Goal: Task Accomplishment & Management: Manage account settings

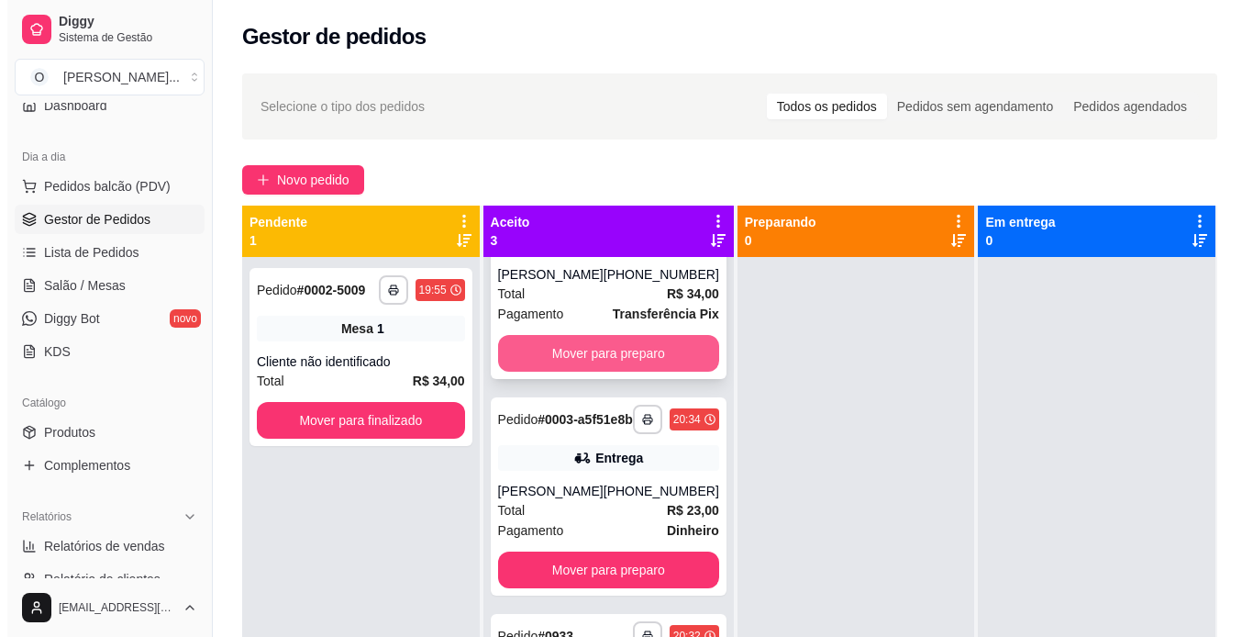
scroll to position [135, 0]
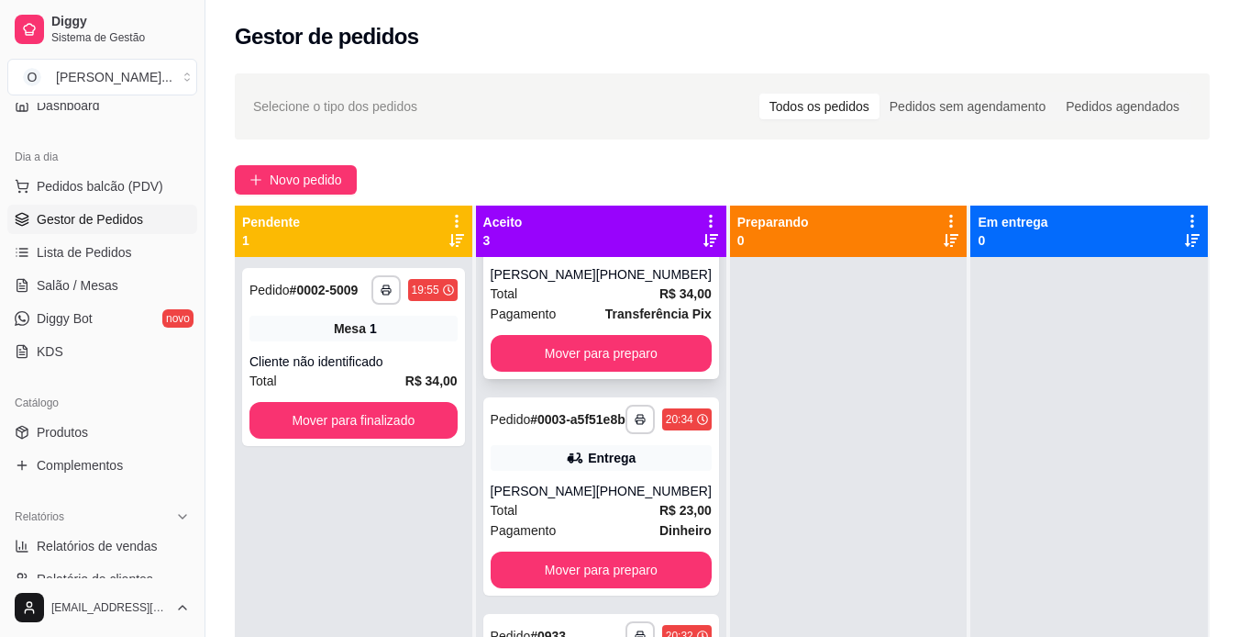
click at [641, 452] on div "**********" at bounding box center [601, 496] width 236 height 198
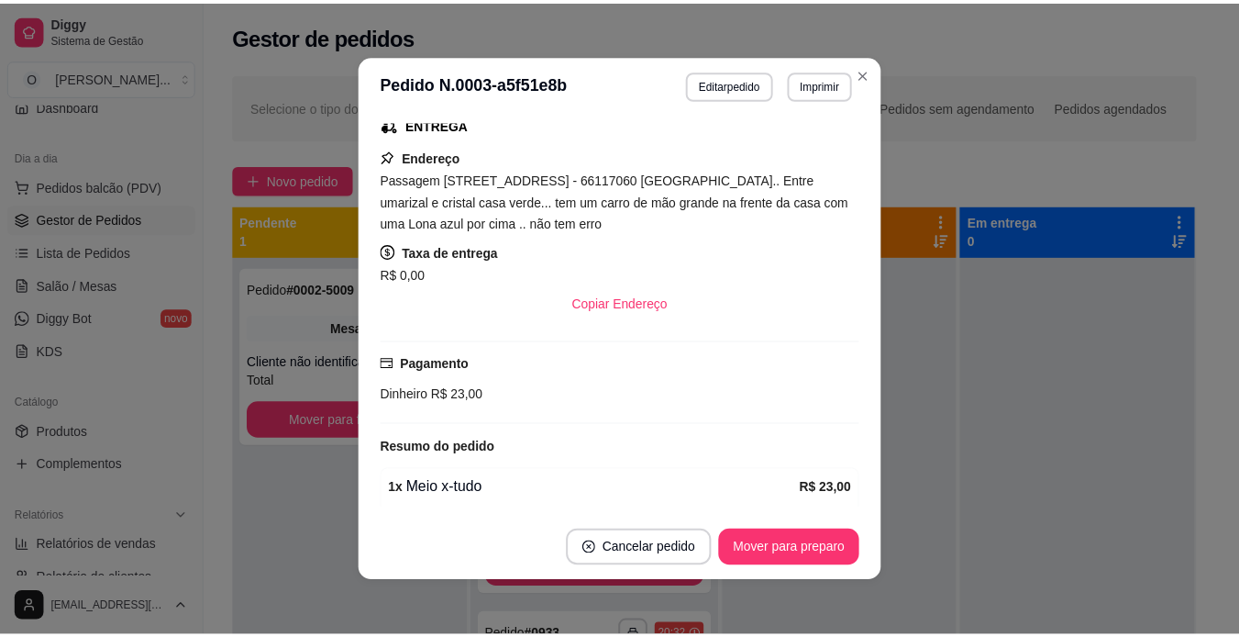
scroll to position [507, 0]
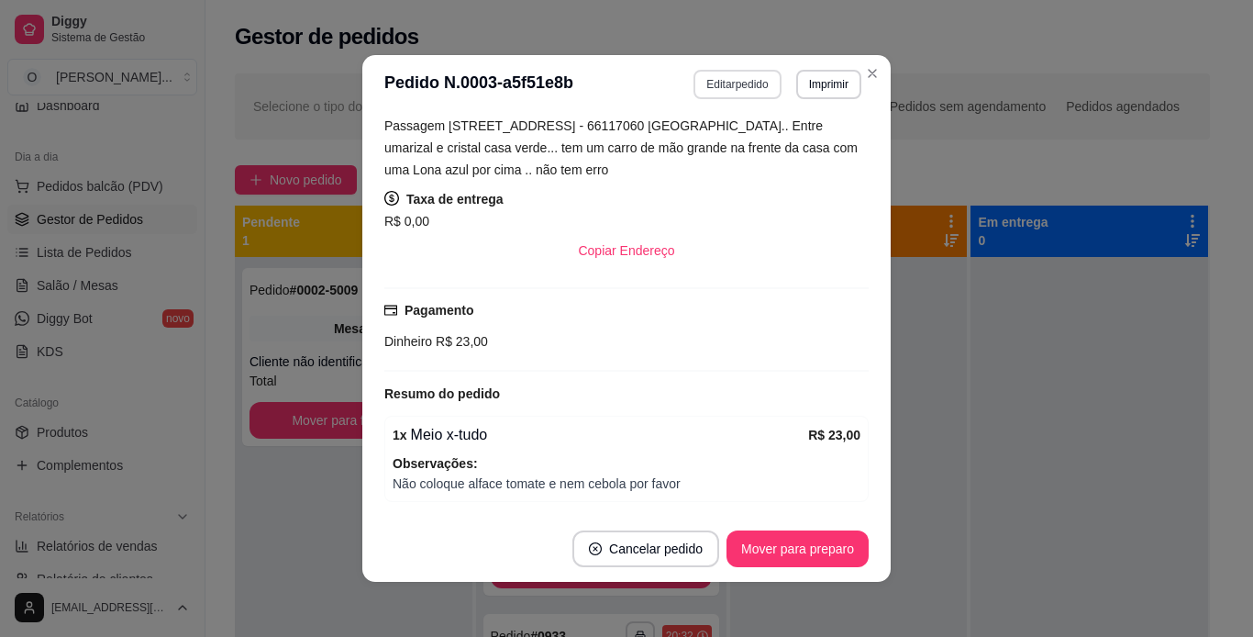
click at [722, 79] on button "Editar pedido" at bounding box center [737, 84] width 87 height 29
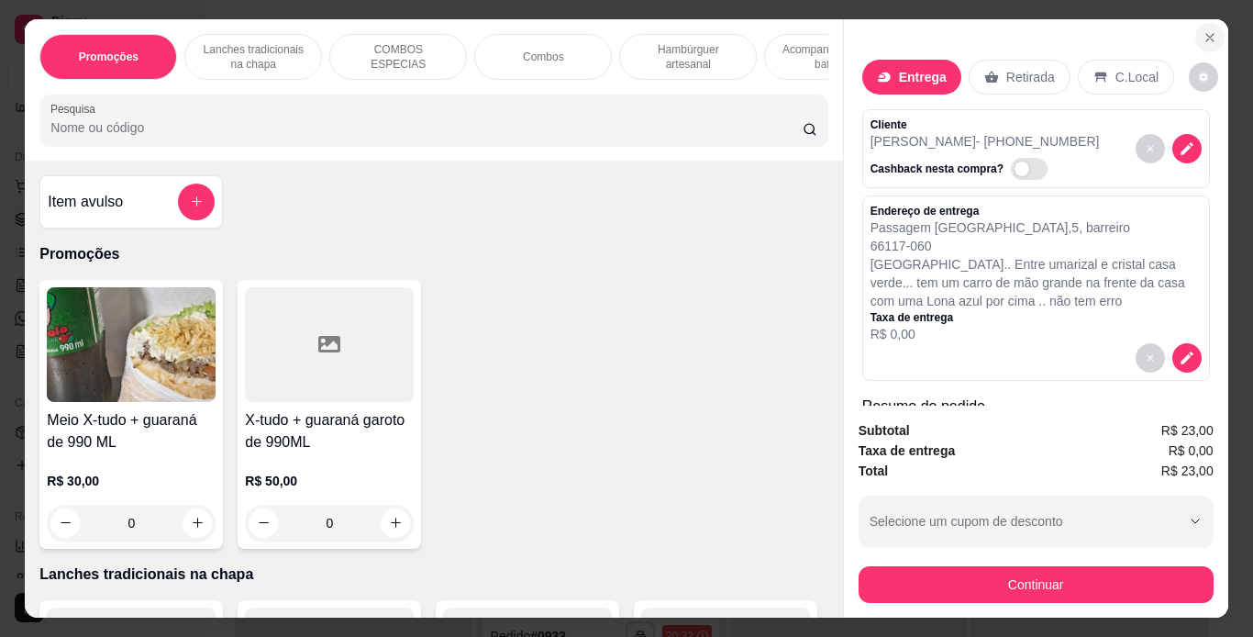
click at [1203, 30] on icon "Close" at bounding box center [1210, 37] width 15 height 15
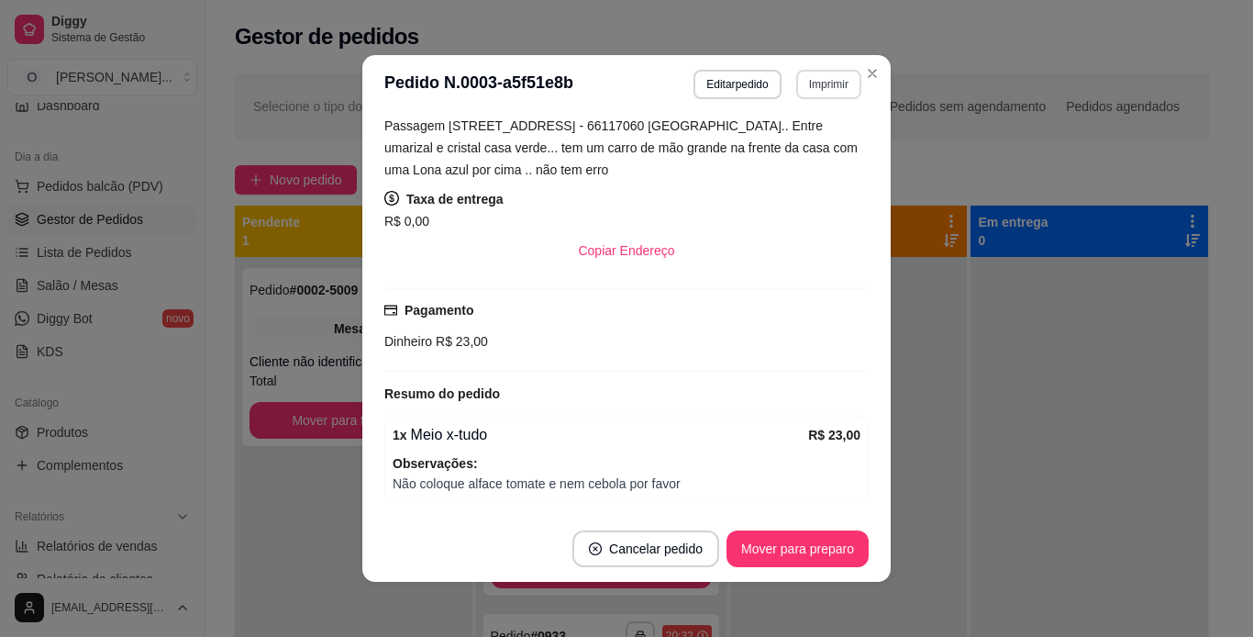
click at [801, 86] on button "Imprimir" at bounding box center [828, 84] width 65 height 29
click at [742, 155] on button "IMPRESSORA" at bounding box center [789, 148] width 128 height 28
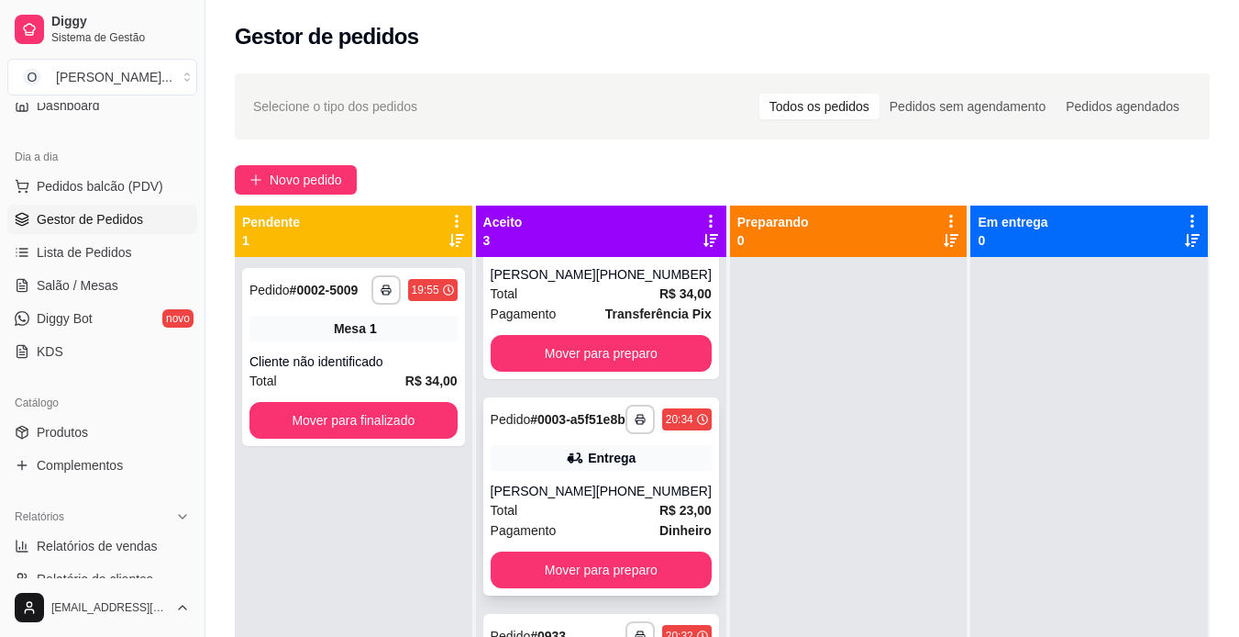
scroll to position [0, 0]
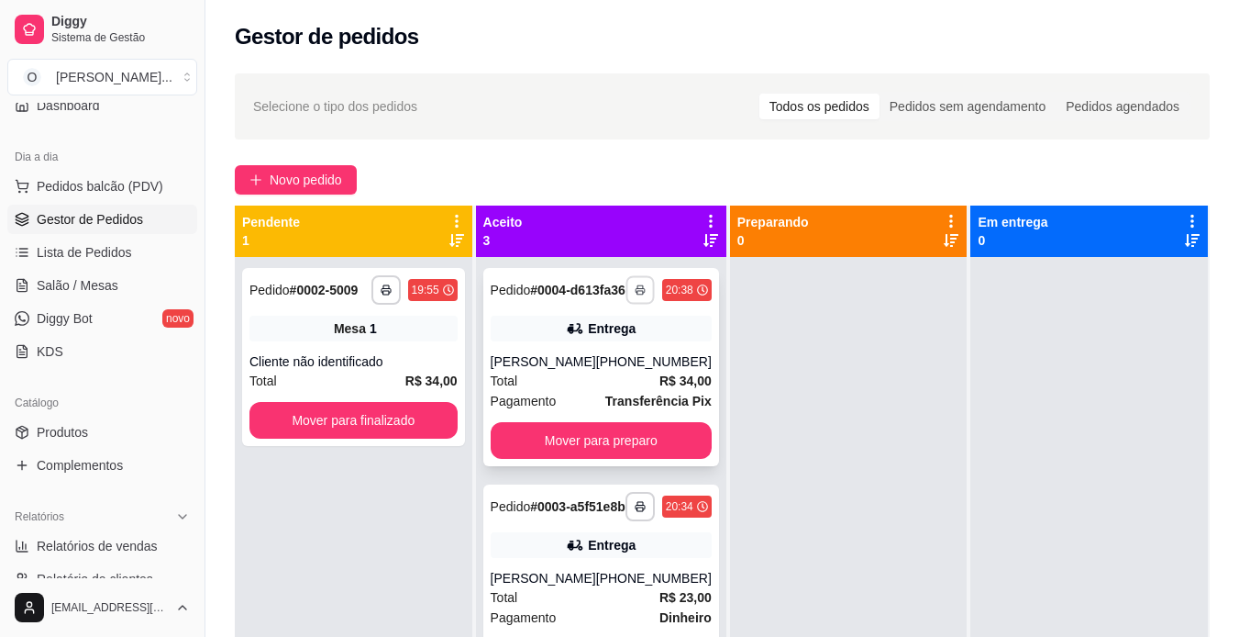
click at [635, 292] on icon "button" at bounding box center [640, 289] width 11 height 11
click at [593, 360] on button "IMPRESSORA" at bounding box center [564, 361] width 128 height 28
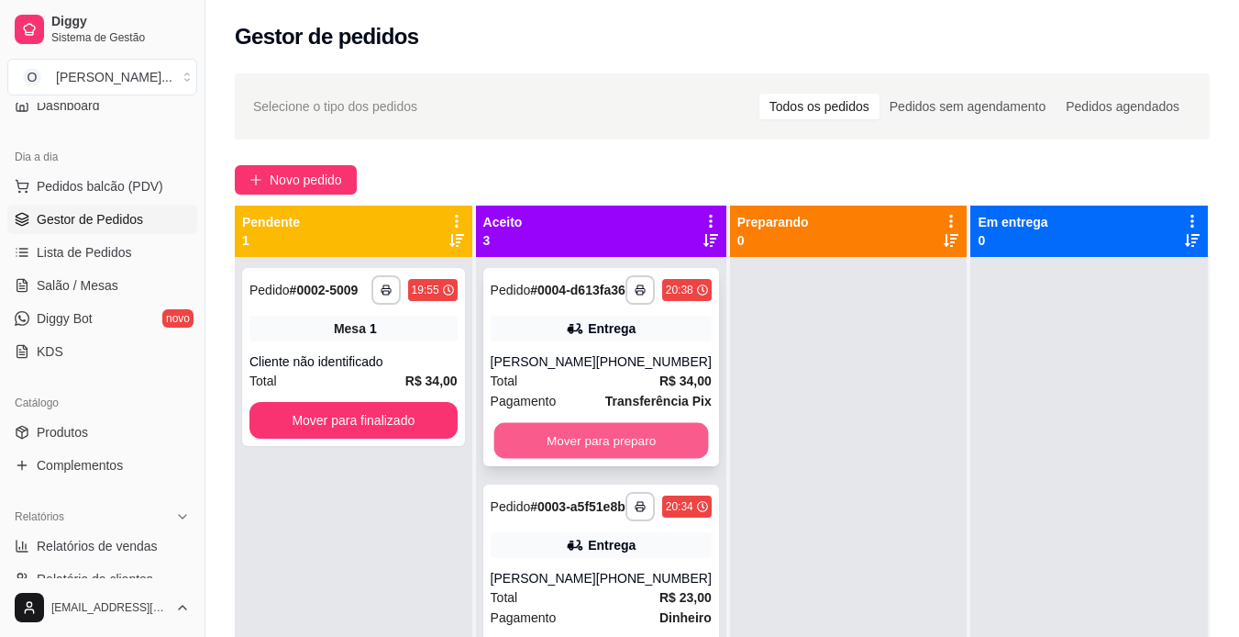
click at [629, 459] on button "Mover para preparo" at bounding box center [601, 441] width 215 height 36
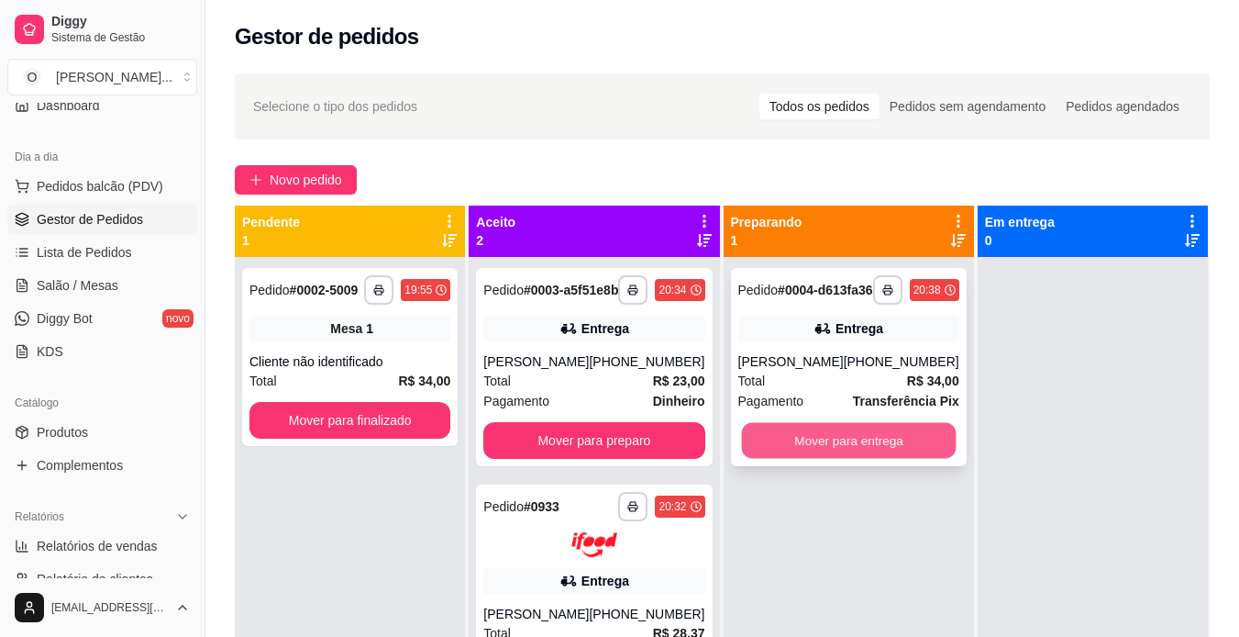
click at [833, 452] on button "Mover para entrega" at bounding box center [848, 441] width 215 height 36
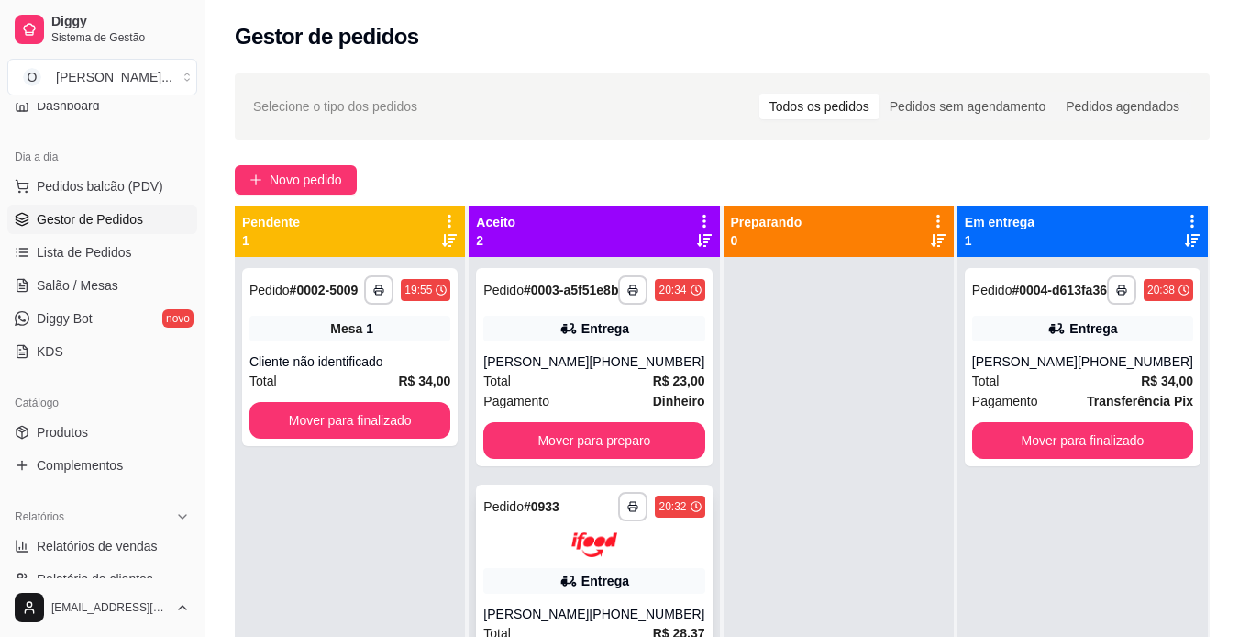
scroll to position [51, 0]
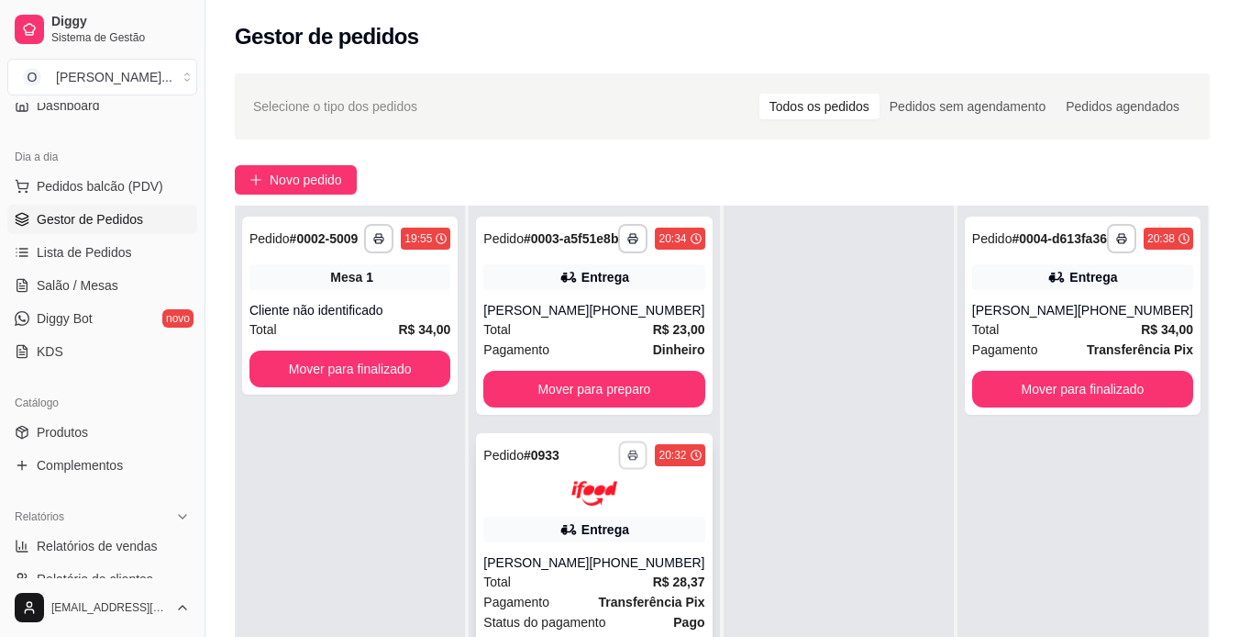
click at [628, 469] on button "button" at bounding box center [633, 454] width 28 height 28
click at [607, 546] on button "IMPRESSORA" at bounding box center [578, 552] width 128 height 28
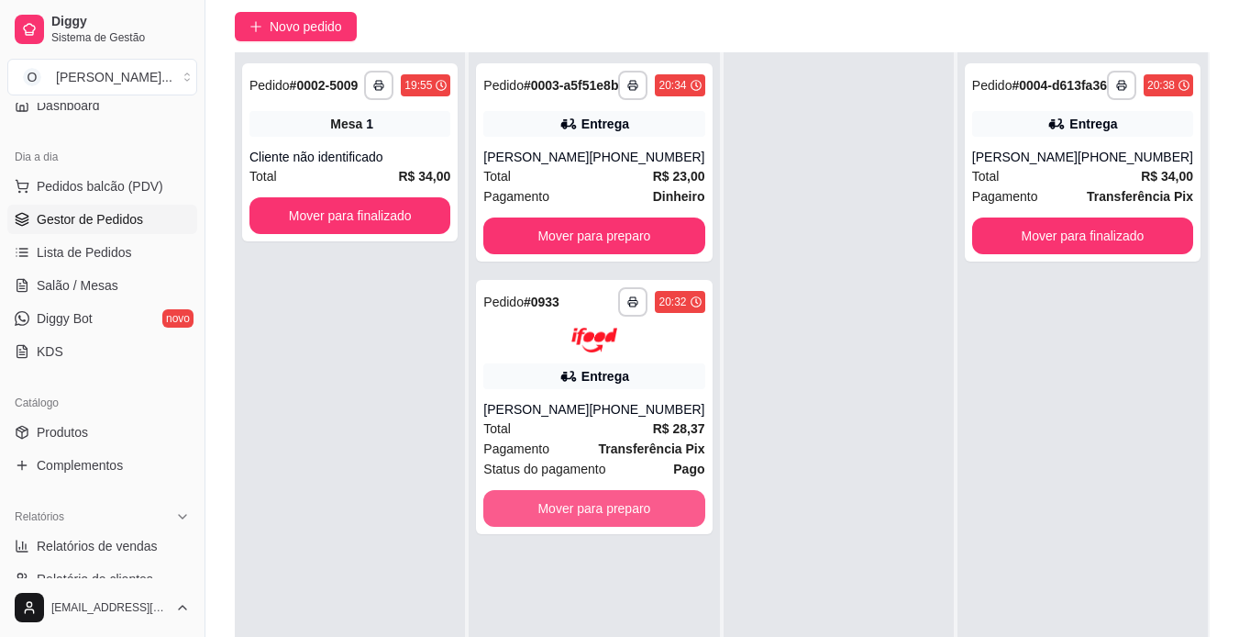
scroll to position [154, 0]
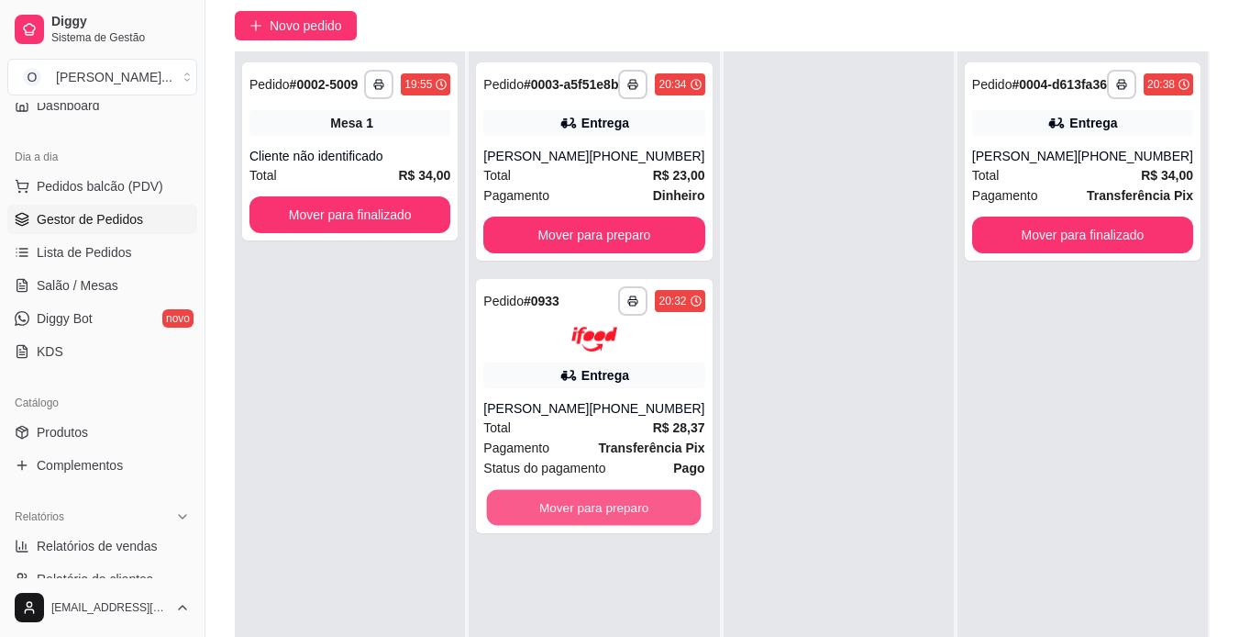
click at [607, 525] on button "Mover para preparo" at bounding box center [594, 507] width 215 height 36
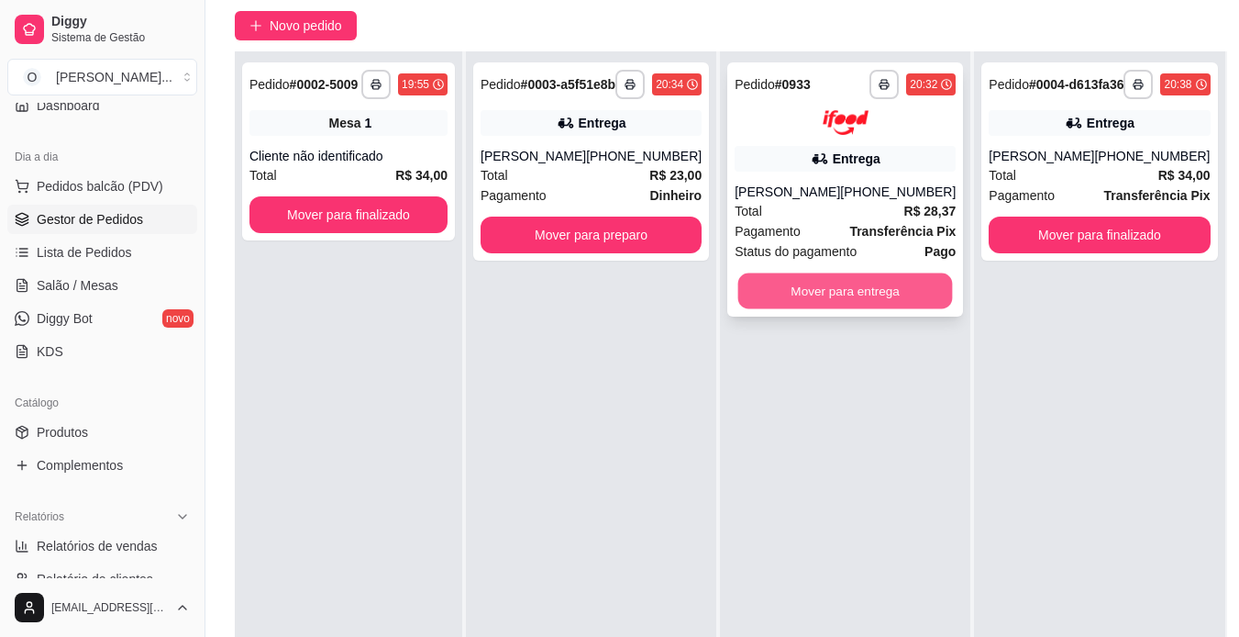
click at [793, 283] on button "Mover para entrega" at bounding box center [846, 290] width 215 height 36
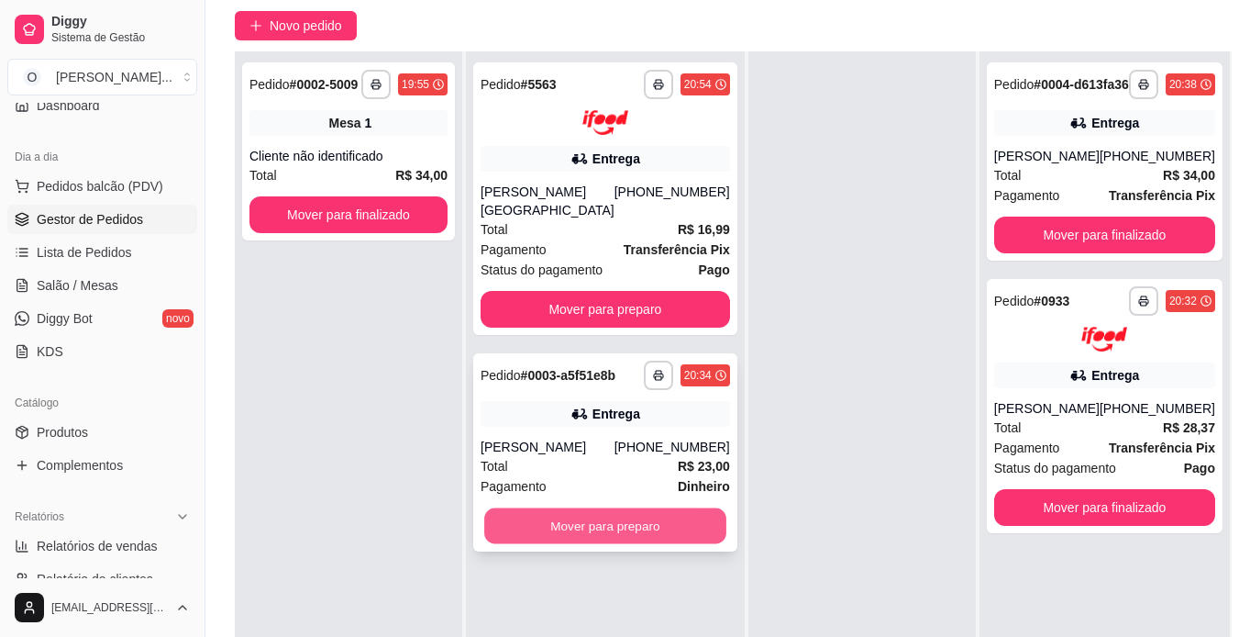
click at [567, 534] on button "Mover para preparo" at bounding box center [605, 525] width 242 height 36
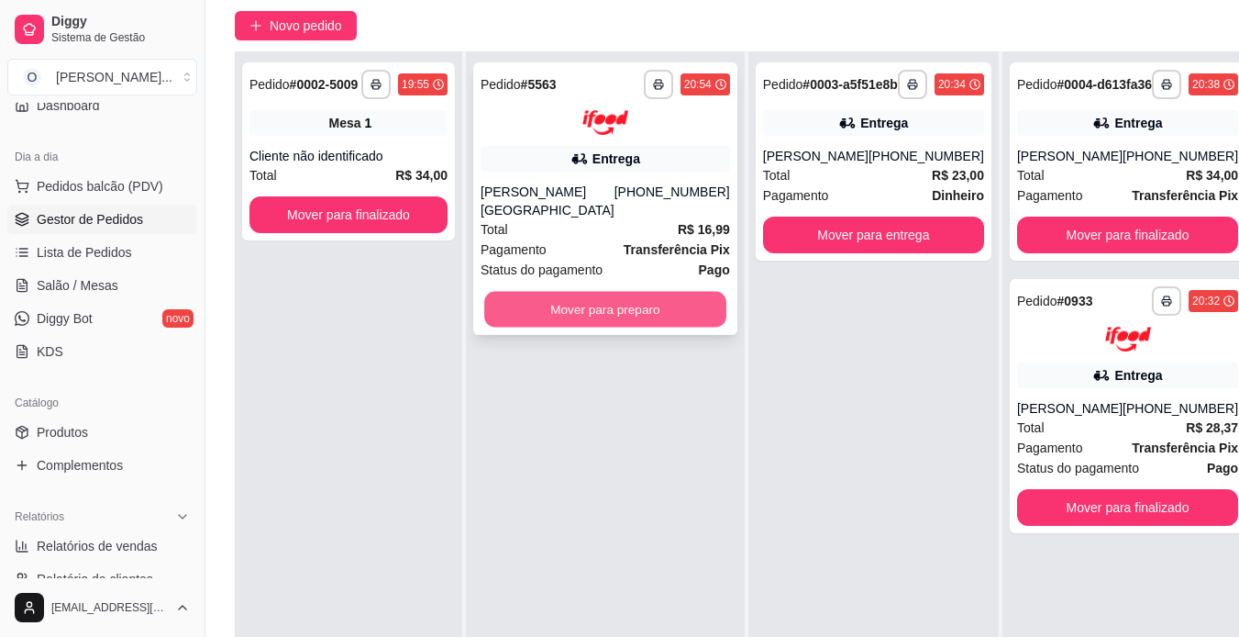
click at [619, 306] on button "Mover para preparo" at bounding box center [605, 309] width 242 height 36
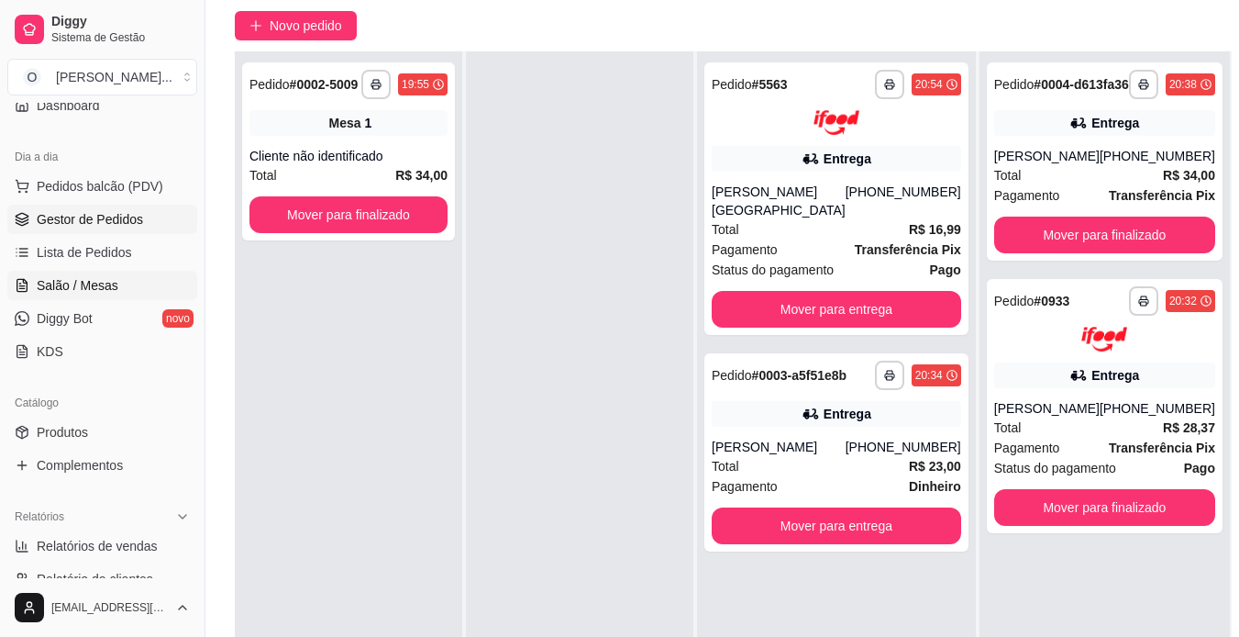
click at [91, 272] on link "Salão / Mesas" at bounding box center [102, 285] width 190 height 29
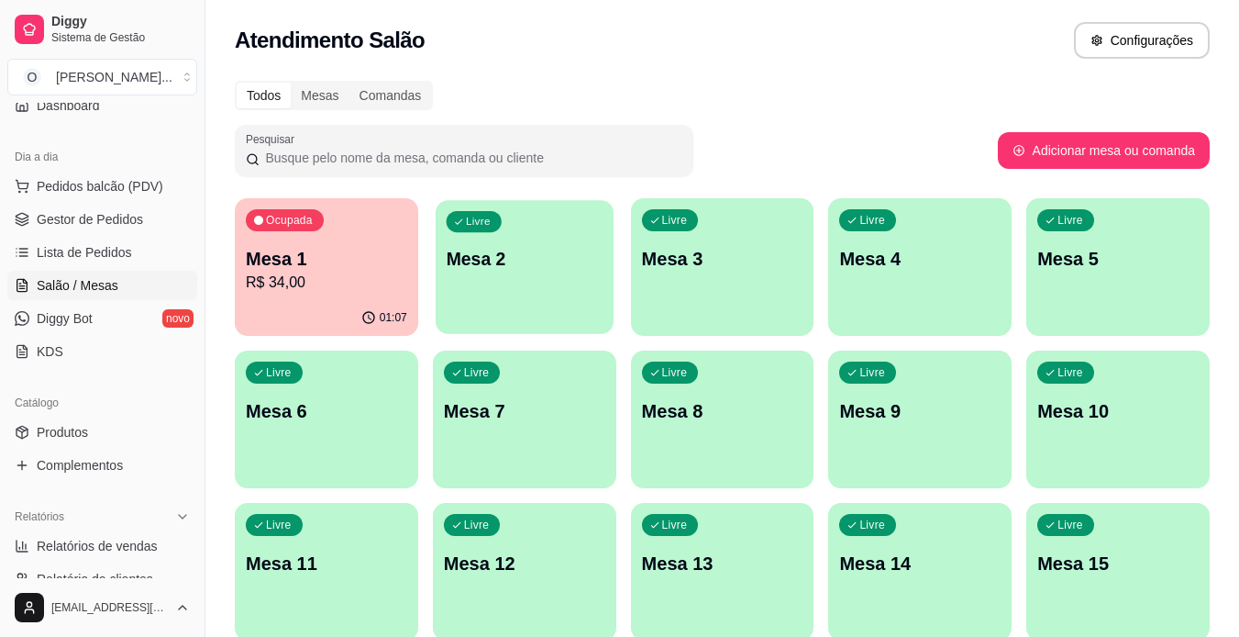
click at [487, 291] on div "Livre Mesa 2" at bounding box center [525, 256] width 178 height 112
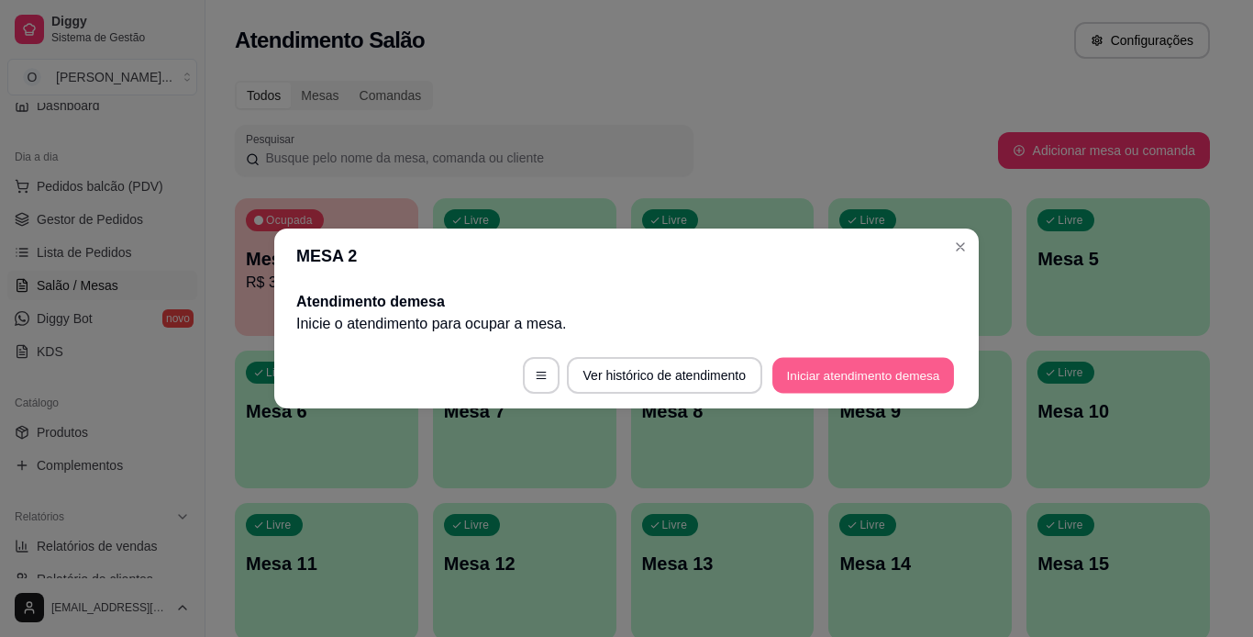
click at [850, 391] on button "Iniciar atendimento de mesa" at bounding box center [863, 376] width 182 height 36
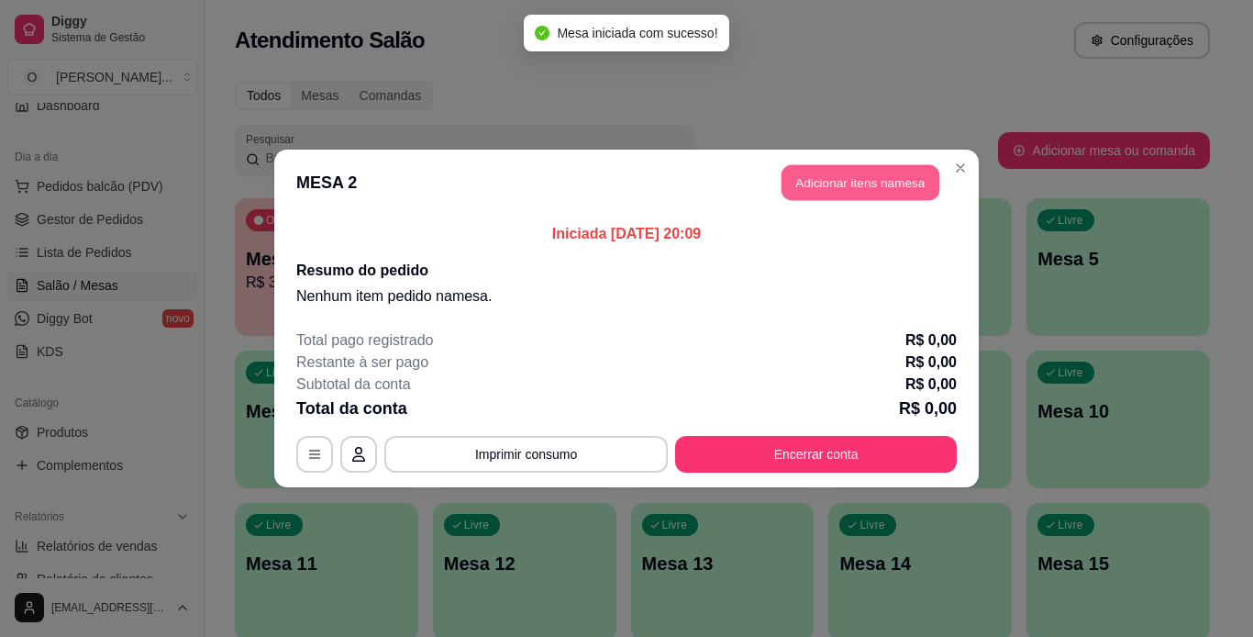
click at [875, 176] on button "Adicionar itens na mesa" at bounding box center [861, 183] width 158 height 36
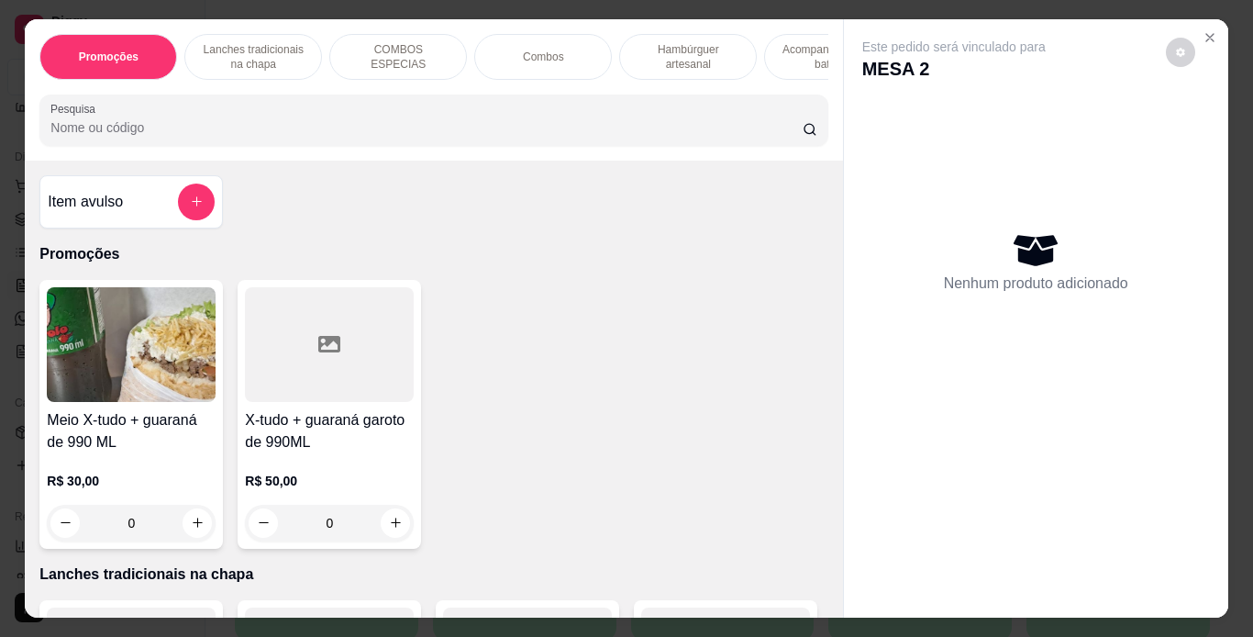
click at [540, 50] on p "Combos" at bounding box center [543, 57] width 41 height 15
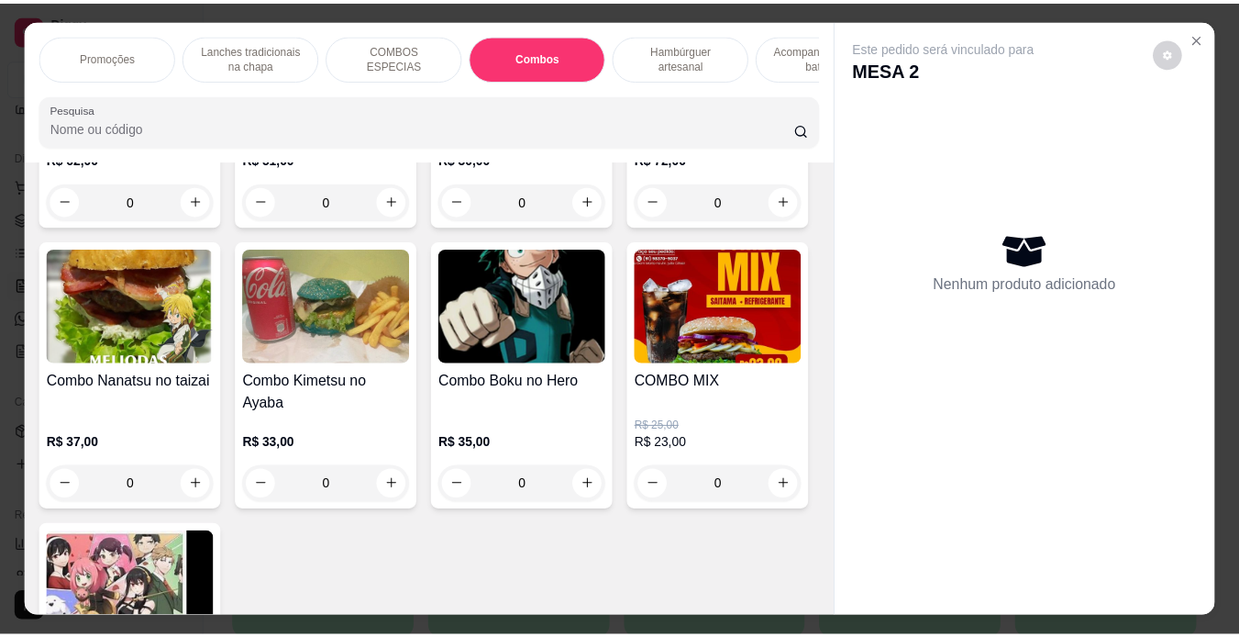
scroll to position [47, 0]
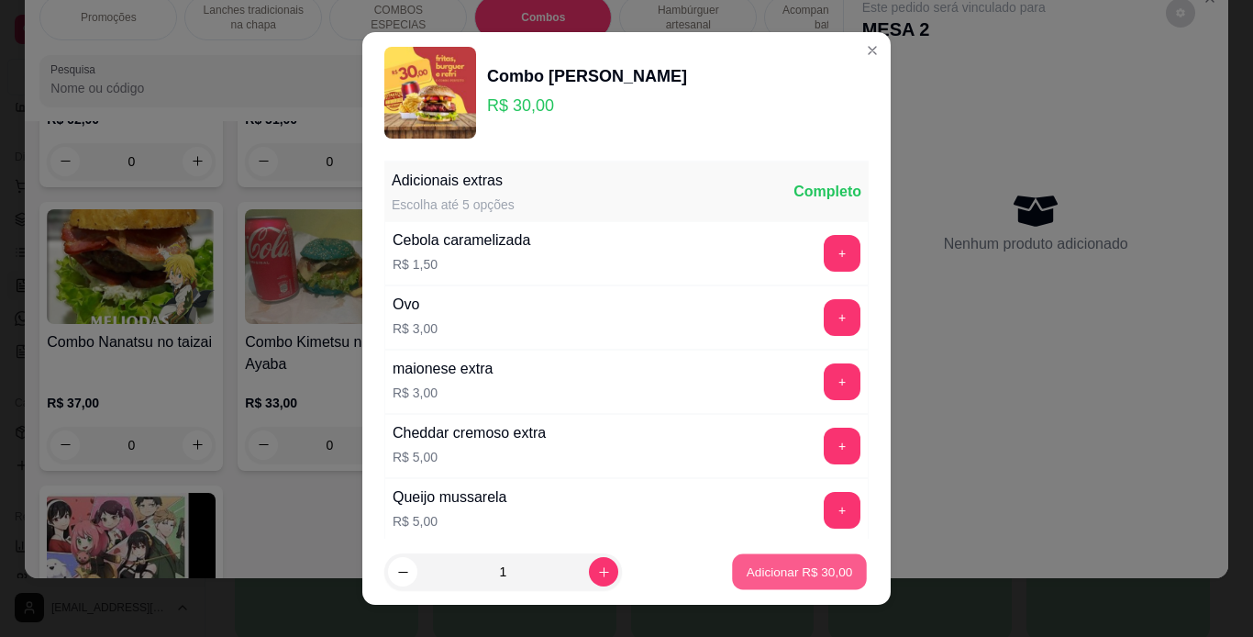
click at [806, 578] on p "Adicionar R$ 30,00" at bounding box center [800, 571] width 106 height 17
type input "1"
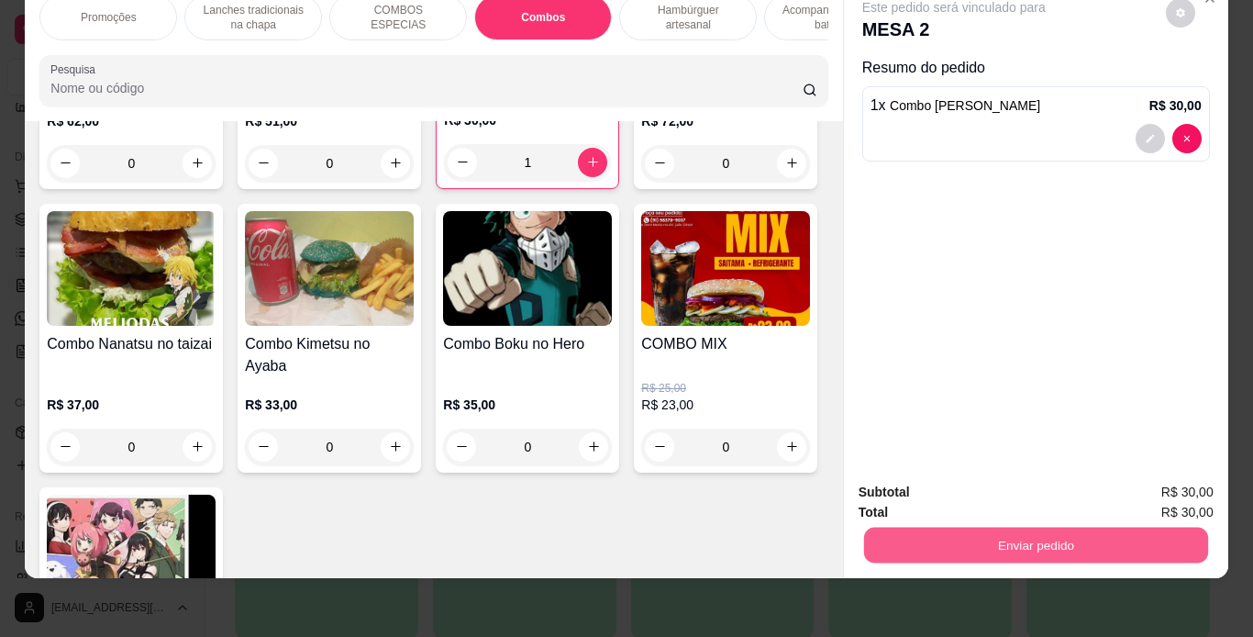
click at [930, 528] on button "Enviar pedido" at bounding box center [1035, 546] width 344 height 36
click at [1142, 481] on button "Enviar pedido" at bounding box center [1166, 486] width 104 height 35
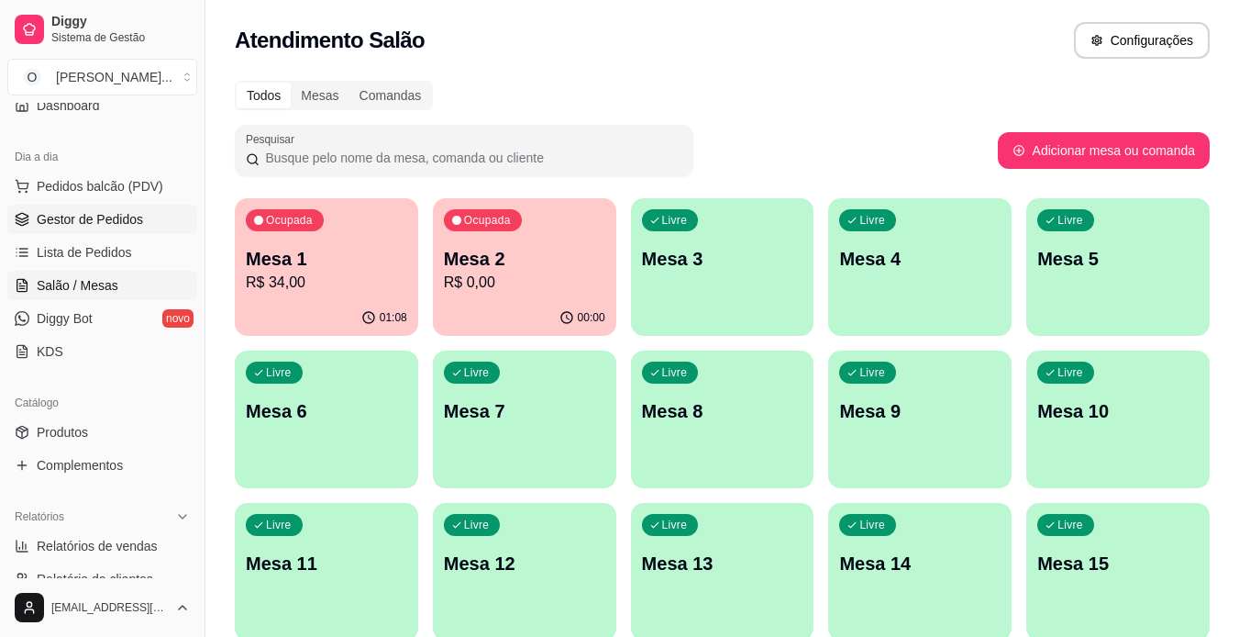
click at [150, 217] on link "Gestor de Pedidos" at bounding box center [102, 219] width 190 height 29
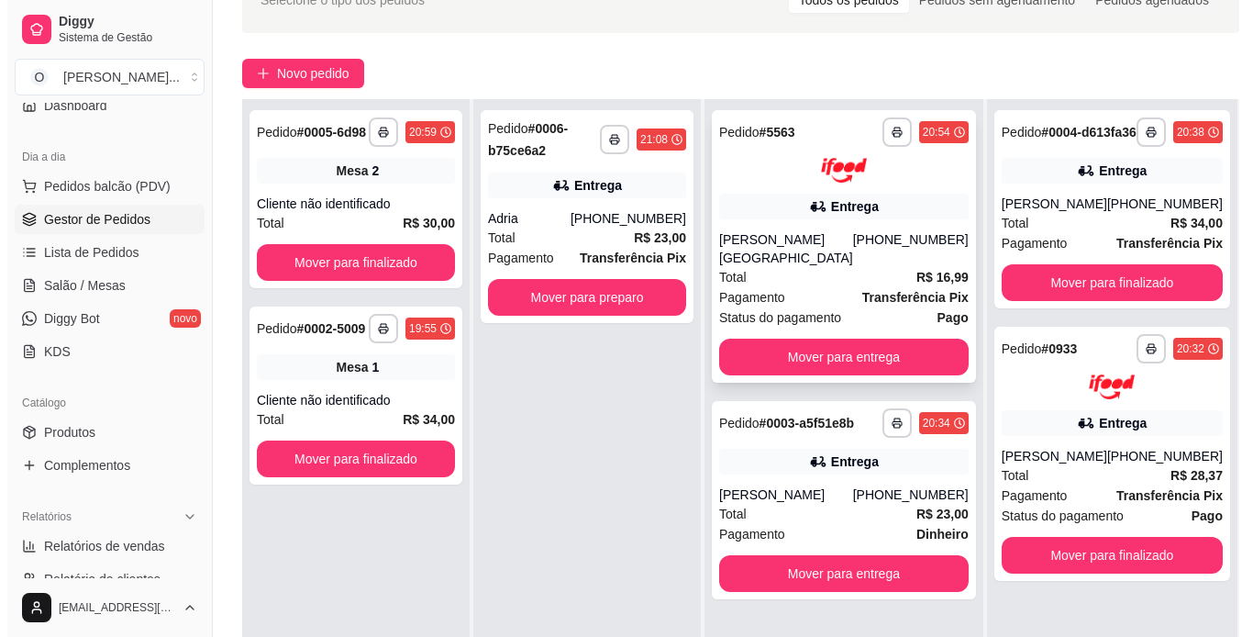
scroll to position [108, 0]
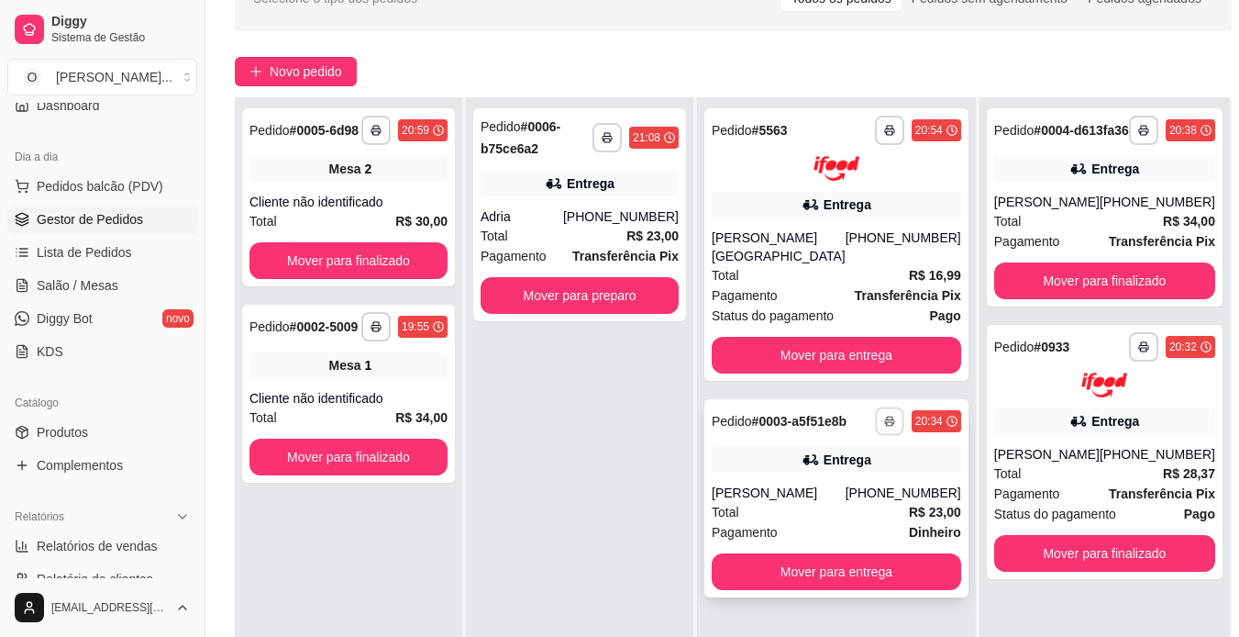
click at [884, 416] on icon "button" at bounding box center [889, 421] width 11 height 11
click at [833, 479] on button "IMPRESSORA" at bounding box center [818, 474] width 128 height 28
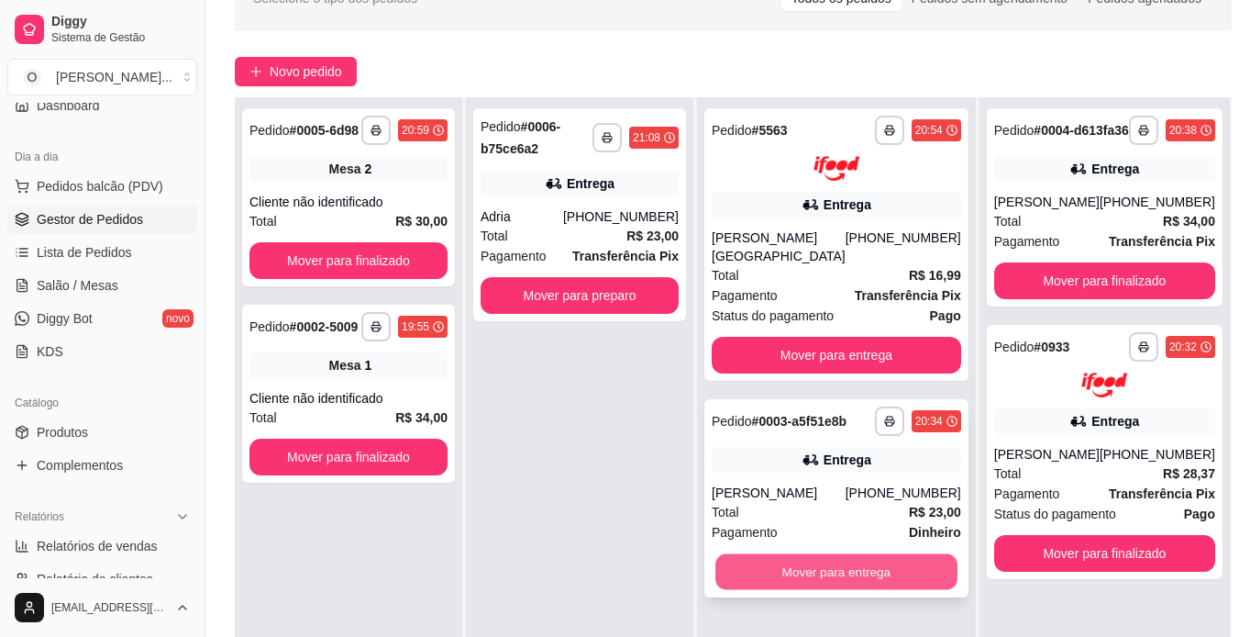
click at [846, 586] on button "Mover para entrega" at bounding box center [837, 571] width 242 height 36
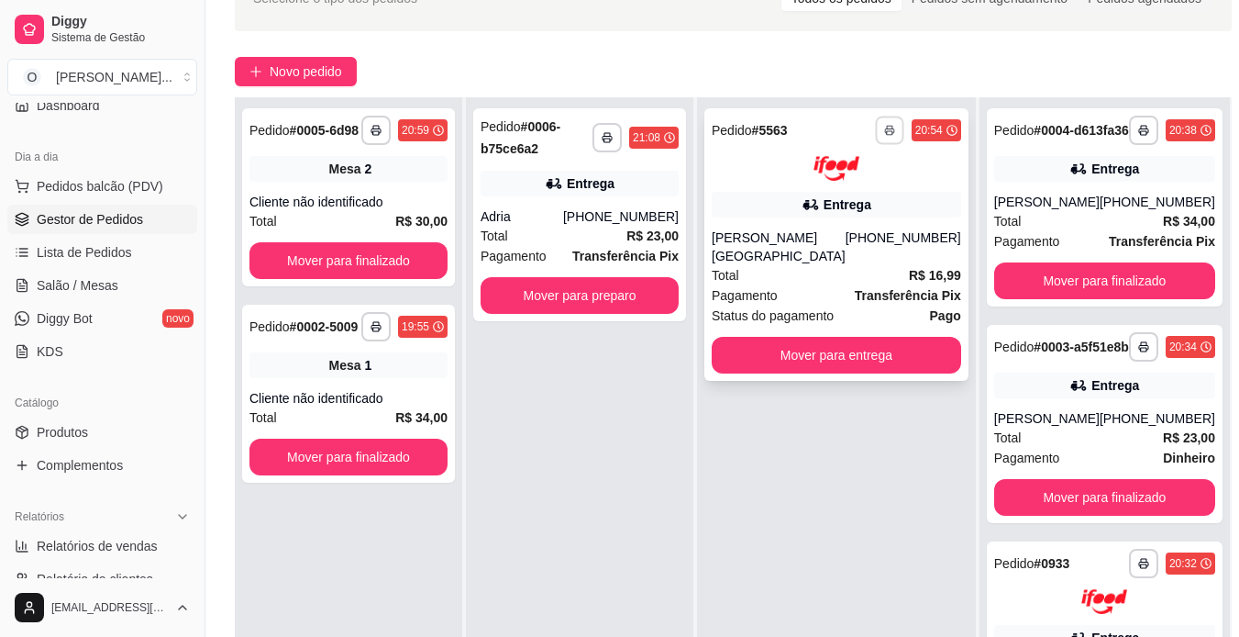
click at [875, 122] on button "button" at bounding box center [889, 130] width 28 height 28
click at [848, 190] on button "IMPRESSORA" at bounding box center [818, 194] width 128 height 28
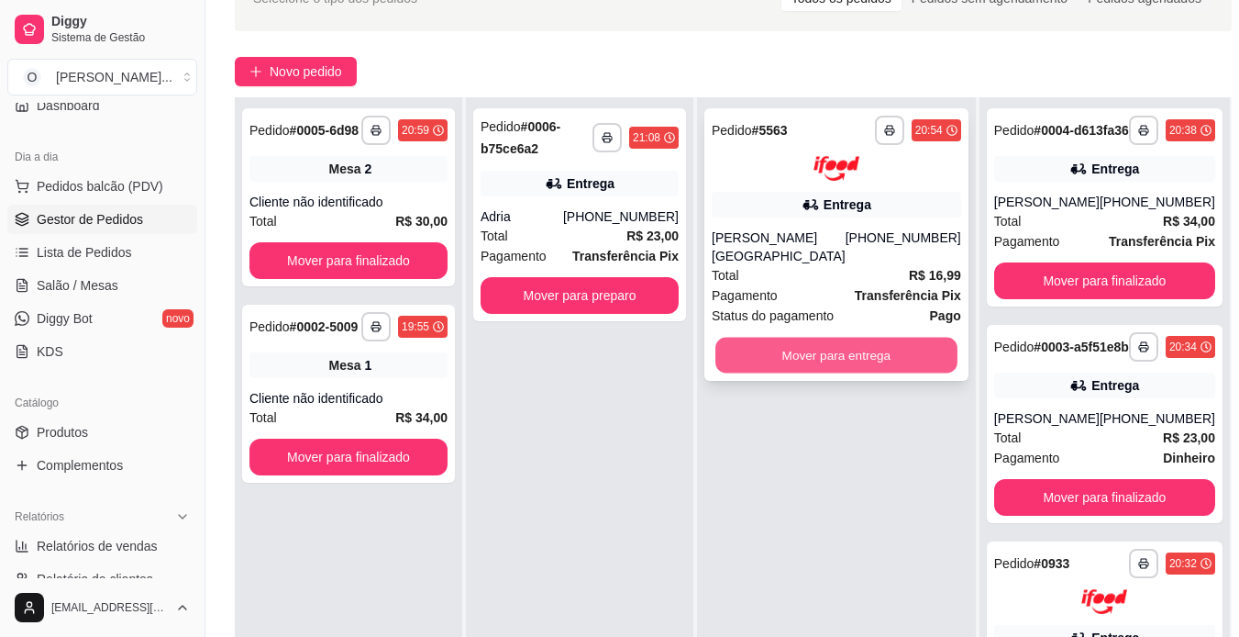
click at [838, 337] on div "Mover para entrega" at bounding box center [837, 355] width 250 height 37
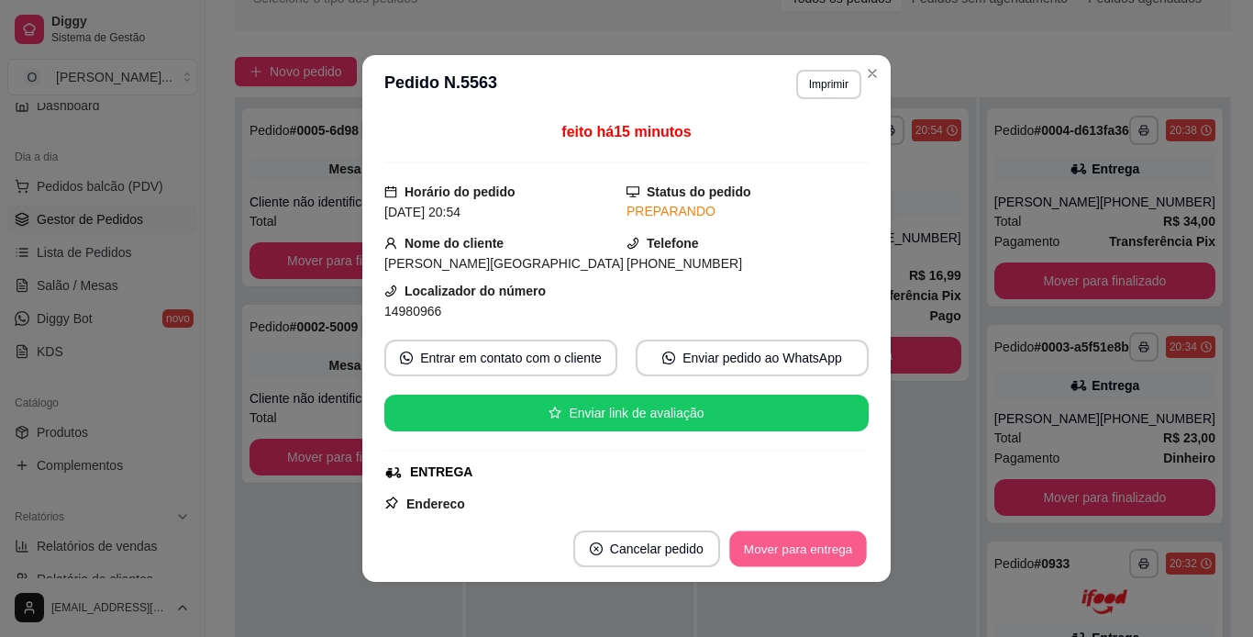
click at [793, 545] on button "Mover para entrega" at bounding box center [798, 549] width 138 height 36
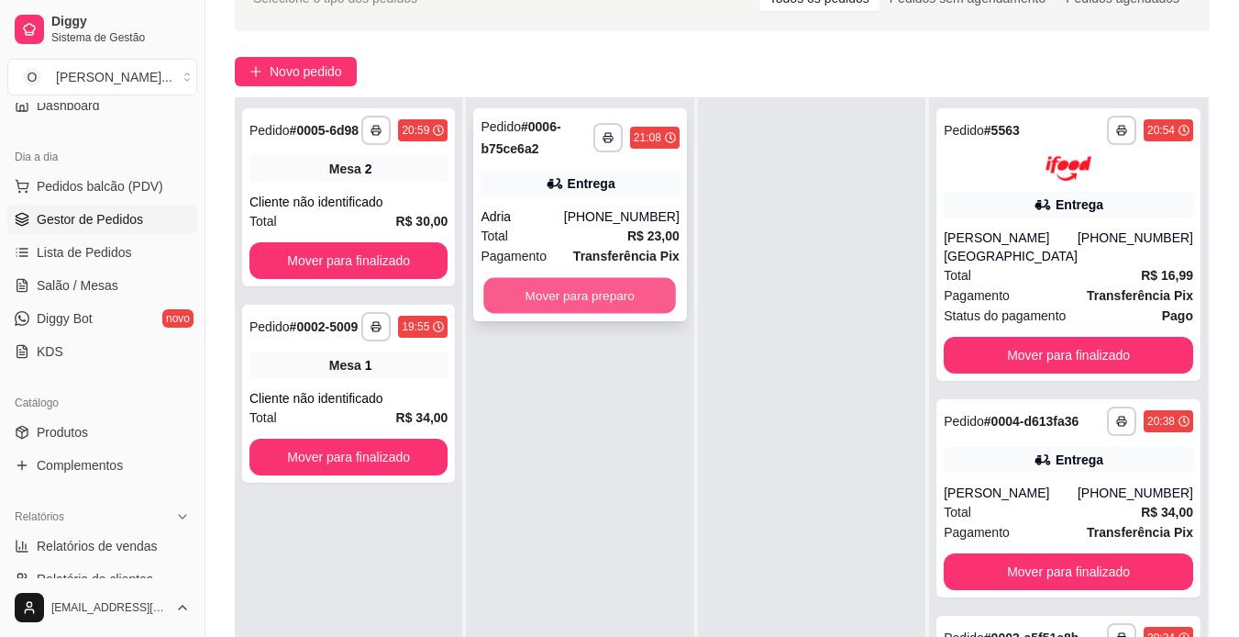
click at [660, 290] on button "Mover para preparo" at bounding box center [580, 296] width 193 height 36
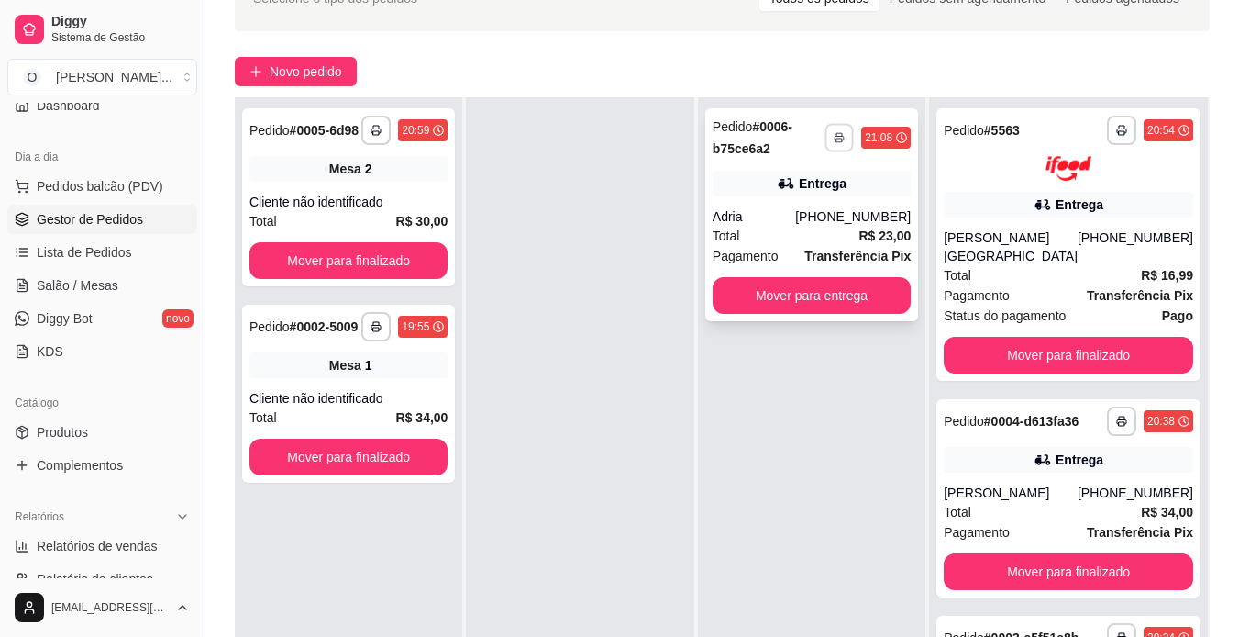
click at [854, 139] on button "button" at bounding box center [840, 137] width 28 height 28
click at [857, 206] on button "IMPRESSORA" at bounding box center [818, 201] width 133 height 29
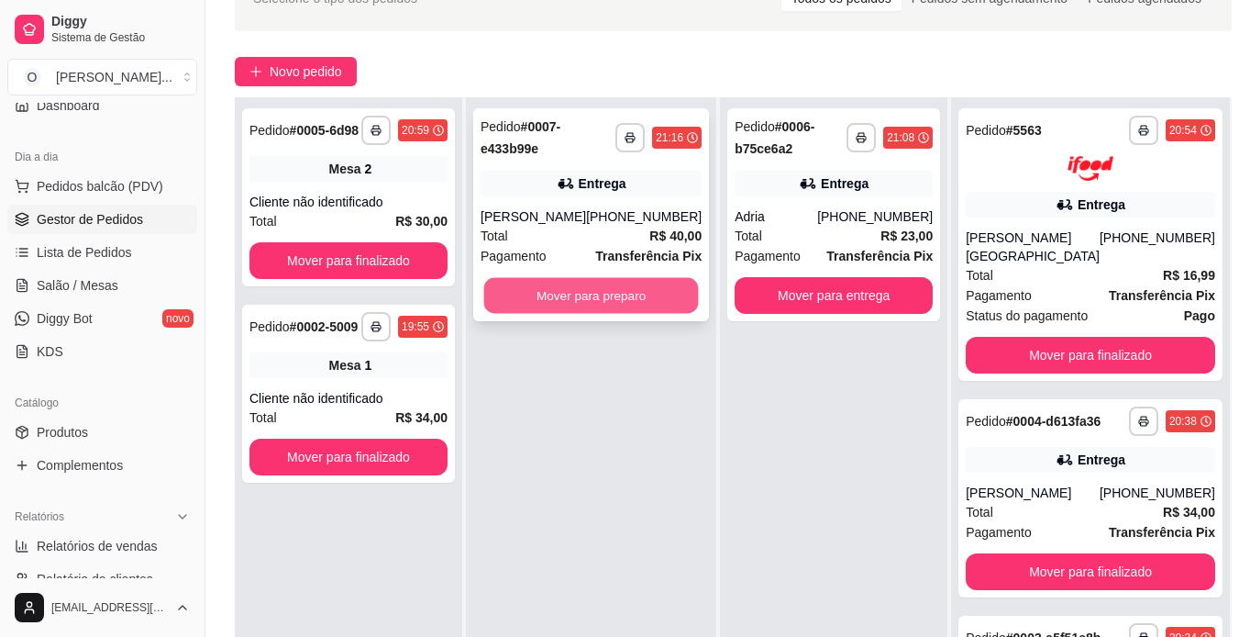
click at [611, 298] on button "Mover para preparo" at bounding box center [591, 296] width 215 height 36
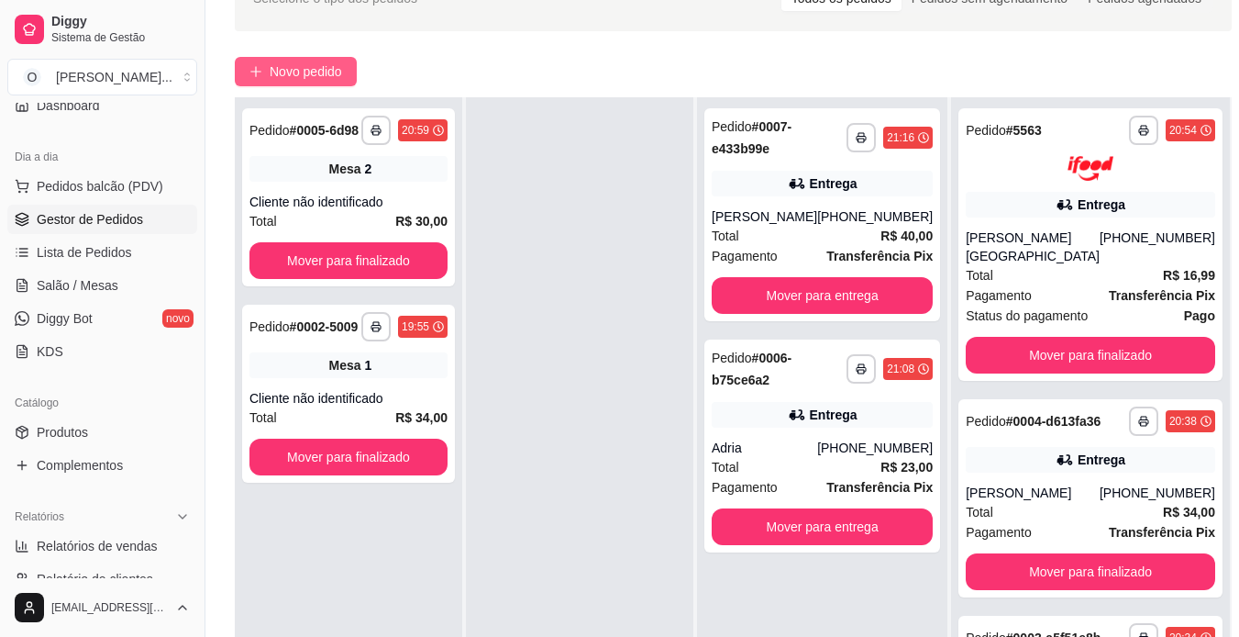
click at [303, 72] on span "Novo pedido" at bounding box center [306, 71] width 72 height 20
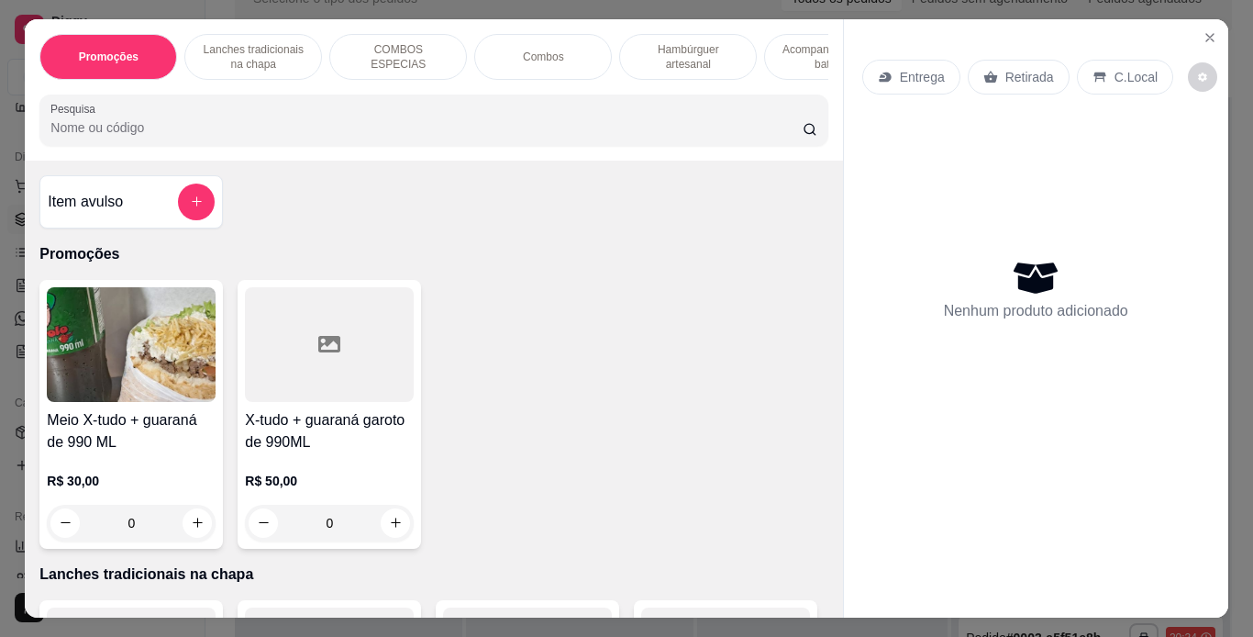
click at [683, 56] on p "Hambúrguer artesanal" at bounding box center [688, 56] width 106 height 29
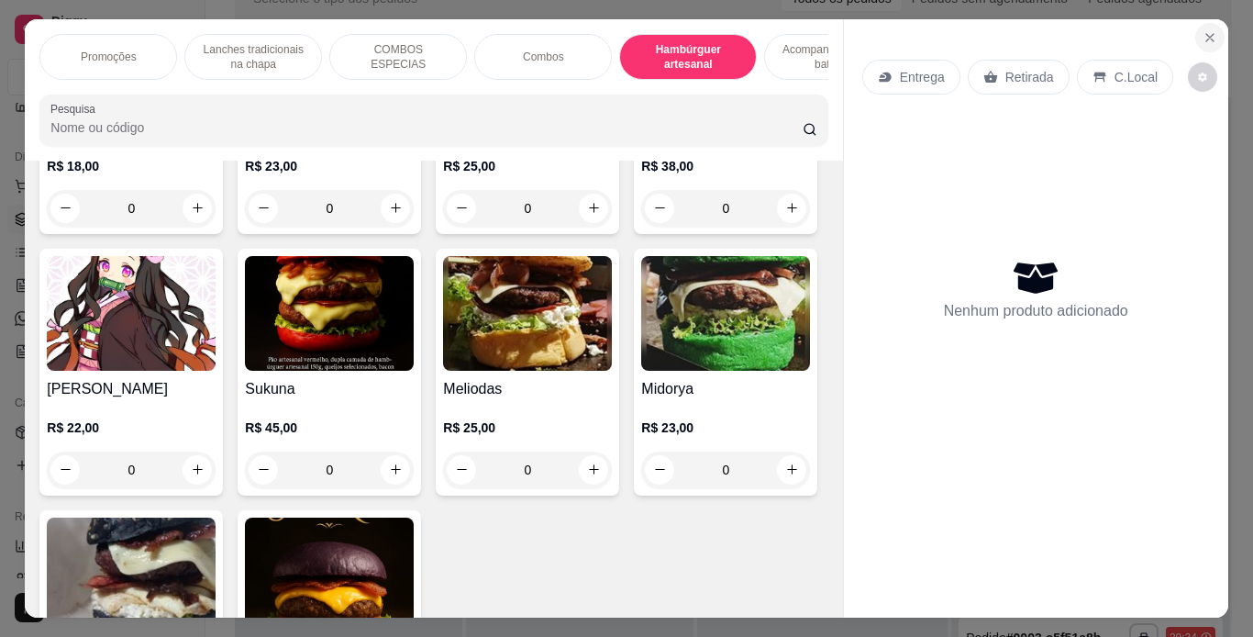
click at [1207, 23] on button "Close" at bounding box center [1209, 37] width 29 height 29
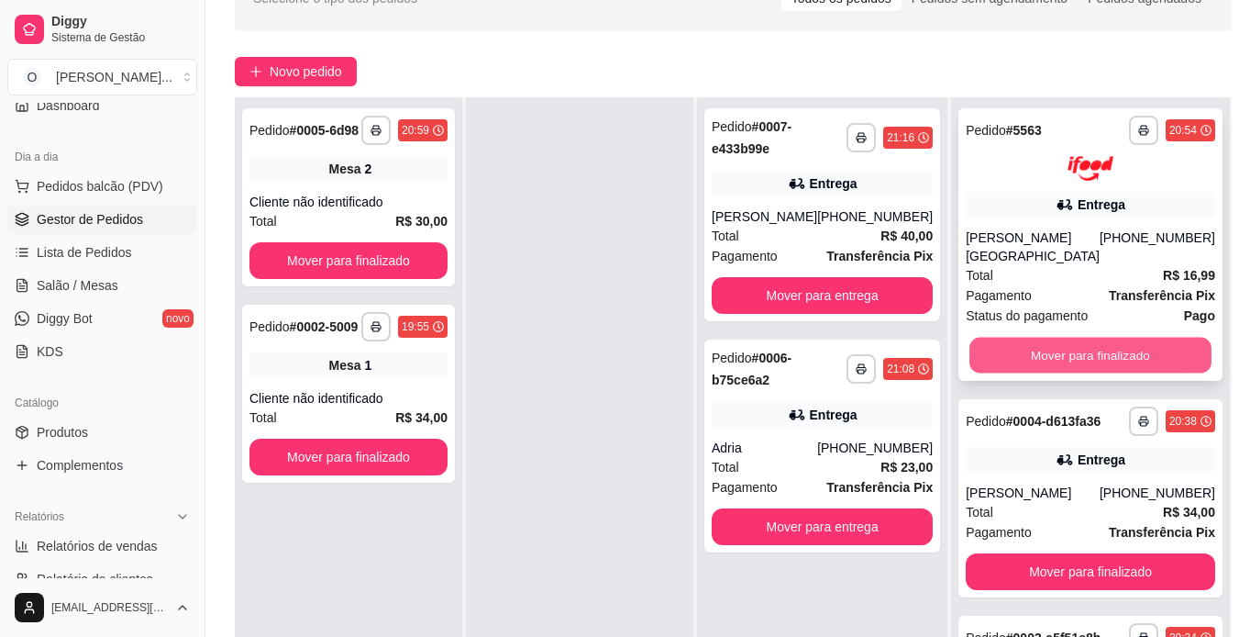
click at [1050, 340] on button "Mover para finalizado" at bounding box center [1091, 355] width 242 height 36
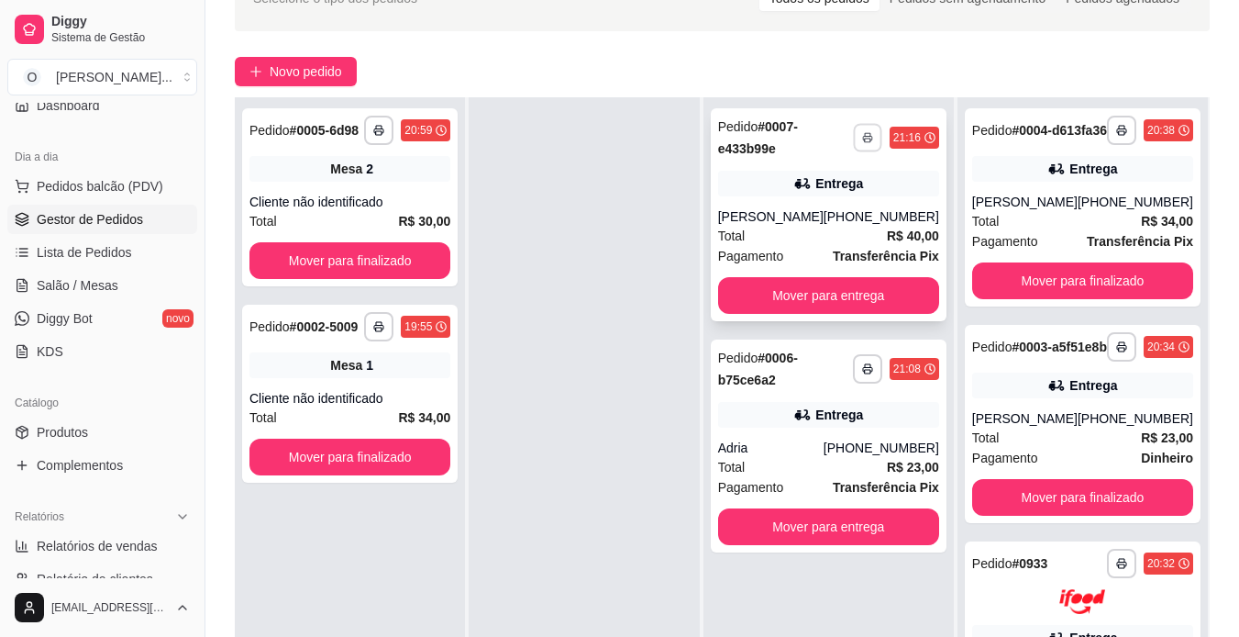
click at [865, 134] on icon "button" at bounding box center [867, 137] width 11 height 11
click at [849, 206] on button "IMPRESSORA" at bounding box center [818, 201] width 128 height 28
click at [381, 134] on button "button" at bounding box center [379, 130] width 28 height 28
click at [370, 189] on button "IMPRESSORA" at bounding box center [336, 194] width 128 height 28
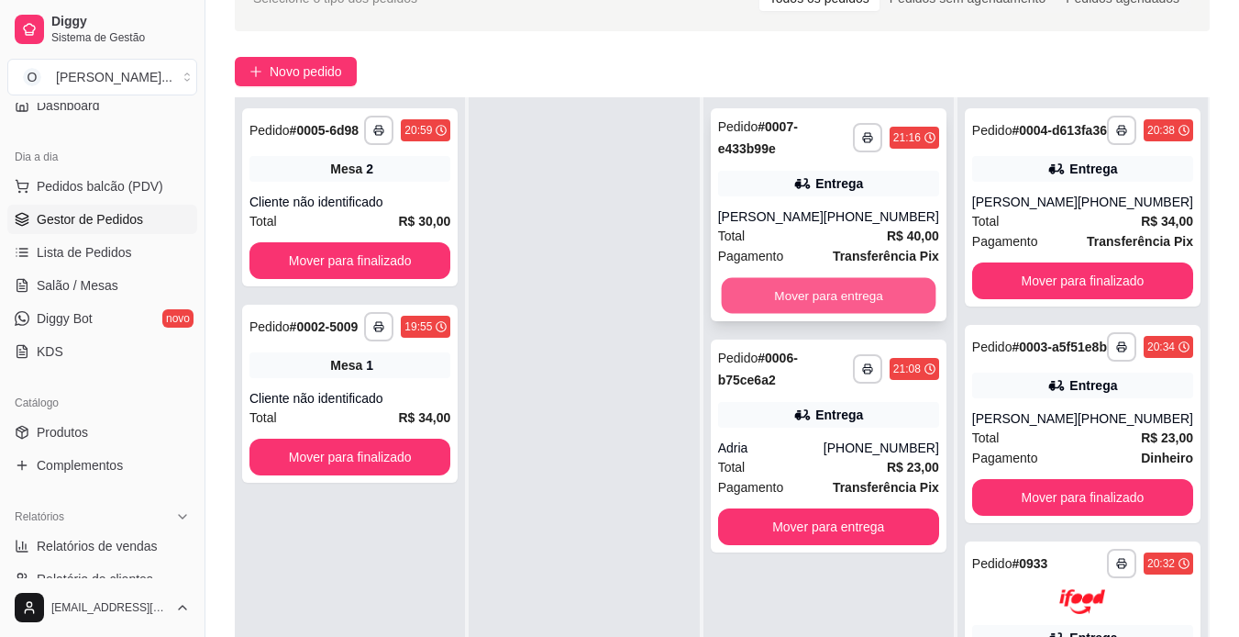
click at [857, 306] on button "Mover para entrega" at bounding box center [828, 296] width 215 height 36
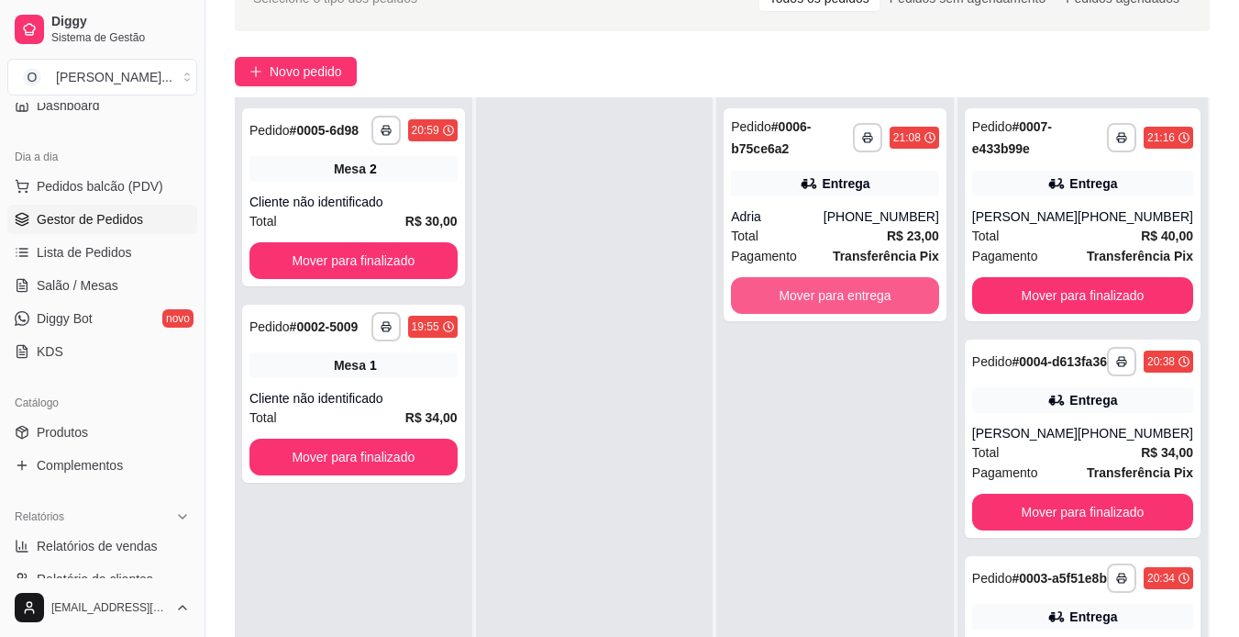
click at [857, 306] on button "Mover para entrega" at bounding box center [835, 295] width 208 height 37
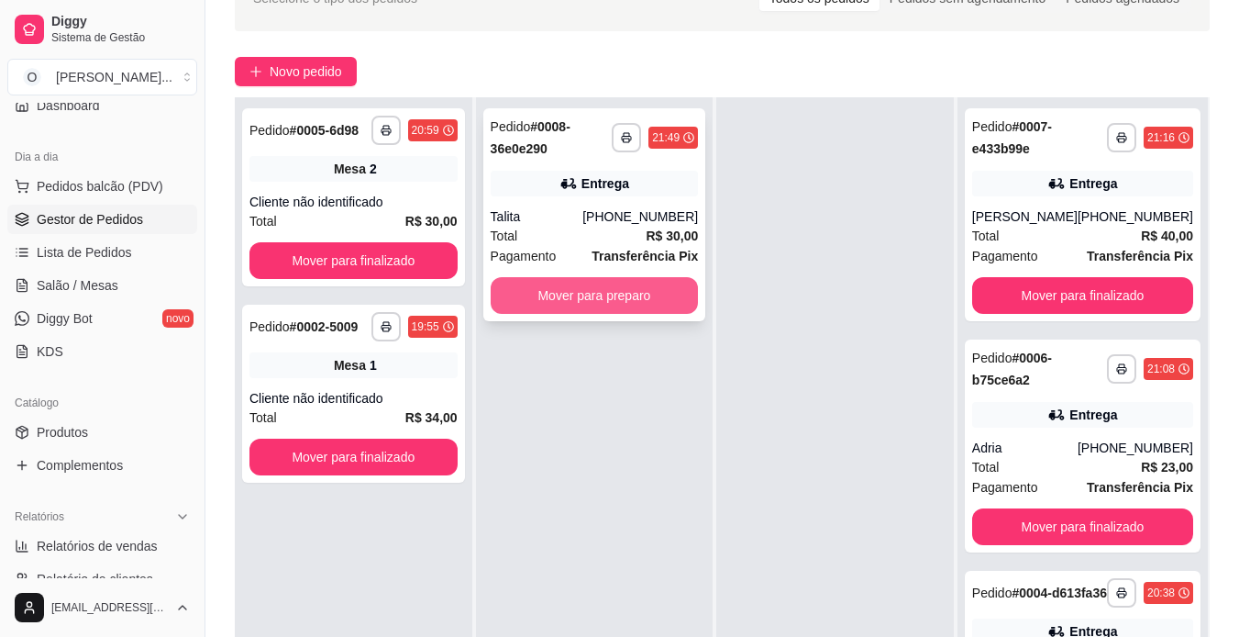
click at [668, 289] on button "Mover para preparo" at bounding box center [595, 295] width 208 height 37
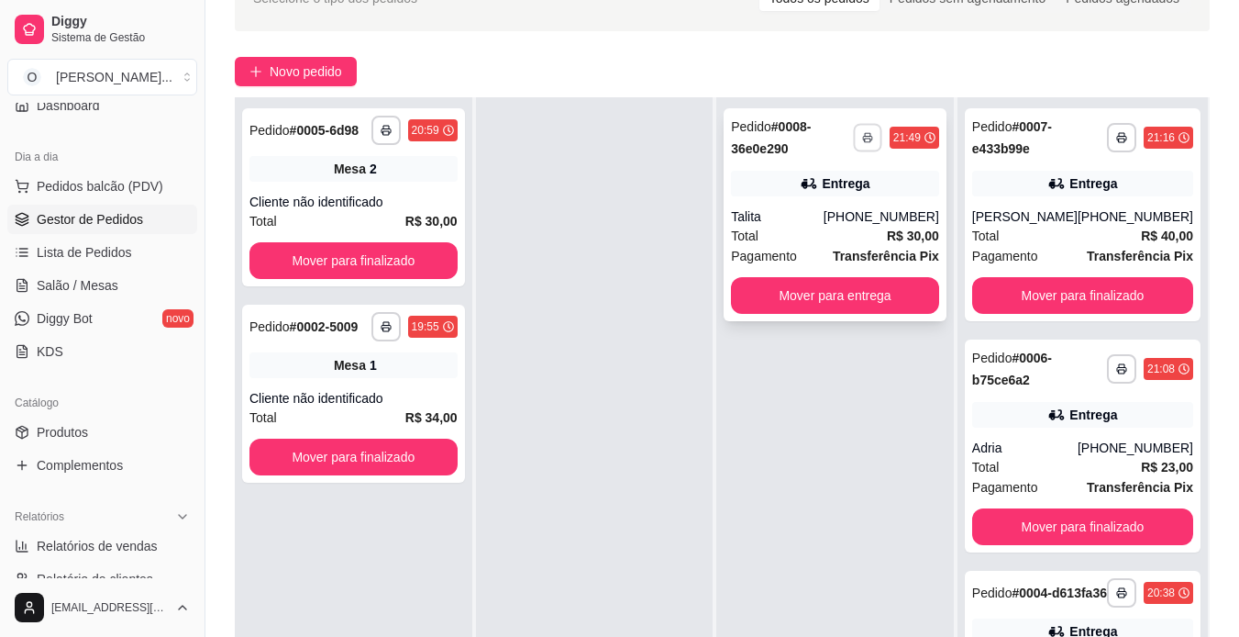
click at [868, 143] on button "button" at bounding box center [867, 137] width 28 height 28
click at [848, 206] on button "IMPRESSORA" at bounding box center [818, 201] width 128 height 28
click at [818, 294] on button "Mover para entrega" at bounding box center [836, 296] width 202 height 36
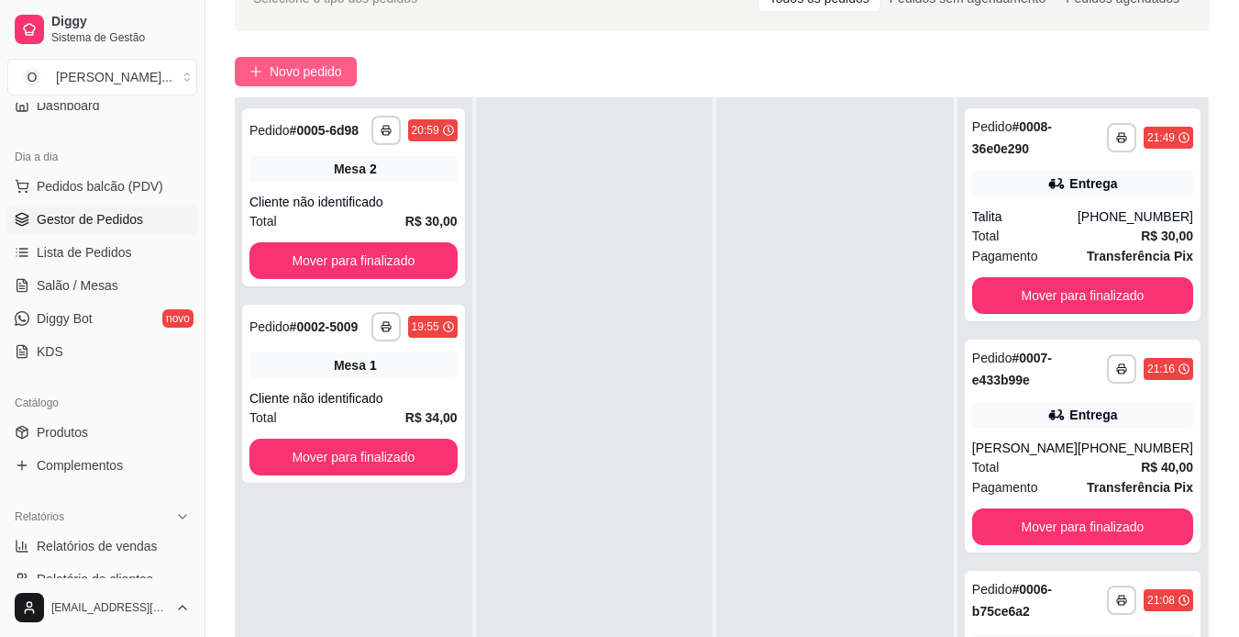
click at [286, 60] on button "Novo pedido" at bounding box center [296, 71] width 122 height 29
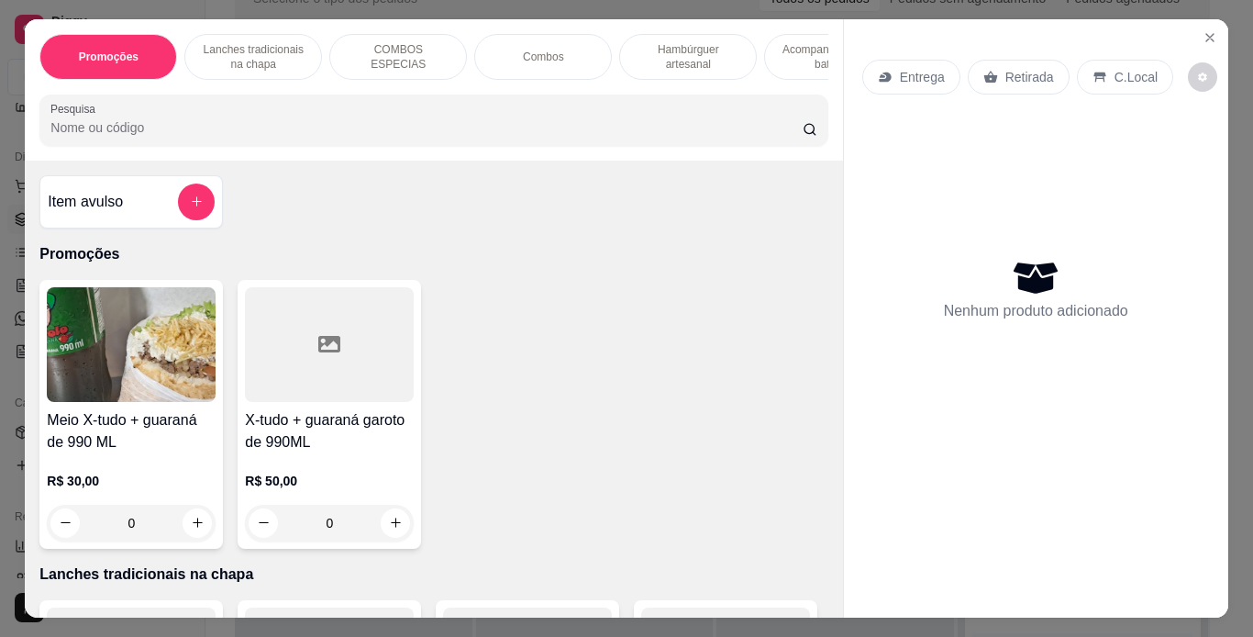
click at [575, 34] on div "Combos" at bounding box center [543, 57] width 138 height 46
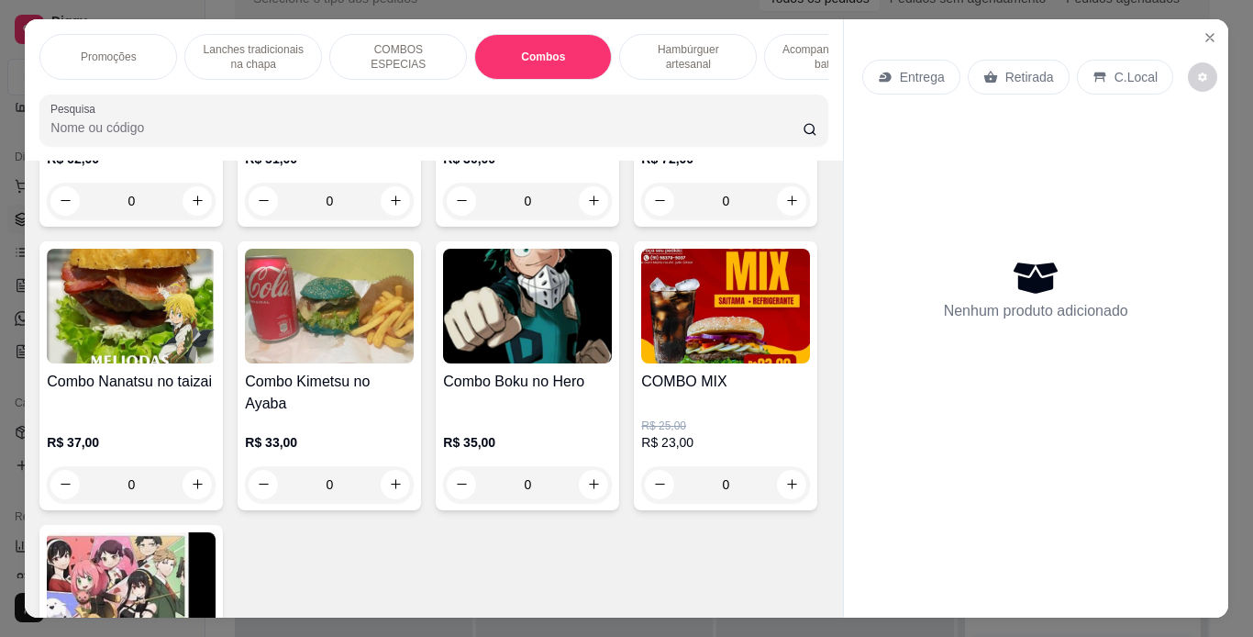
scroll to position [47, 0]
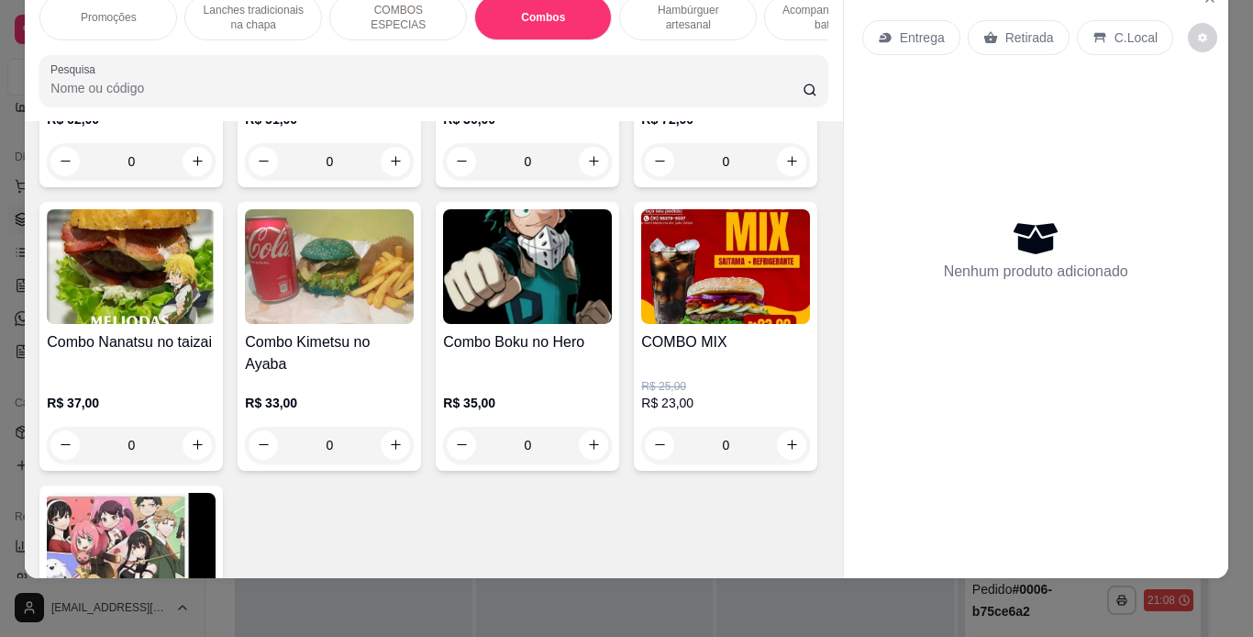
click at [296, 70] on h4 "Combo One Punch-Man" at bounding box center [329, 59] width 169 height 22
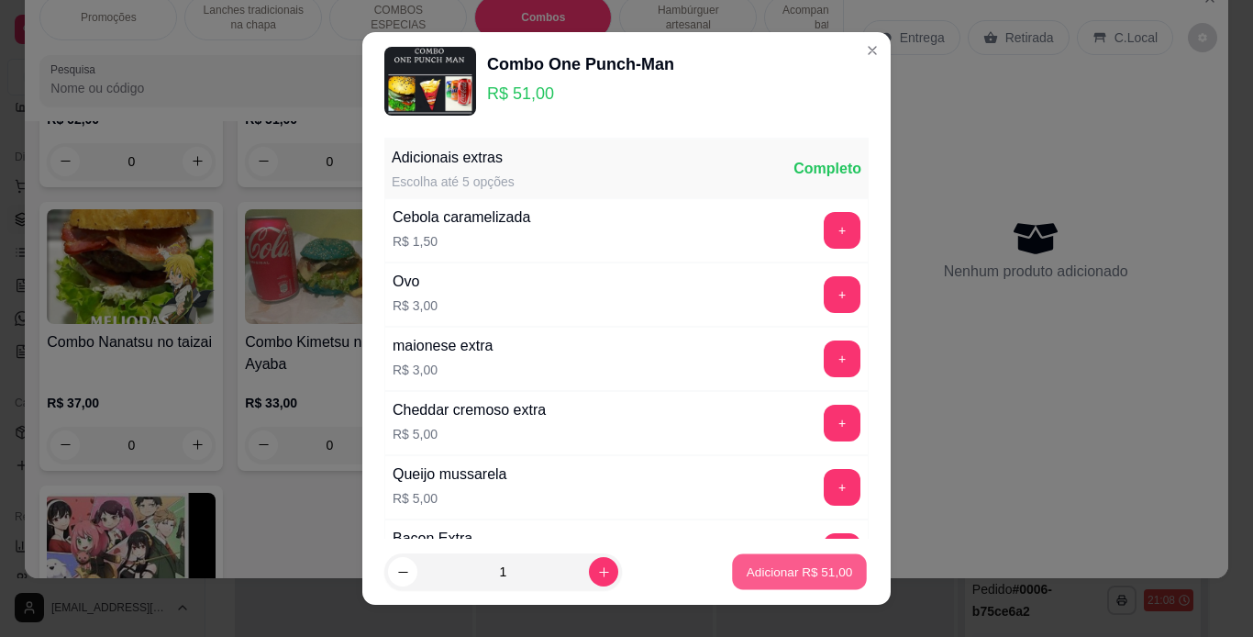
click at [758, 583] on button "Adicionar R$ 51,00" at bounding box center [799, 572] width 135 height 36
type input "1"
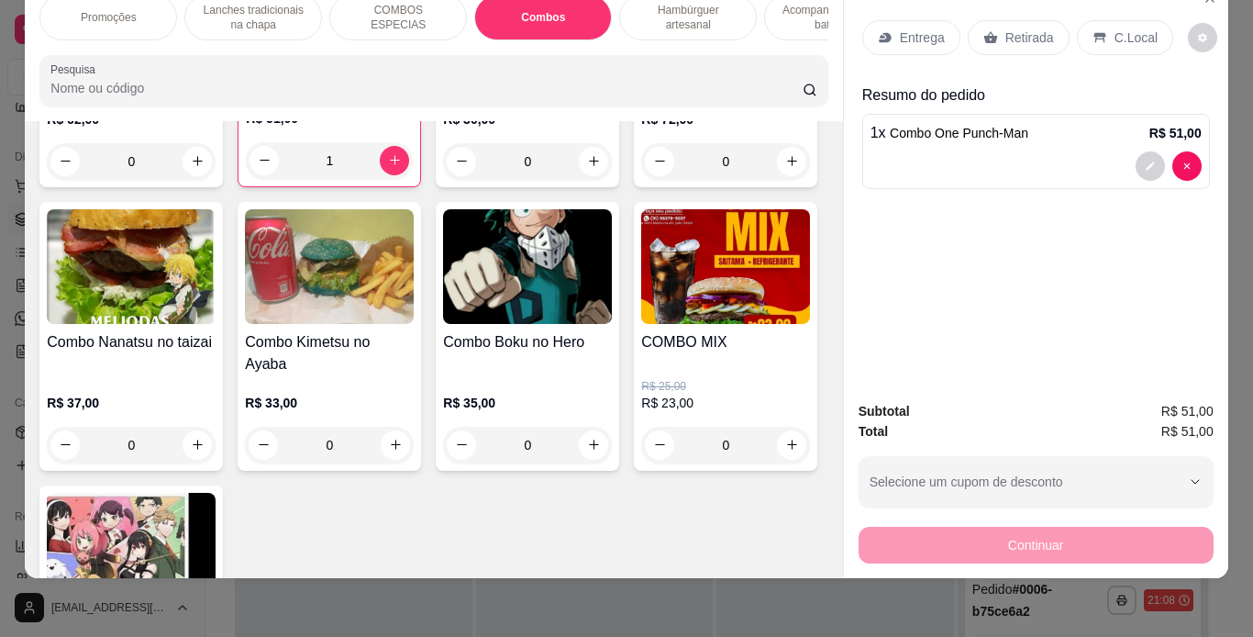
click at [772, 1] on div "Acompanhamentos ( batata )" at bounding box center [833, 17] width 138 height 46
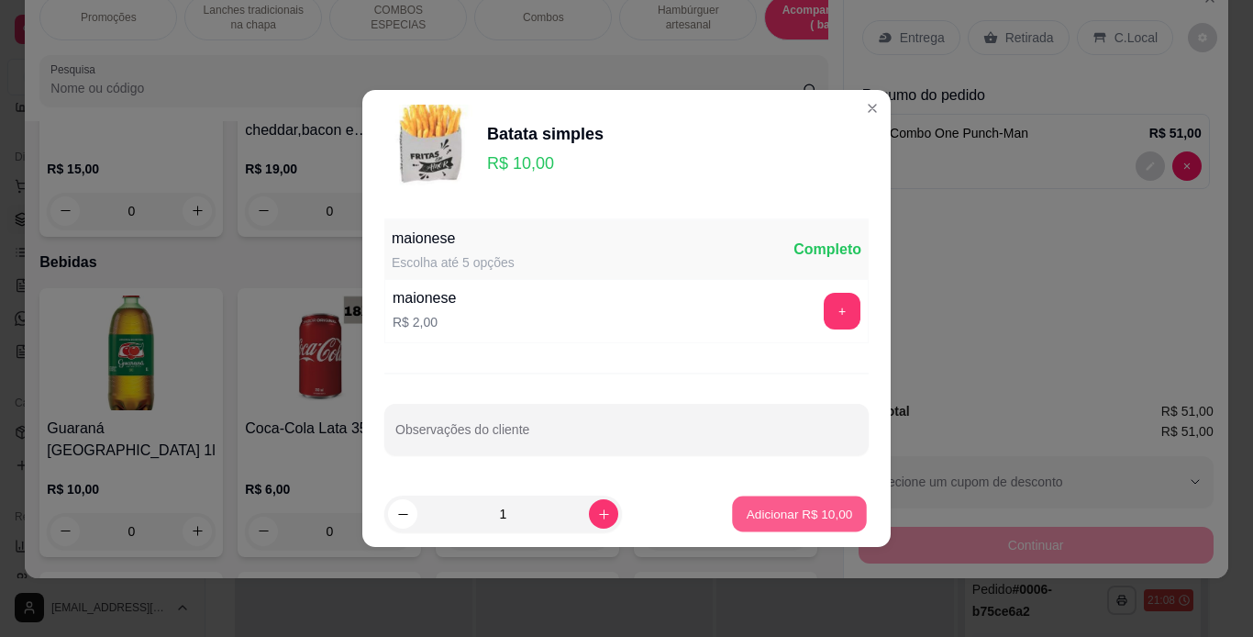
click at [814, 511] on p "Adicionar R$ 10,00" at bounding box center [800, 513] width 106 height 17
type input "1"
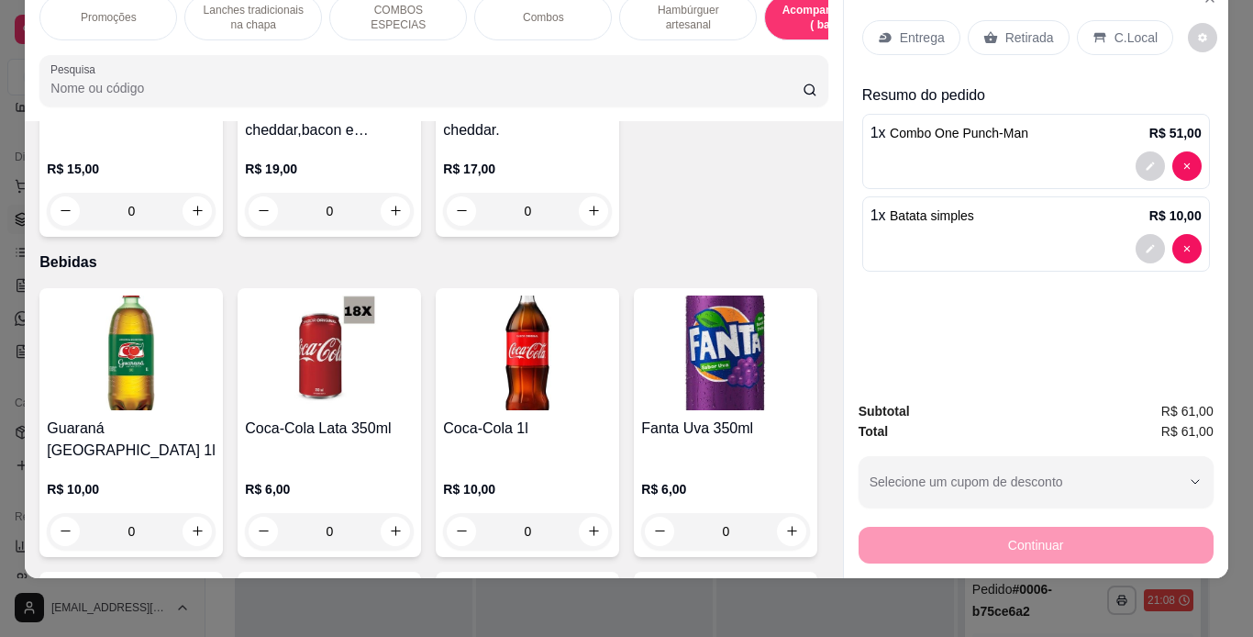
click at [872, 523] on div "Continuar" at bounding box center [1036, 542] width 355 height 41
click at [1093, 30] on icon at bounding box center [1100, 37] width 15 height 15
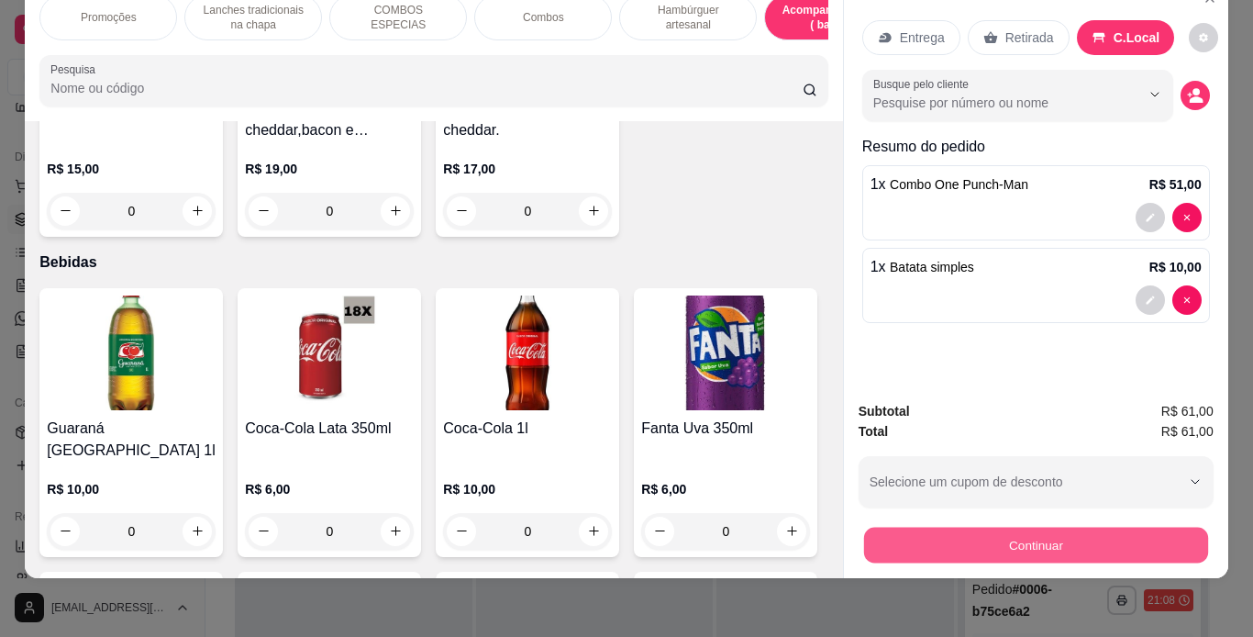
click at [1028, 539] on button "Continuar" at bounding box center [1035, 546] width 344 height 36
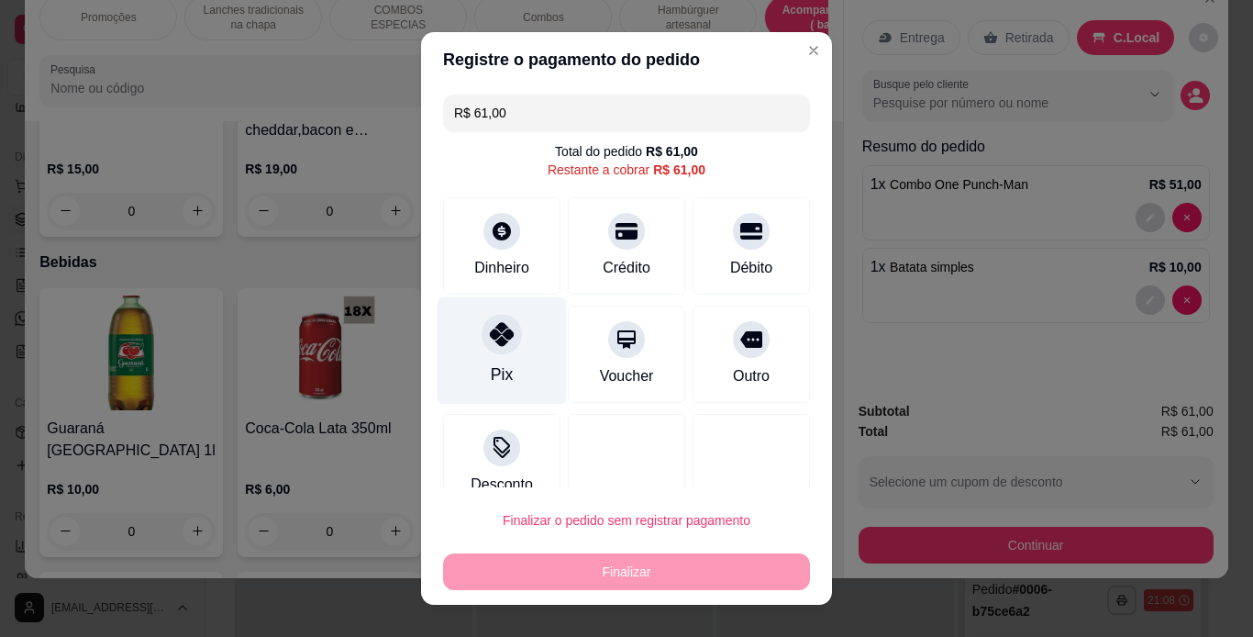
click at [482, 344] on div at bounding box center [502, 334] width 40 height 40
type input "R$ 0,00"
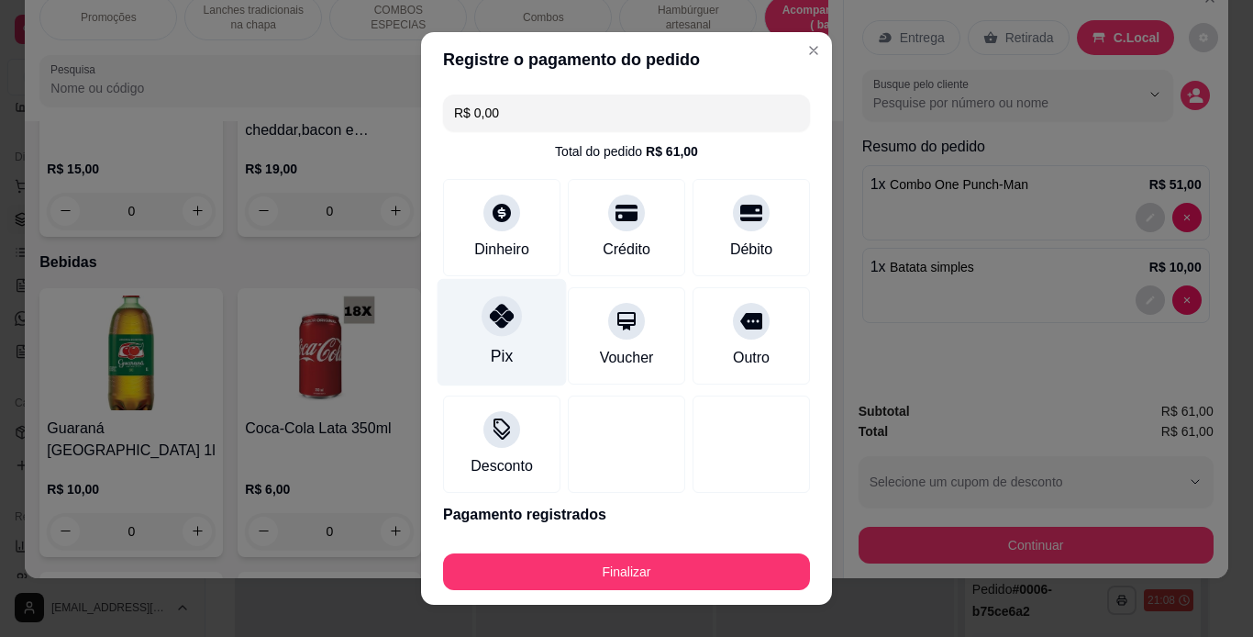
click at [517, 325] on div "Pix" at bounding box center [502, 331] width 129 height 107
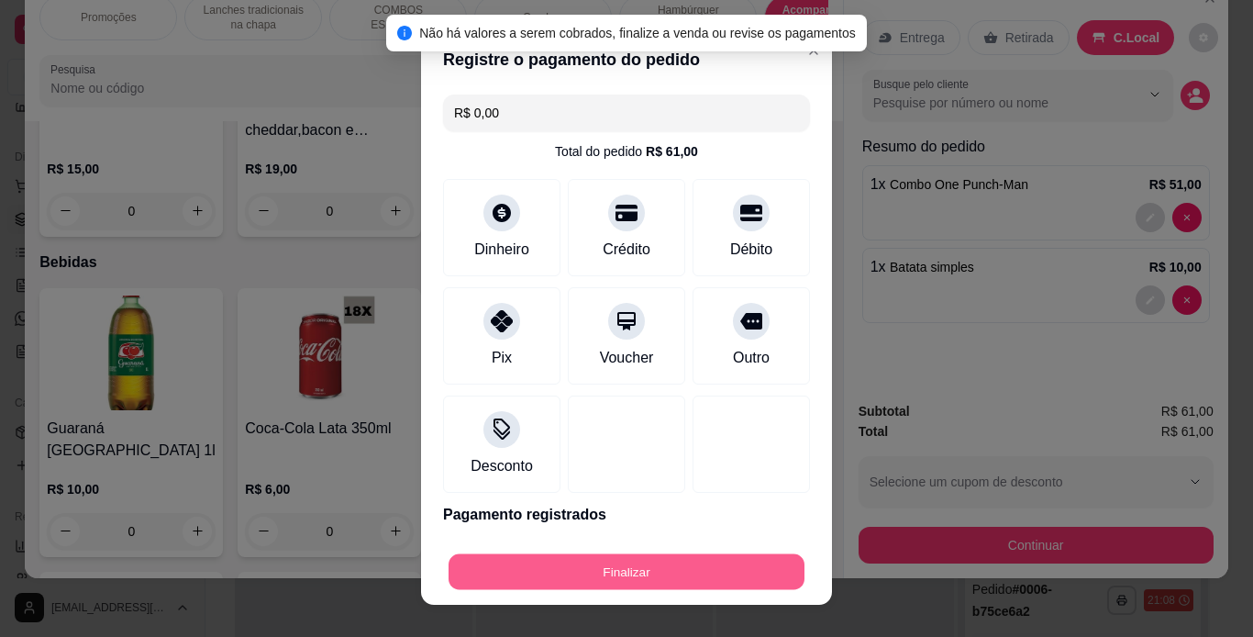
click at [655, 570] on button "Finalizar" at bounding box center [627, 572] width 356 height 36
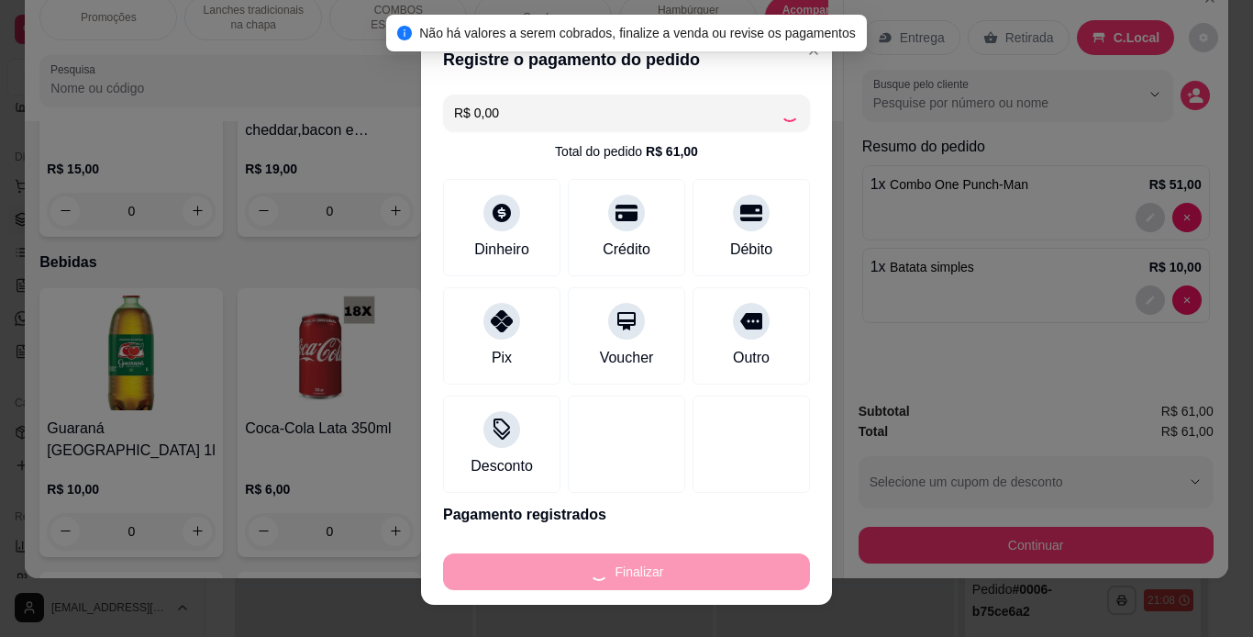
type input "0"
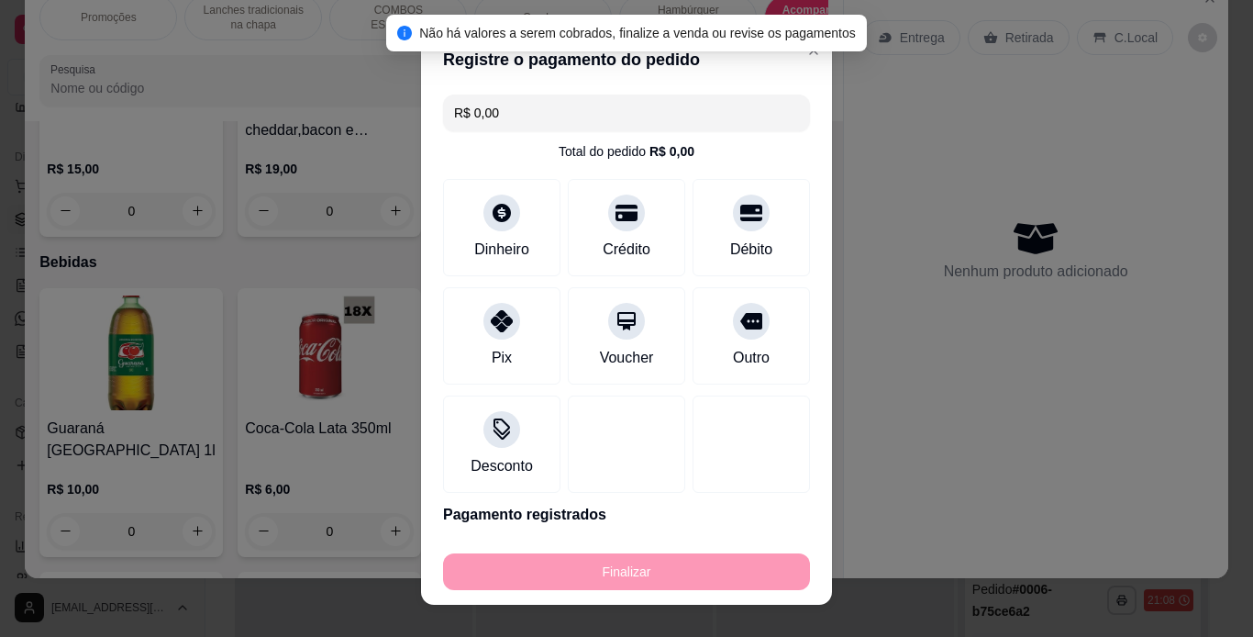
type input "-R$ 61,00"
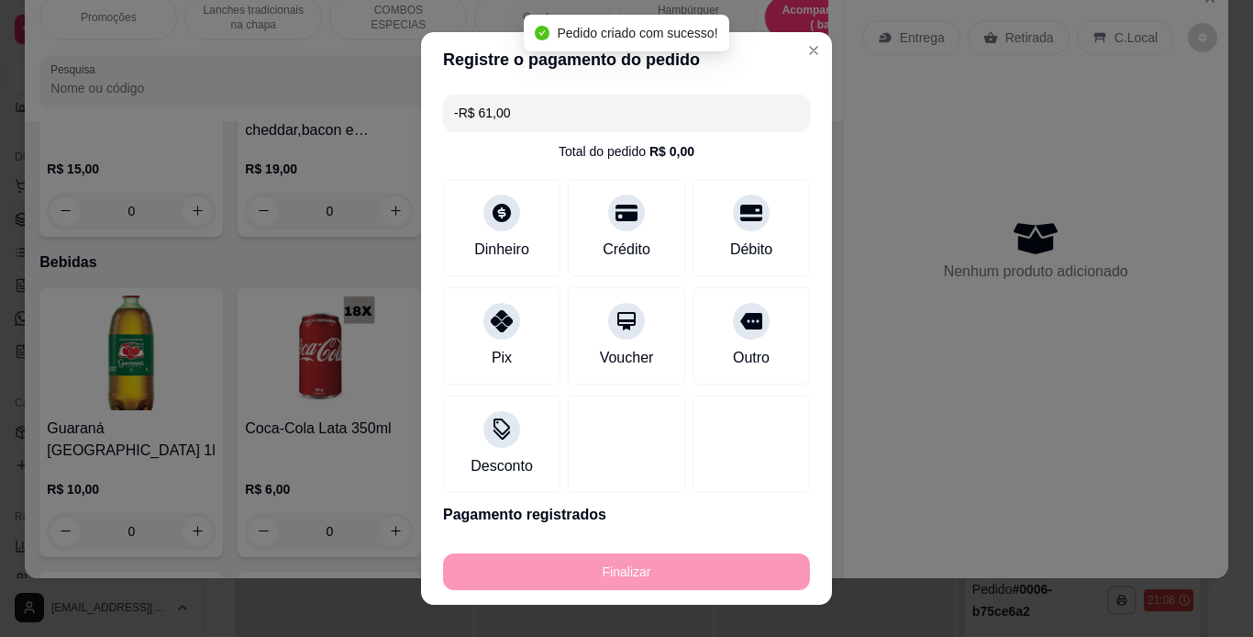
scroll to position [4486, 0]
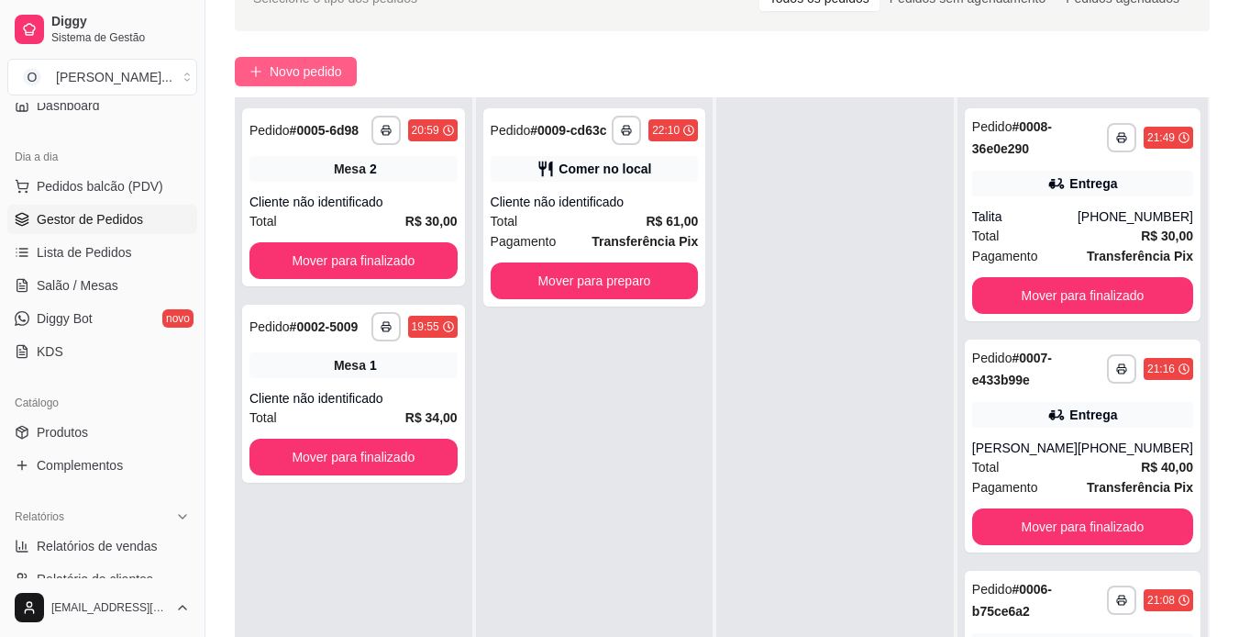
click at [272, 66] on span "Novo pedido" at bounding box center [306, 71] width 72 height 20
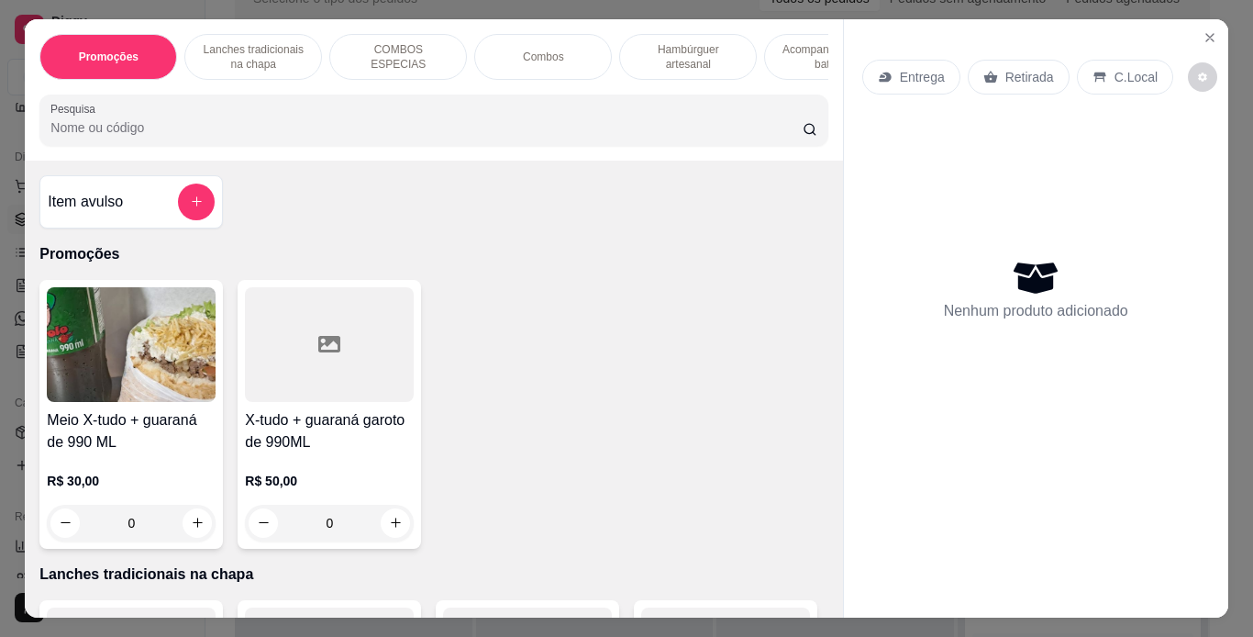
click at [651, 53] on p "Hambúrguer artesanal" at bounding box center [688, 56] width 106 height 29
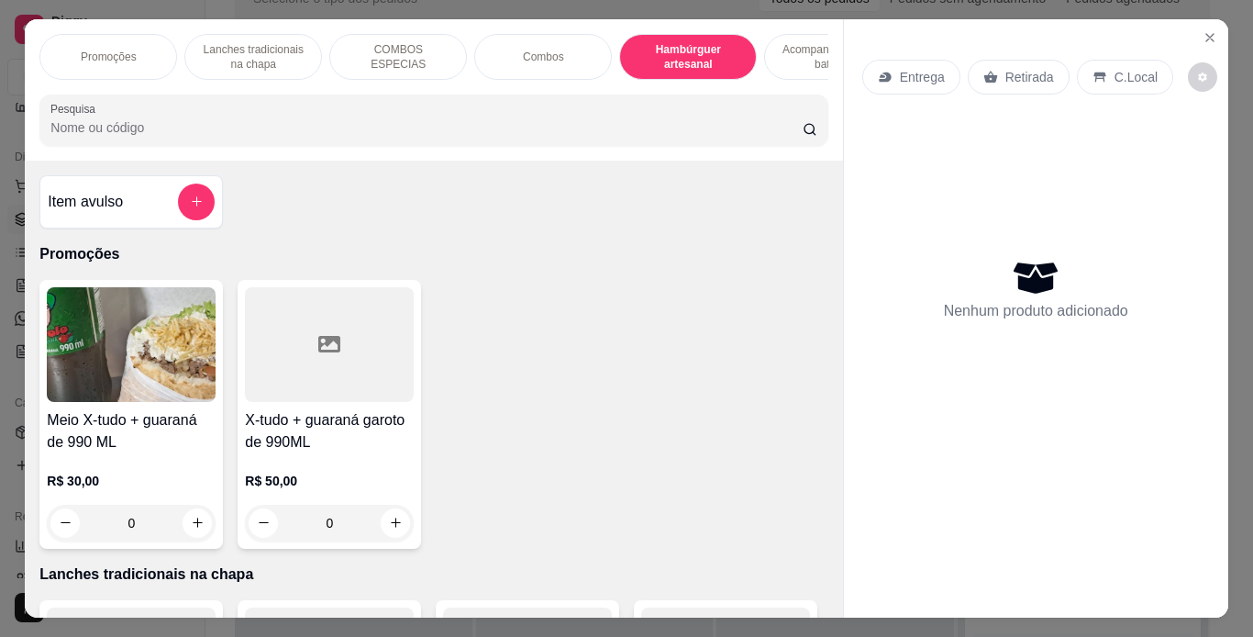
scroll to position [47, 0]
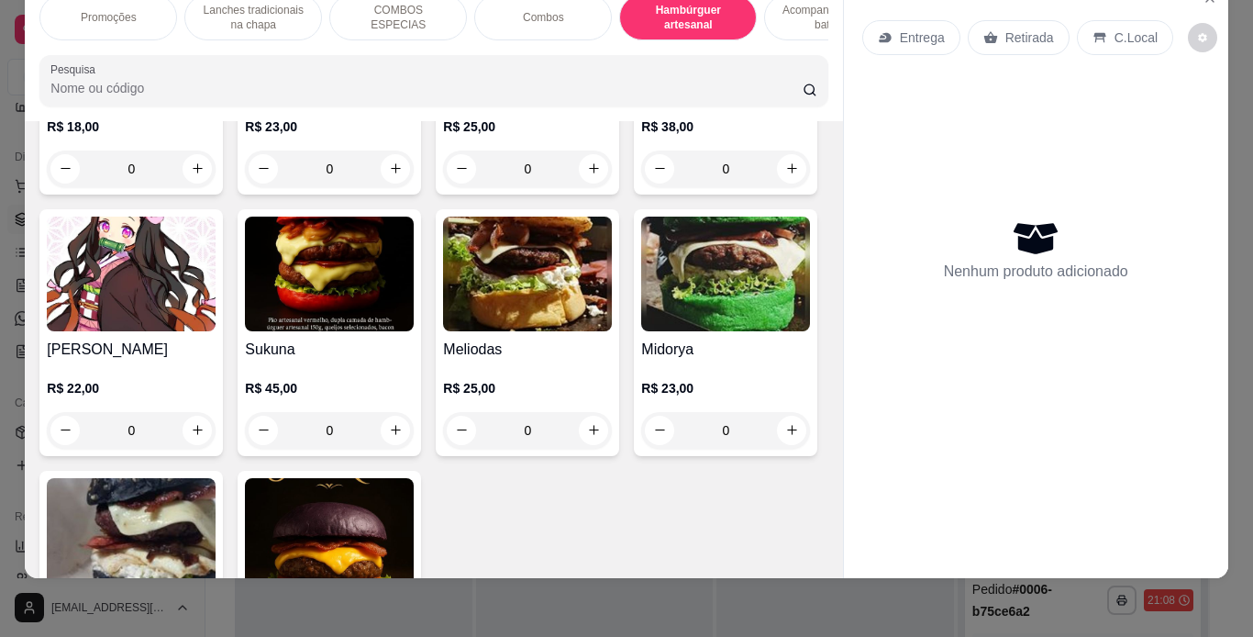
click at [194, 187] on div "0" at bounding box center [131, 168] width 169 height 37
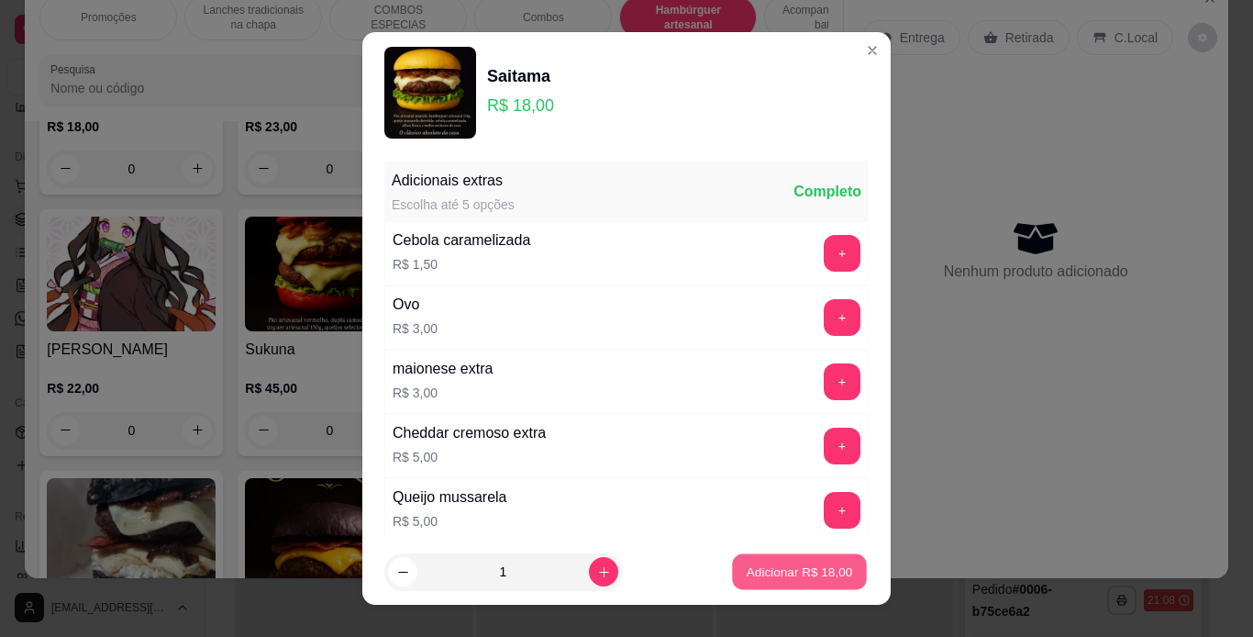
click at [790, 585] on button "Adicionar R$ 18,00" at bounding box center [799, 572] width 135 height 36
type input "1"
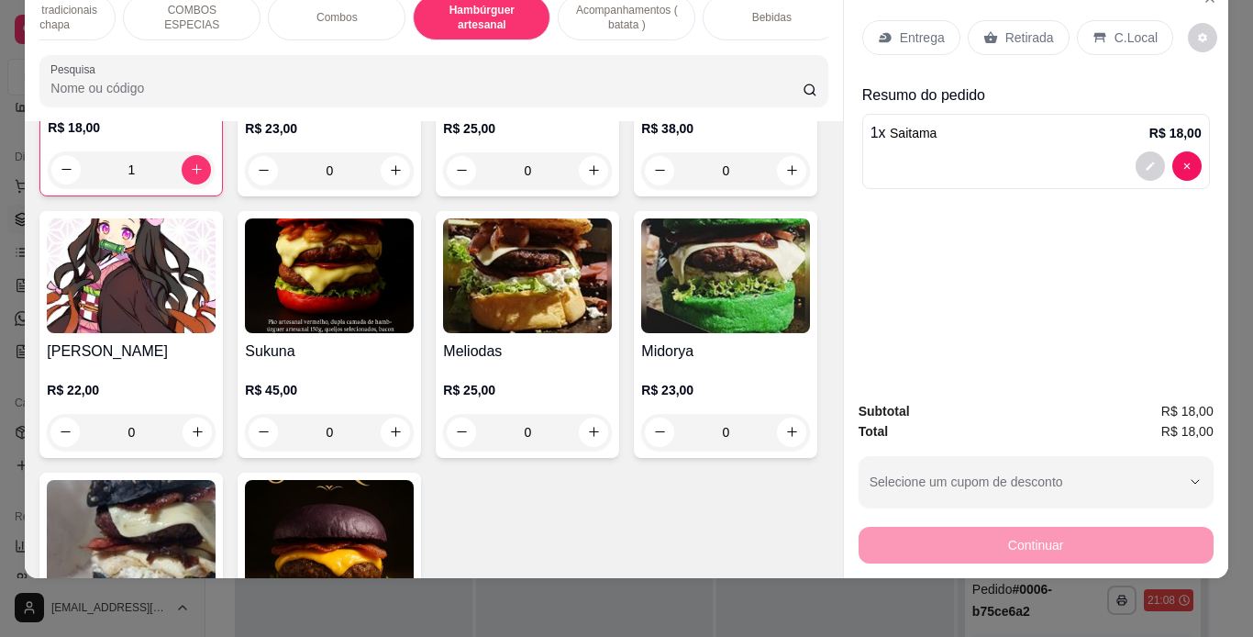
scroll to position [0, 206]
click at [884, 30] on icon at bounding box center [885, 37] width 15 height 15
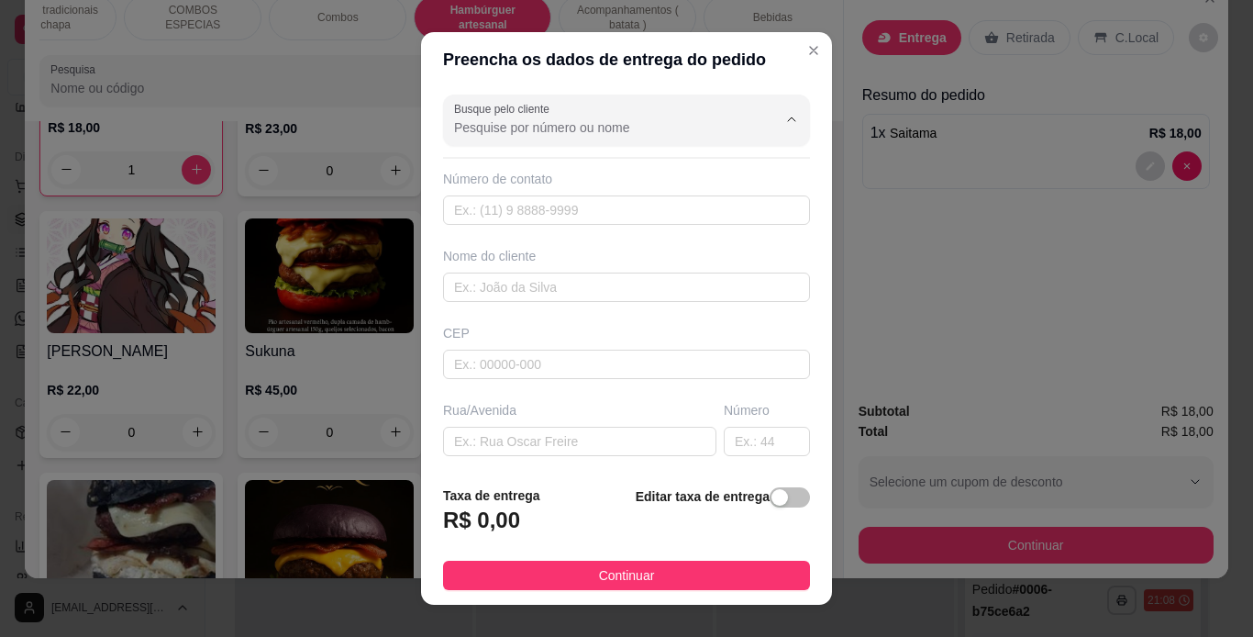
click at [590, 118] on input "Busque pelo cliente" at bounding box center [601, 127] width 294 height 18
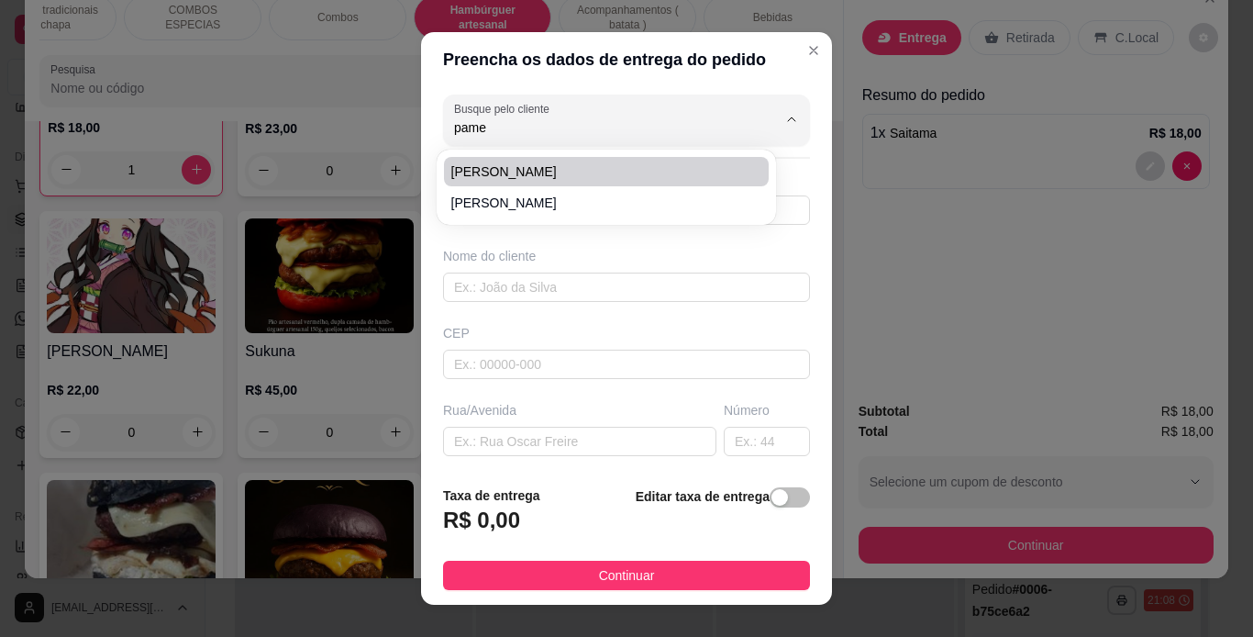
click at [539, 165] on span "[PERSON_NAME]" at bounding box center [597, 171] width 292 height 18
type input "[PERSON_NAME]"
type input "91998007170"
type input "[PERSON_NAME]"
type input "rua 12A quadra 65"
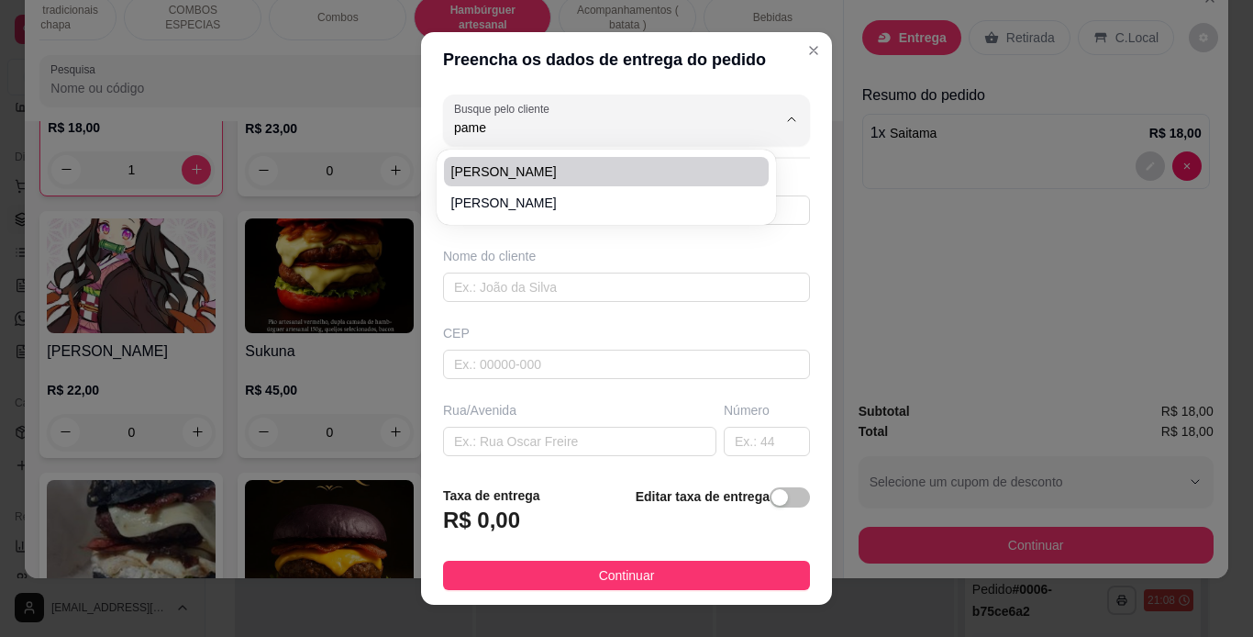
type input "12"
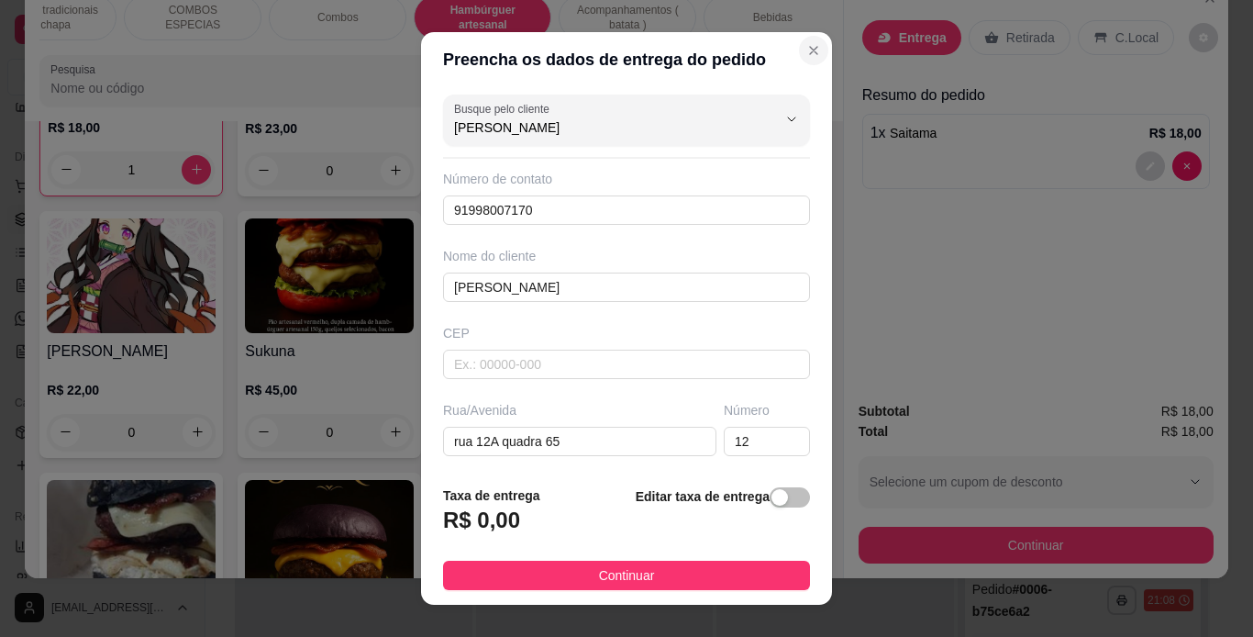
type input "[PERSON_NAME]"
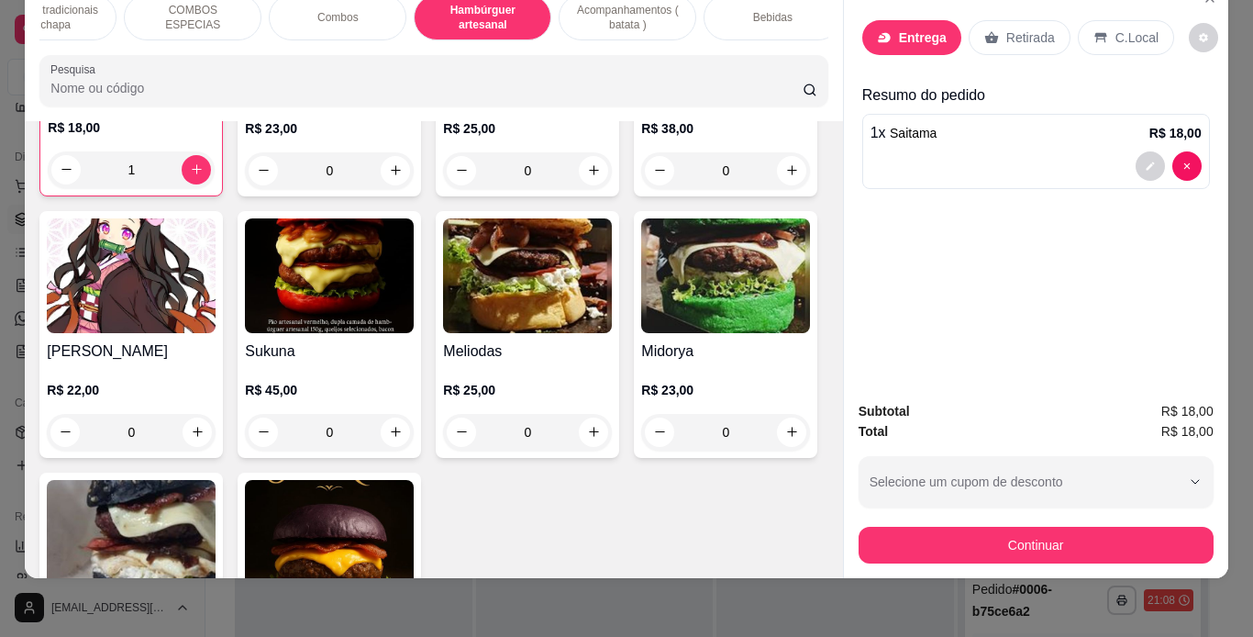
click at [990, 23] on div "Retirada" at bounding box center [1020, 37] width 102 height 35
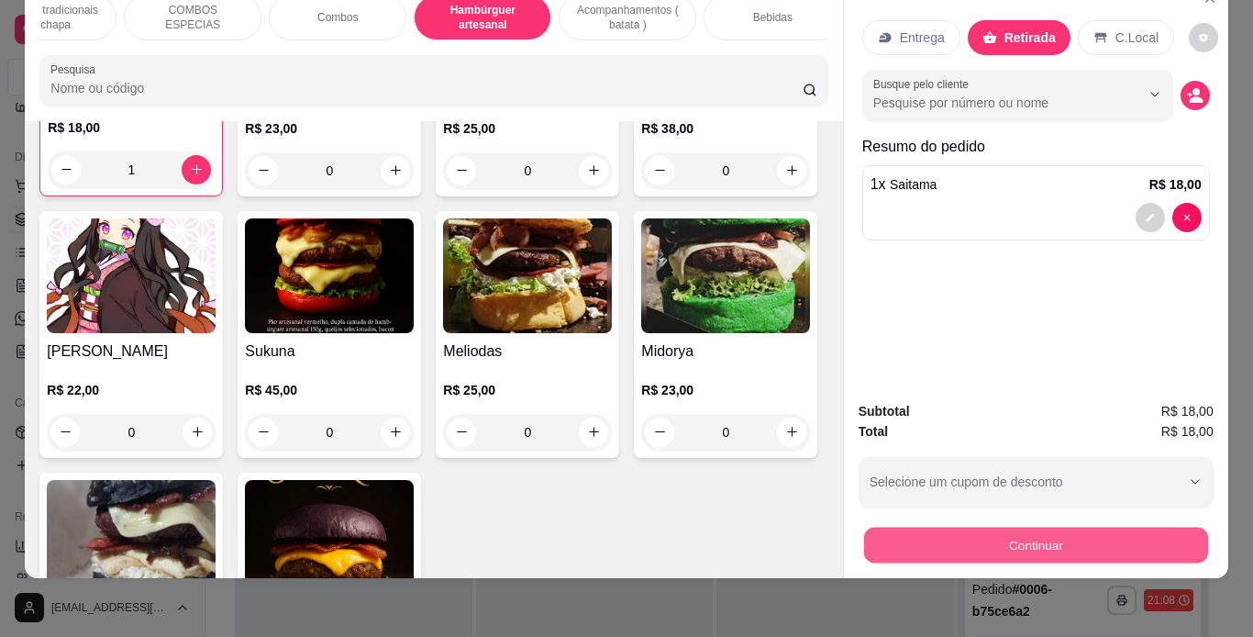
click at [928, 528] on button "Continuar" at bounding box center [1035, 546] width 344 height 36
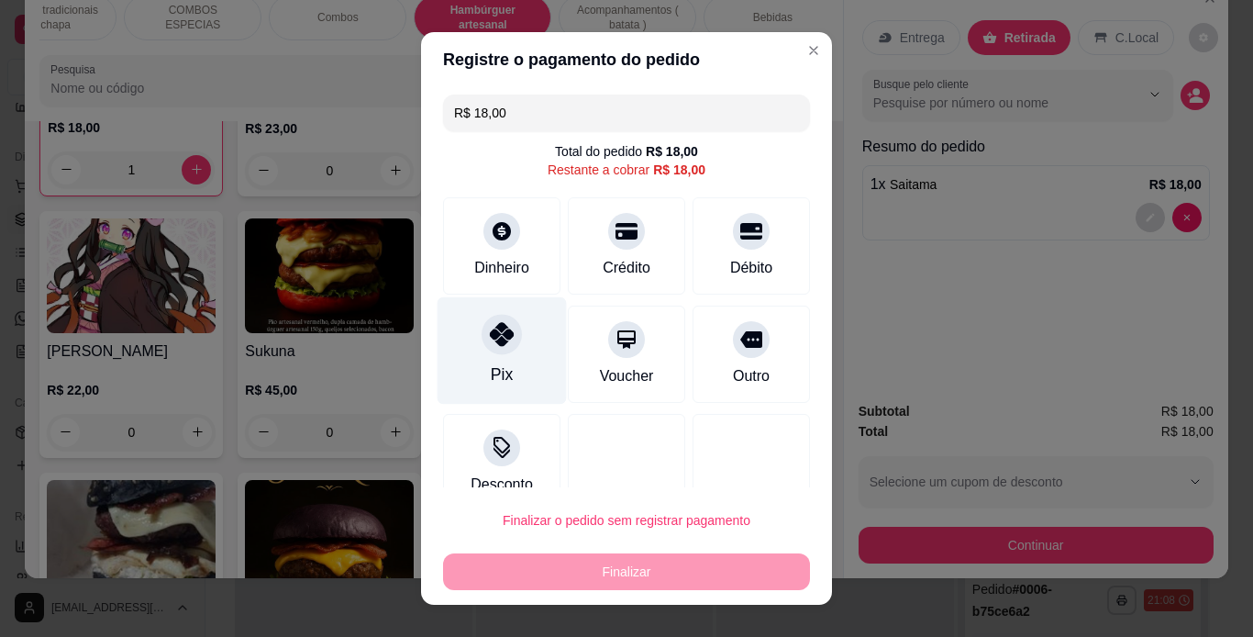
click at [512, 346] on div "Pix" at bounding box center [502, 349] width 129 height 107
type input "R$ 0,00"
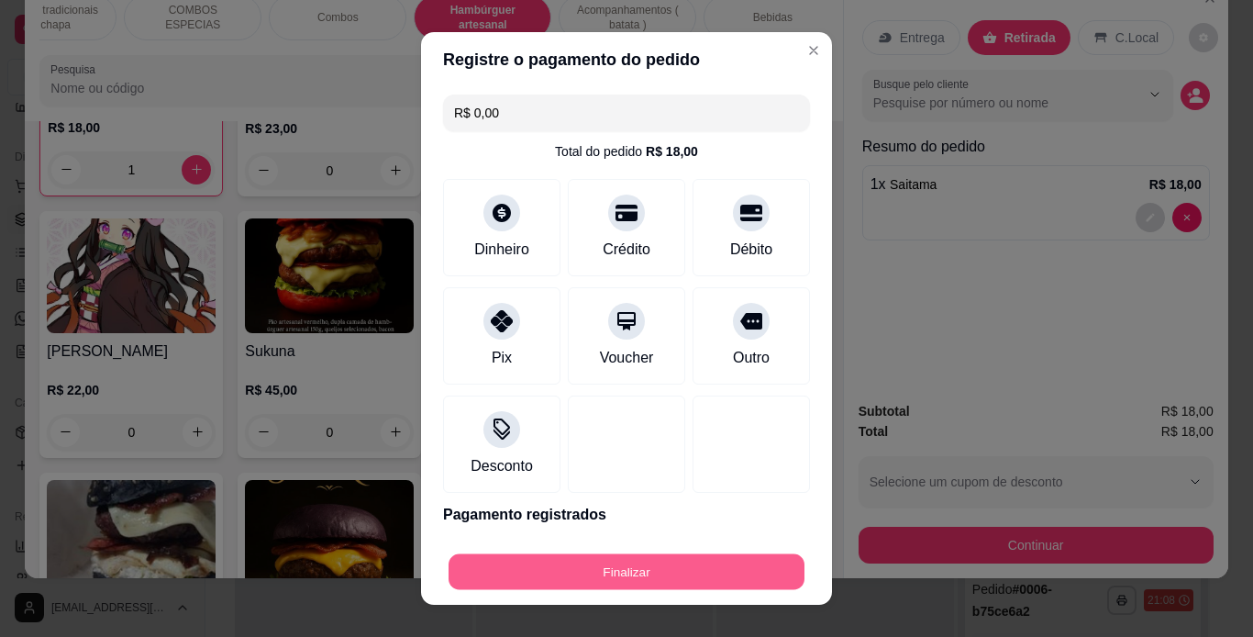
click at [603, 565] on button "Finalizar" at bounding box center [627, 572] width 356 height 36
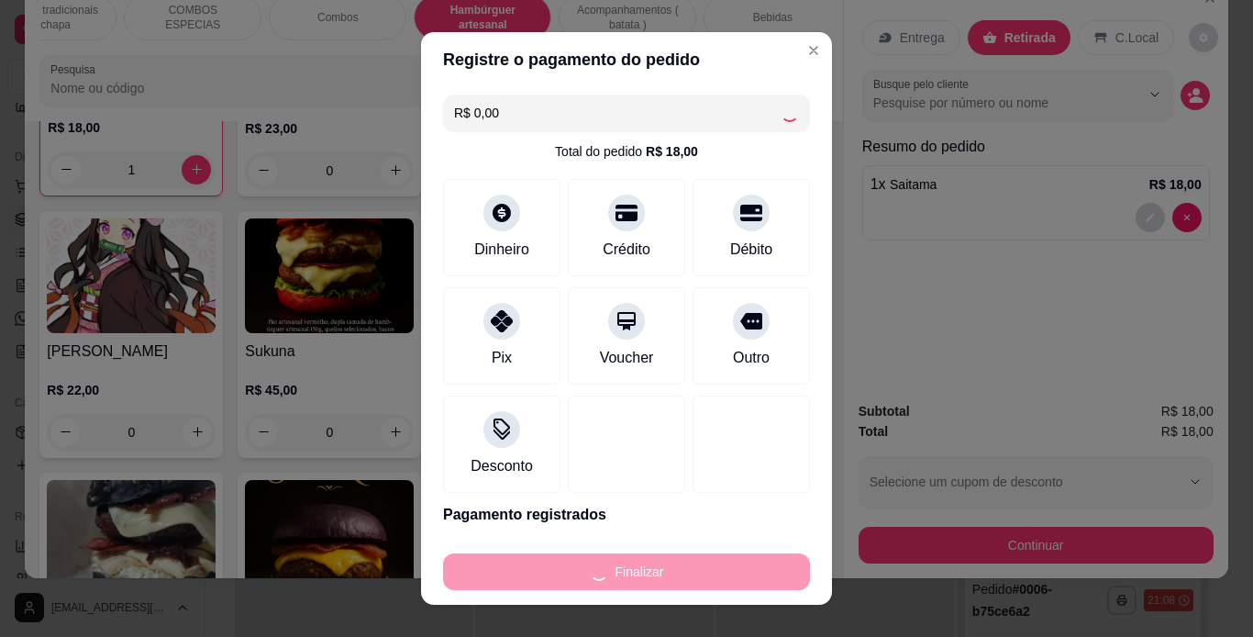
type input "0"
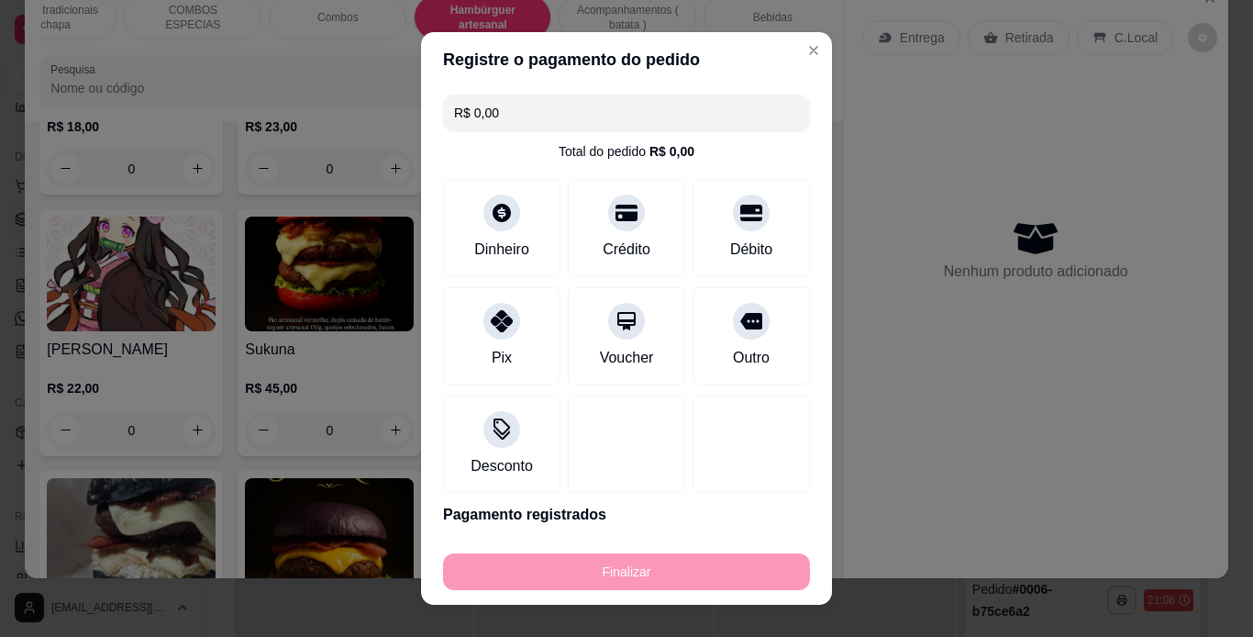
type input "-R$ 18,00"
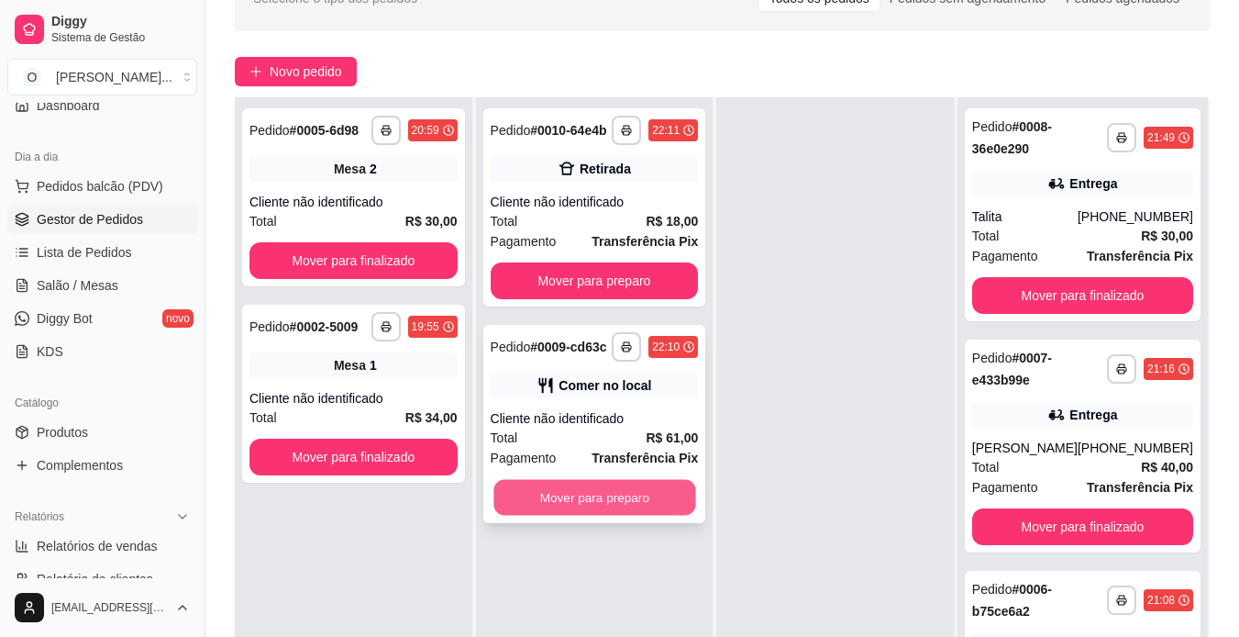
click at [600, 515] on button "Mover para preparo" at bounding box center [595, 498] width 202 height 36
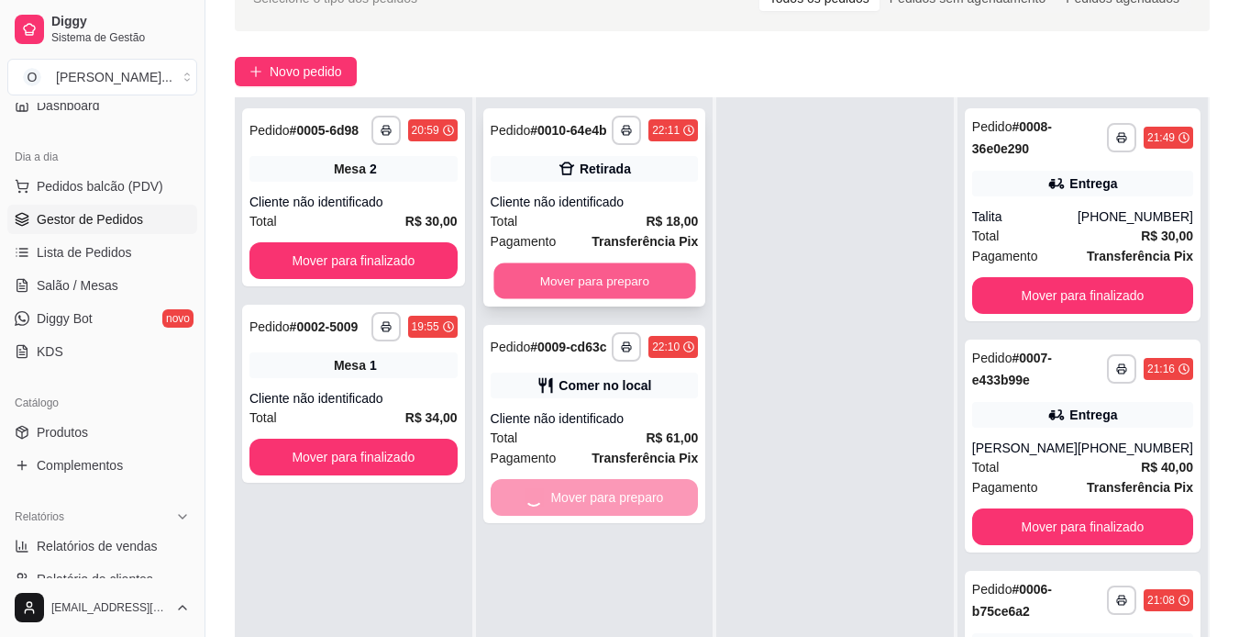
click at [591, 289] on button "Mover para preparo" at bounding box center [595, 281] width 202 height 36
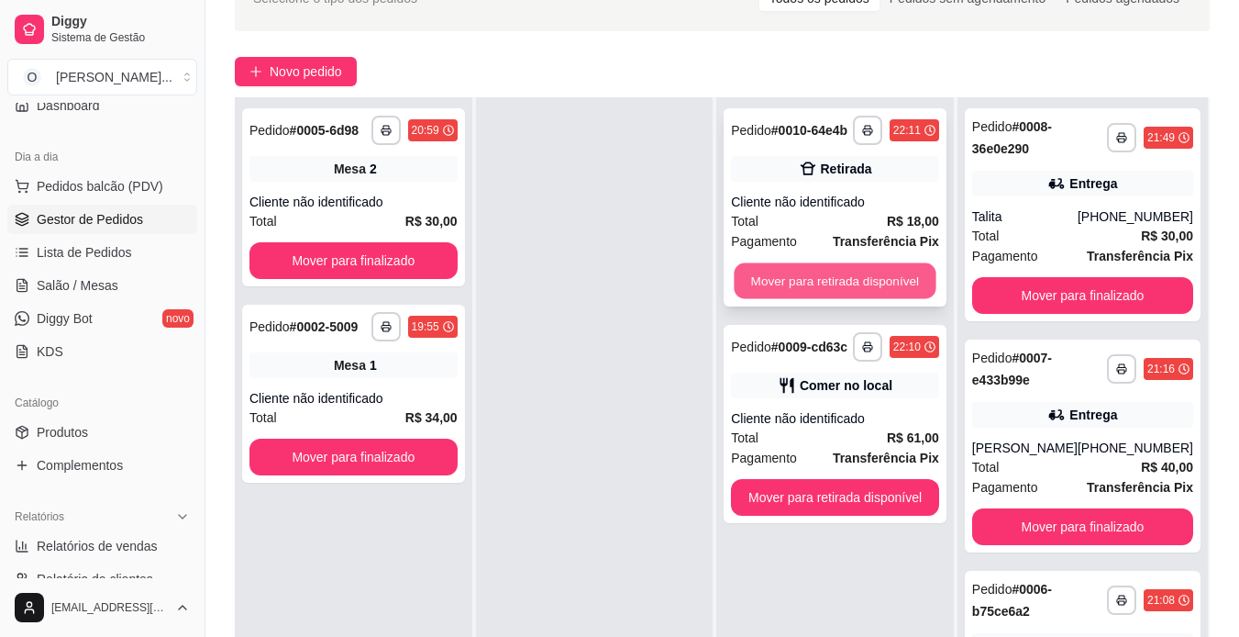
click at [877, 272] on button "Mover para retirada disponível" at bounding box center [836, 281] width 202 height 36
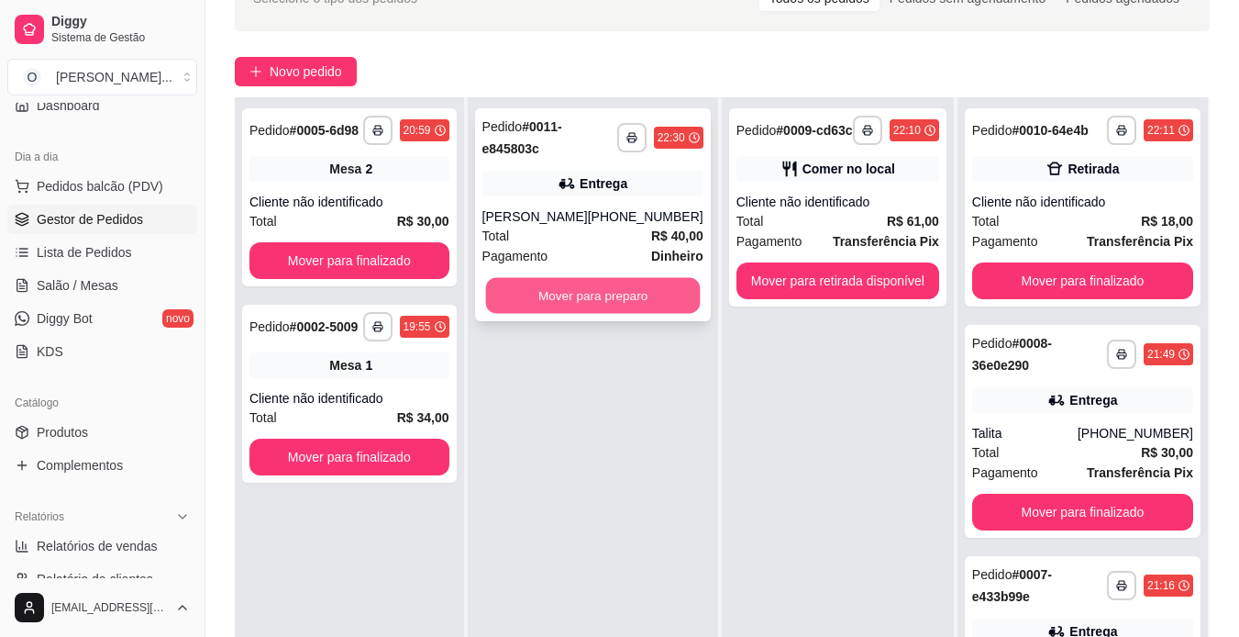
click at [583, 297] on button "Mover para preparo" at bounding box center [592, 296] width 215 height 36
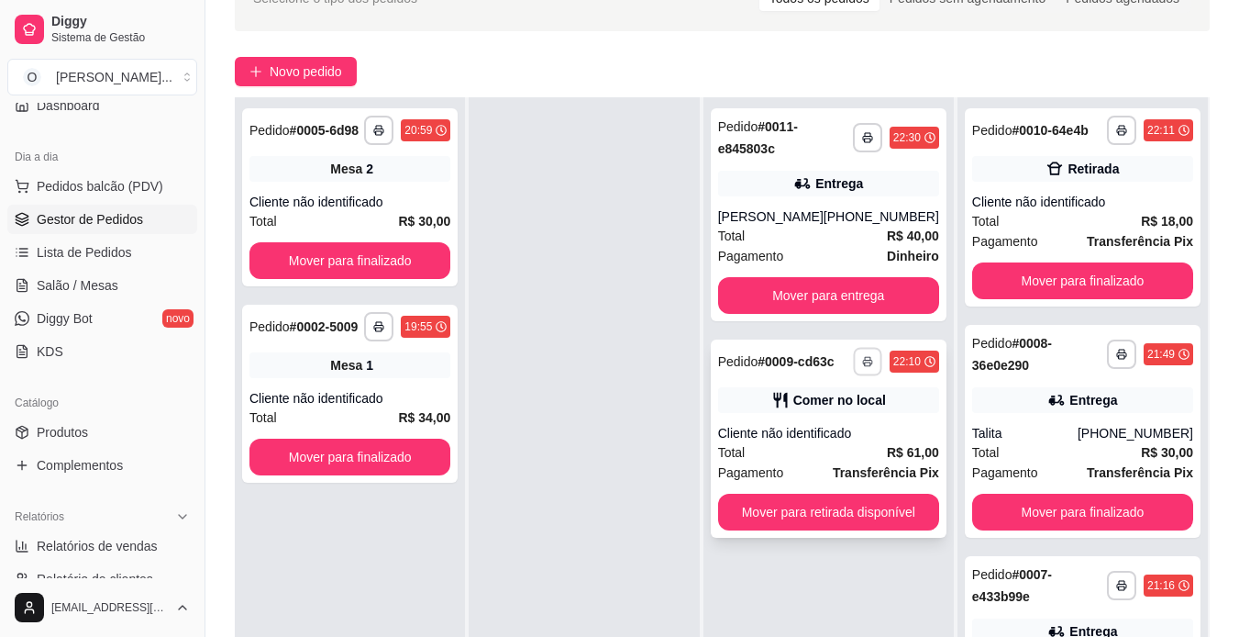
click at [864, 361] on icon "button" at bounding box center [867, 363] width 9 height 4
click at [857, 420] on button "IMPRESSORA" at bounding box center [818, 425] width 128 height 28
click at [861, 438] on div "Cliente não identificado" at bounding box center [828, 433] width 221 height 18
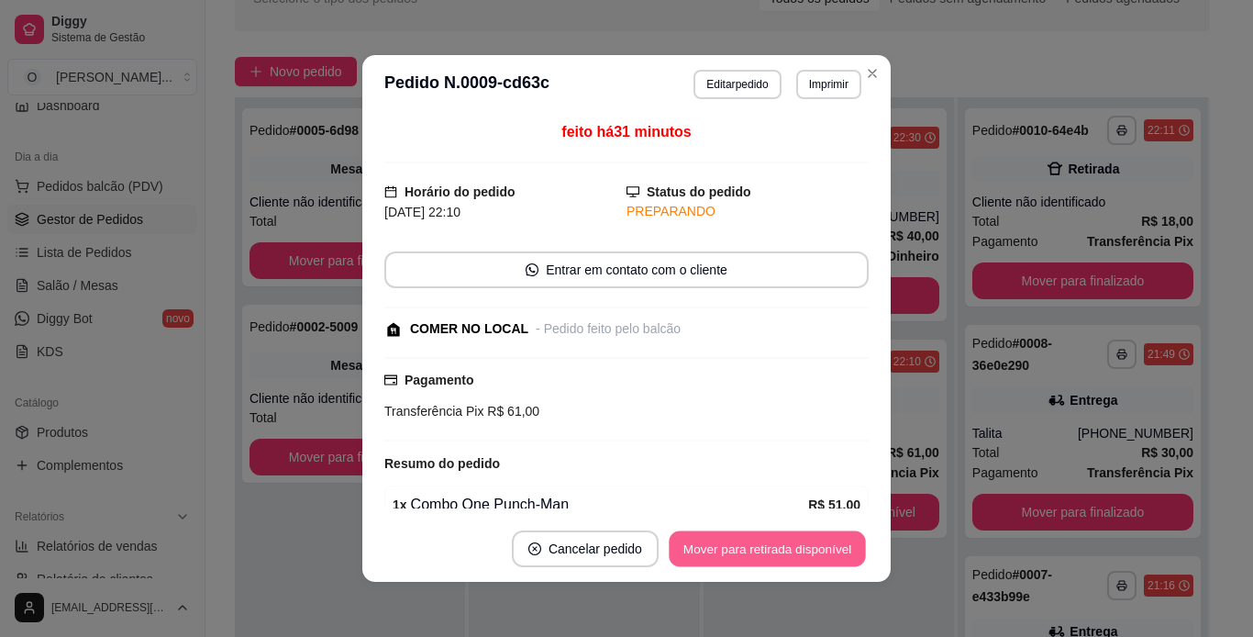
click at [777, 547] on button "Mover para retirada disponível" at bounding box center [767, 549] width 196 height 36
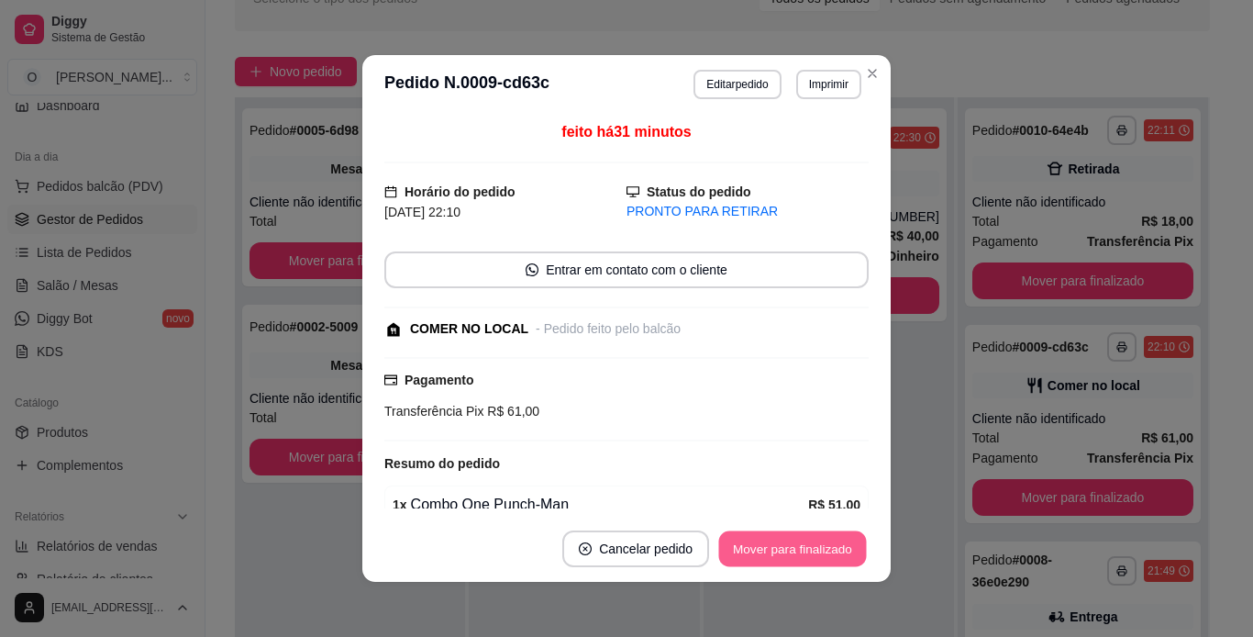
click at [777, 547] on button "Mover para finalizado" at bounding box center [793, 549] width 148 height 36
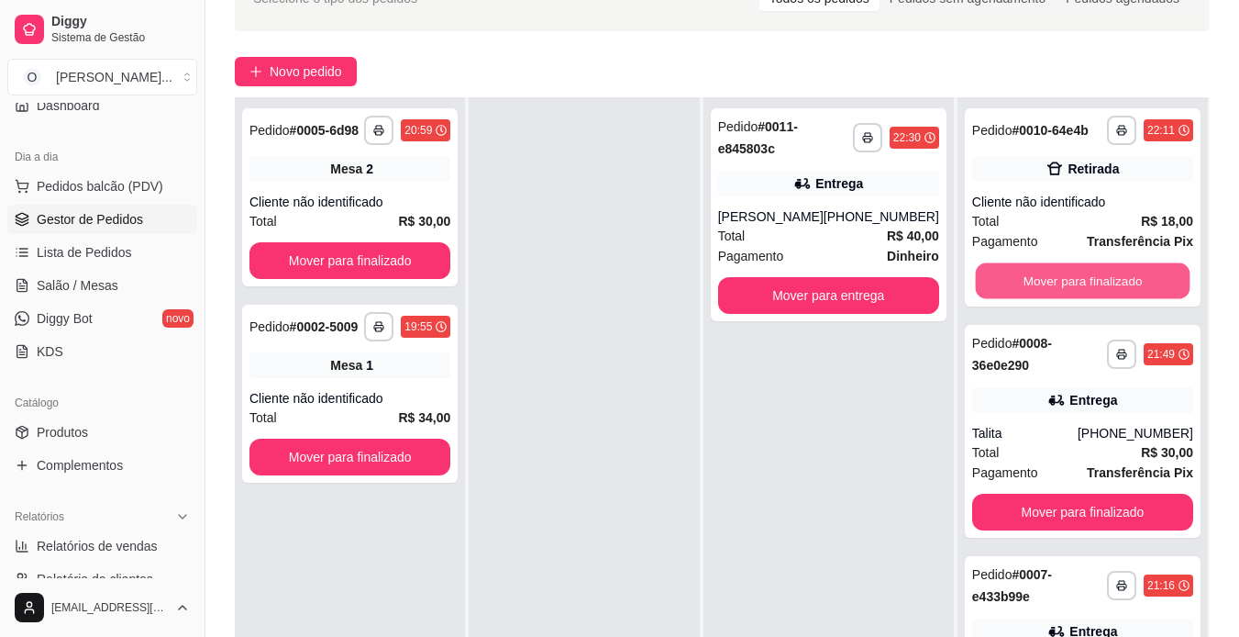
click at [1013, 293] on button "Mover para finalizado" at bounding box center [1082, 281] width 215 height 36
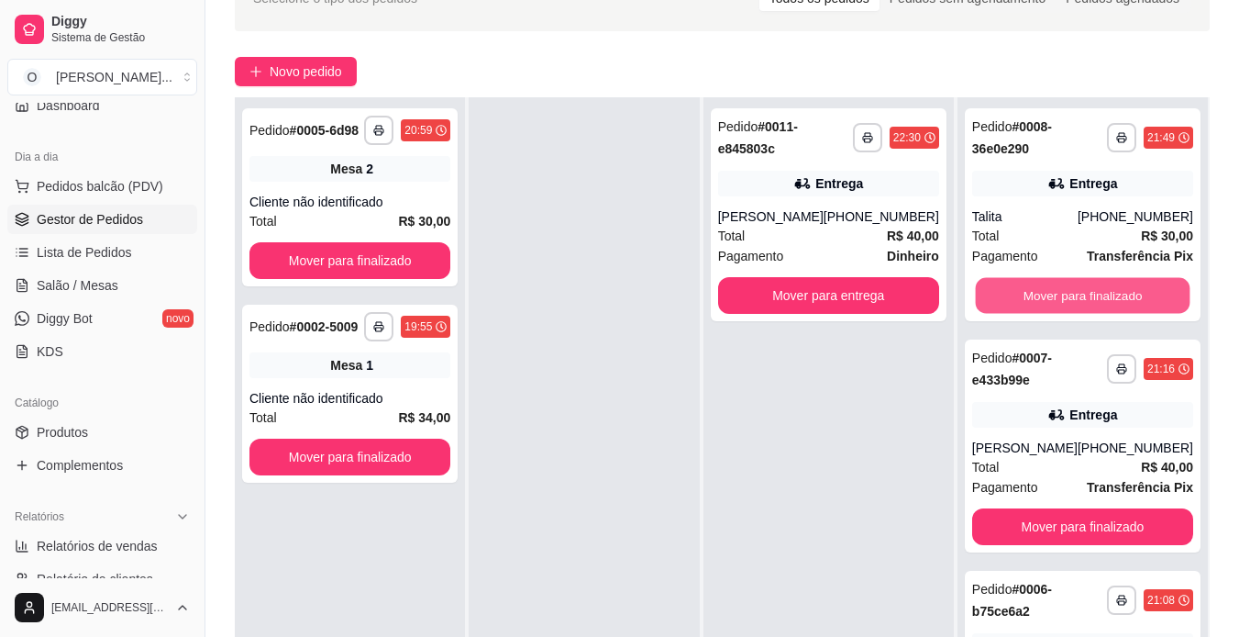
click at [1013, 293] on button "Mover para finalizado" at bounding box center [1082, 296] width 215 height 36
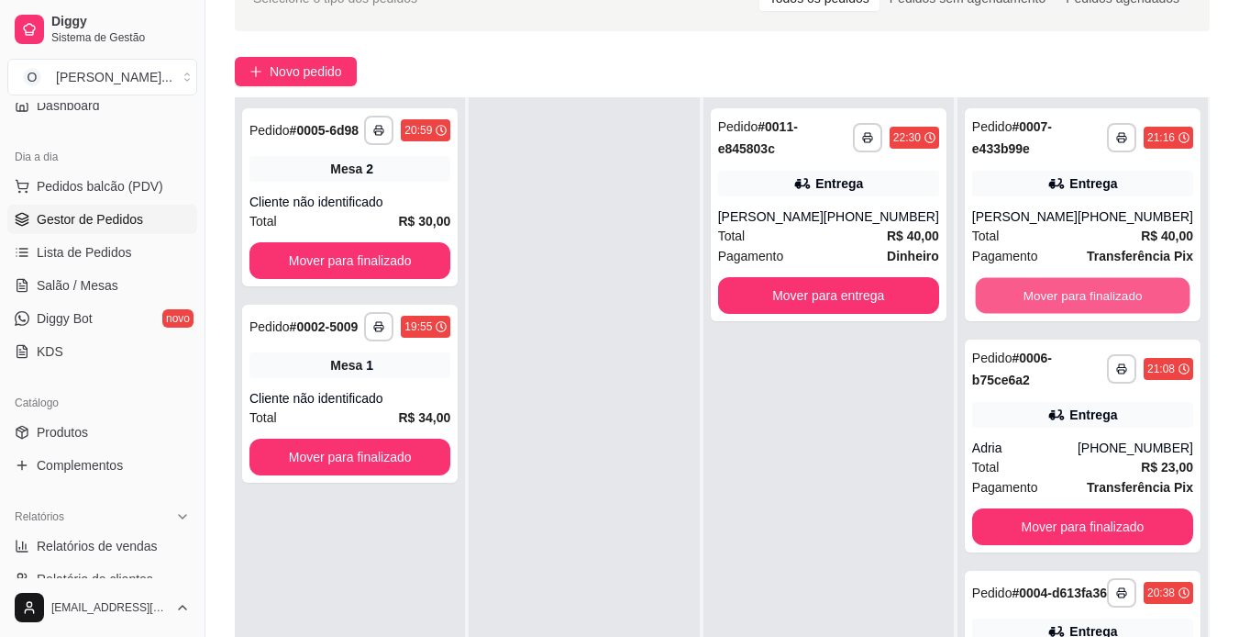
click at [1013, 293] on button "Mover para finalizado" at bounding box center [1082, 296] width 215 height 36
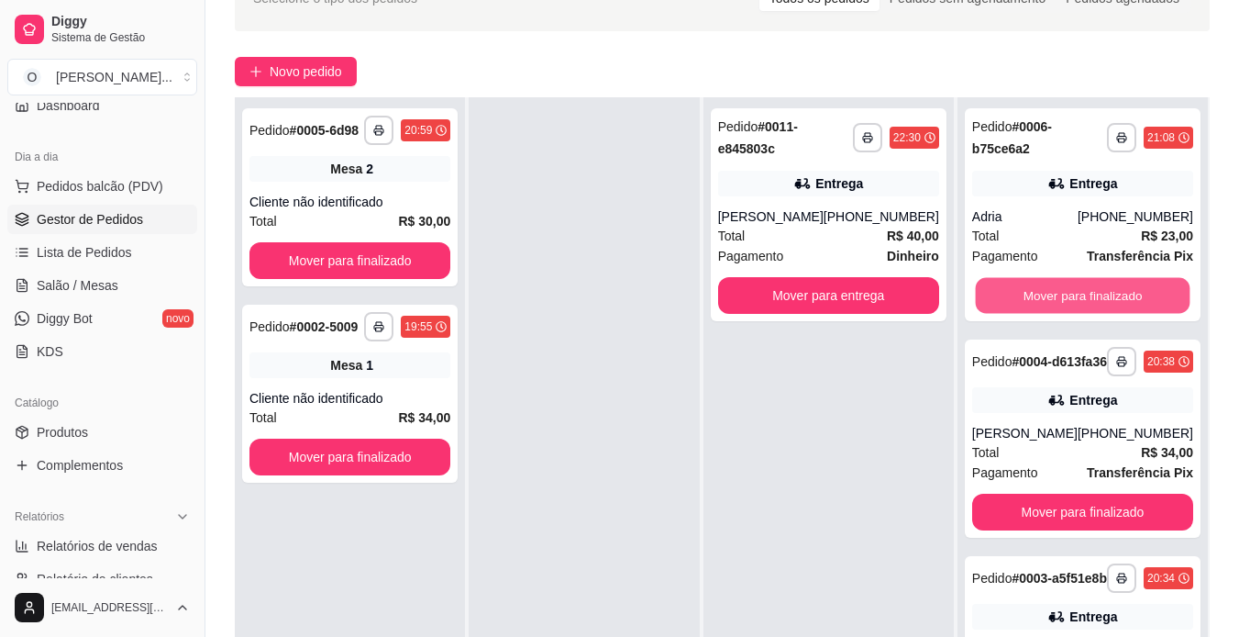
click at [1013, 293] on button "Mover para finalizado" at bounding box center [1082, 296] width 215 height 36
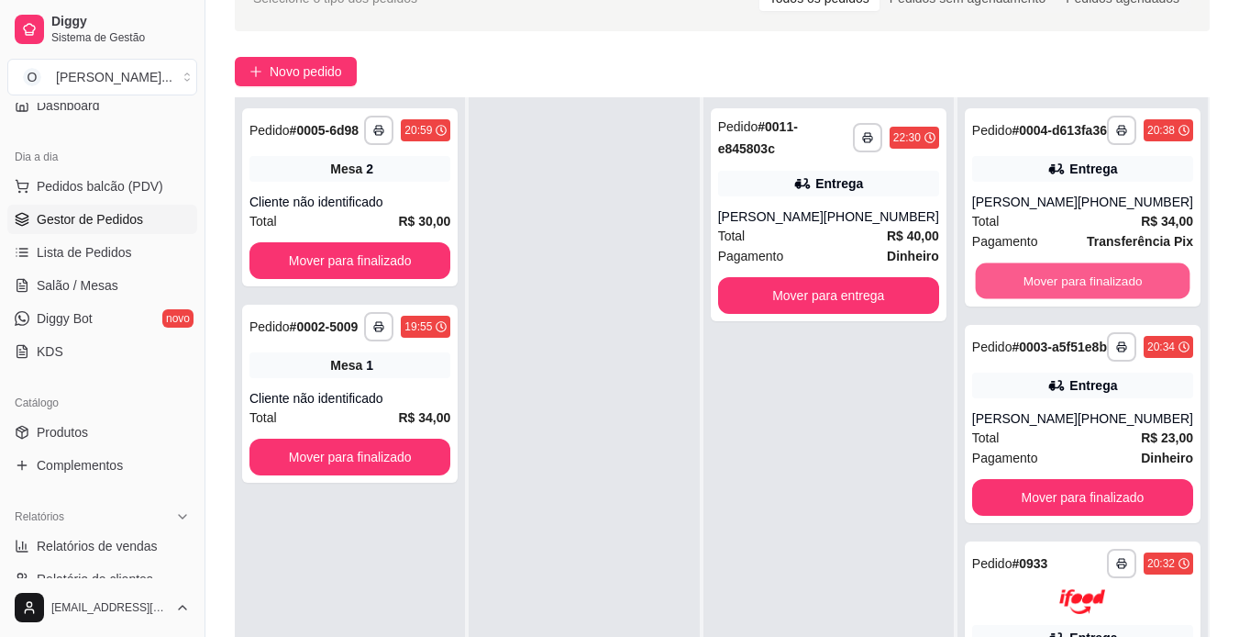
click at [1013, 293] on button "Mover para finalizado" at bounding box center [1082, 281] width 215 height 36
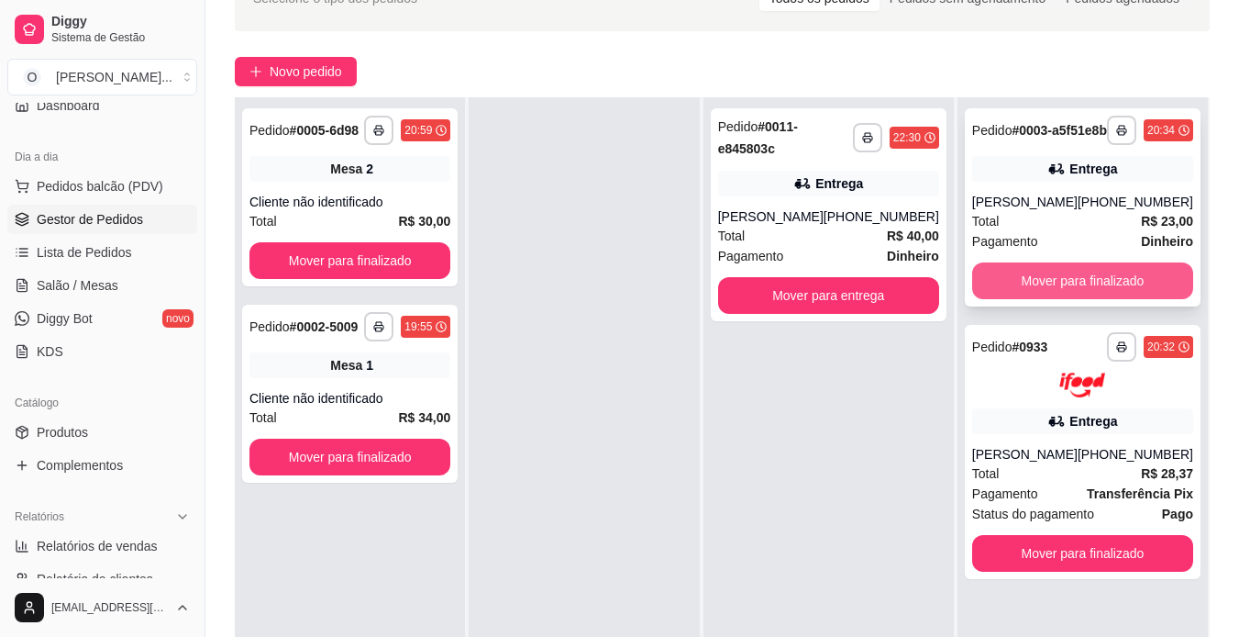
click at [1005, 299] on button "Mover para finalizado" at bounding box center [1082, 280] width 221 height 37
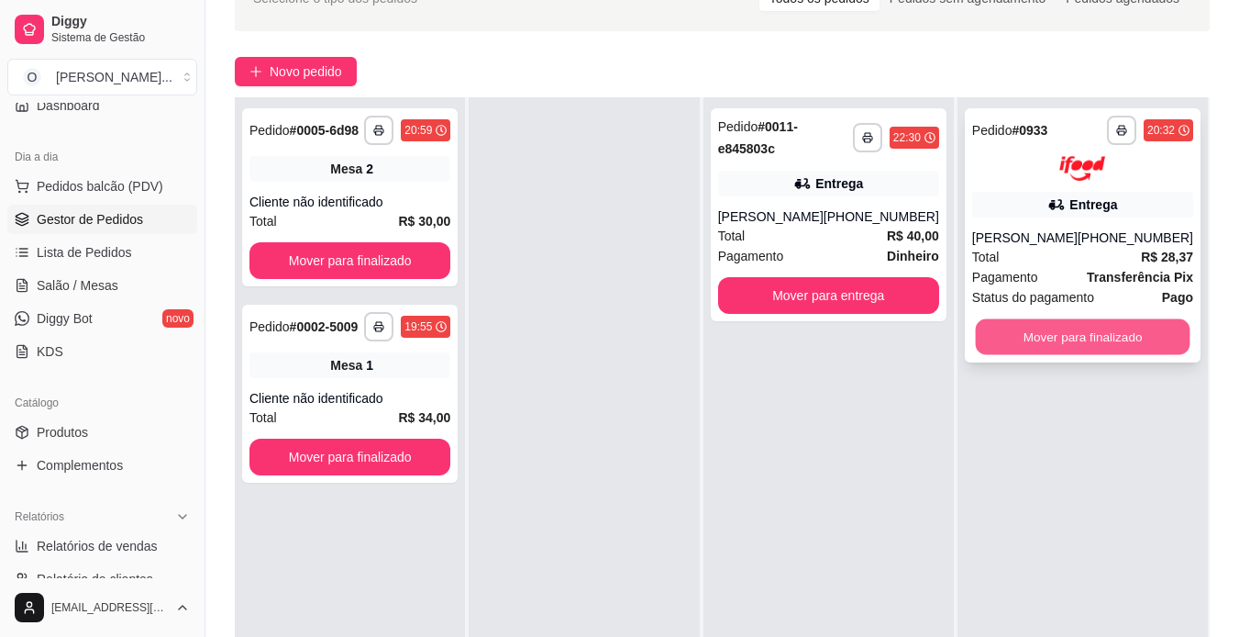
click at [1030, 335] on button "Mover para finalizado" at bounding box center [1082, 336] width 215 height 36
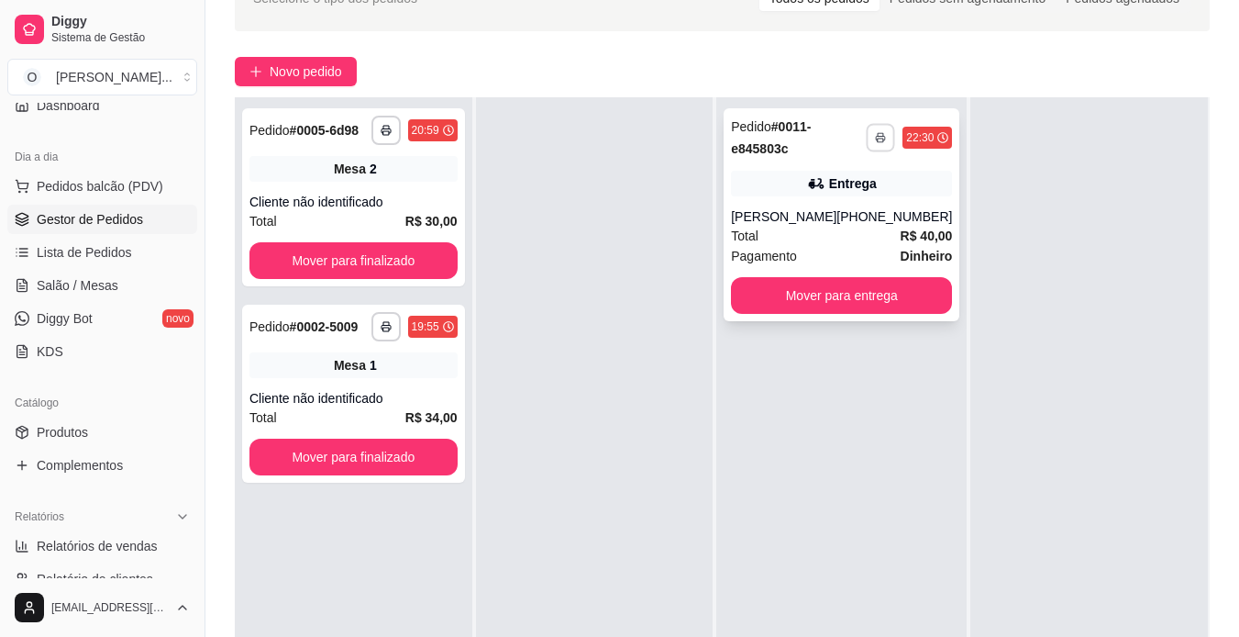
click at [876, 138] on icon "button" at bounding box center [881, 137] width 11 height 11
click at [830, 198] on button "IMPRESSORA" at bounding box center [818, 201] width 128 height 28
click at [315, 73] on span "Novo pedido" at bounding box center [306, 71] width 72 height 20
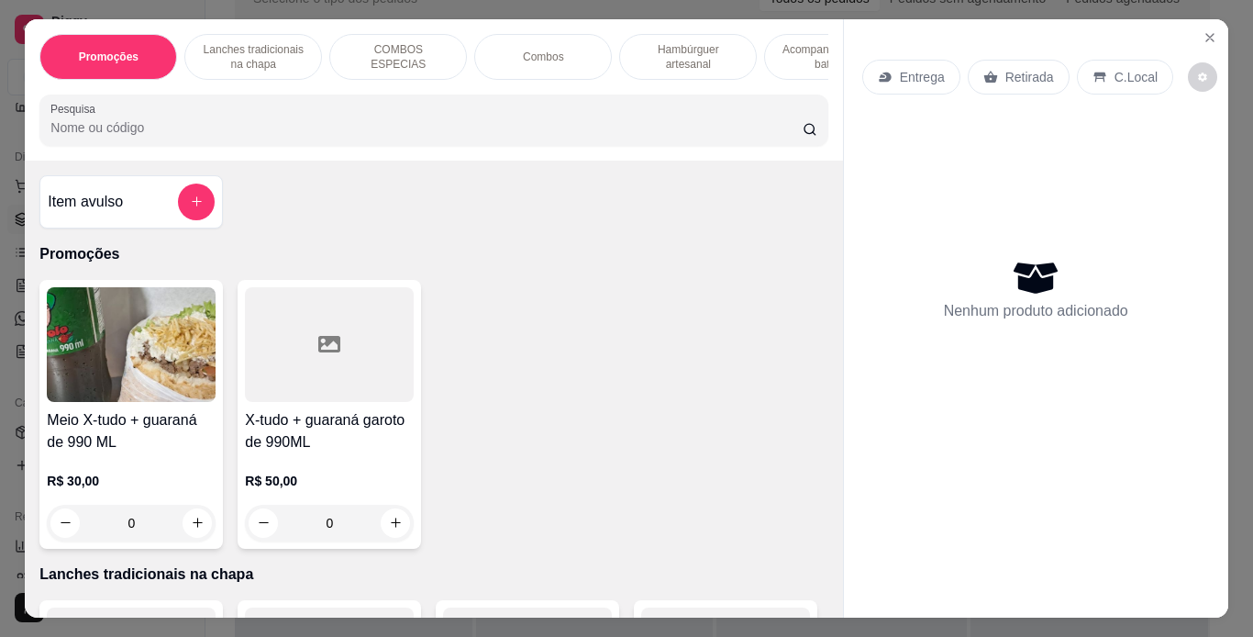
click at [1094, 72] on icon at bounding box center [1100, 77] width 12 height 10
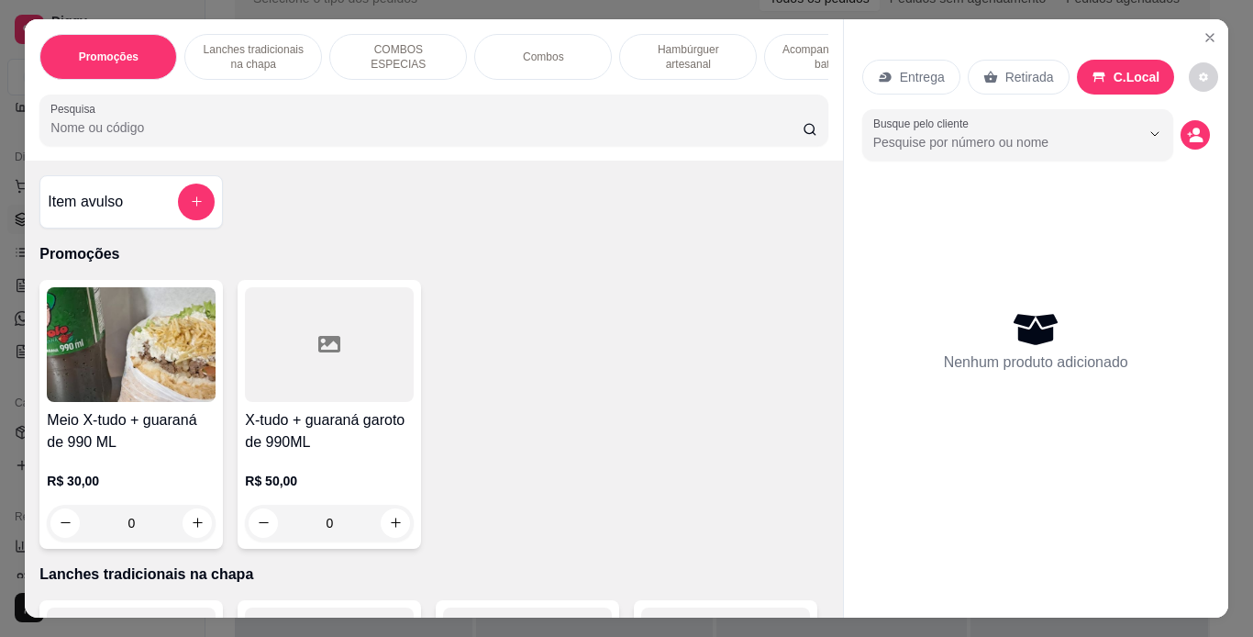
click at [256, 42] on p "Lanches tradicionais na chapa" at bounding box center [253, 56] width 106 height 29
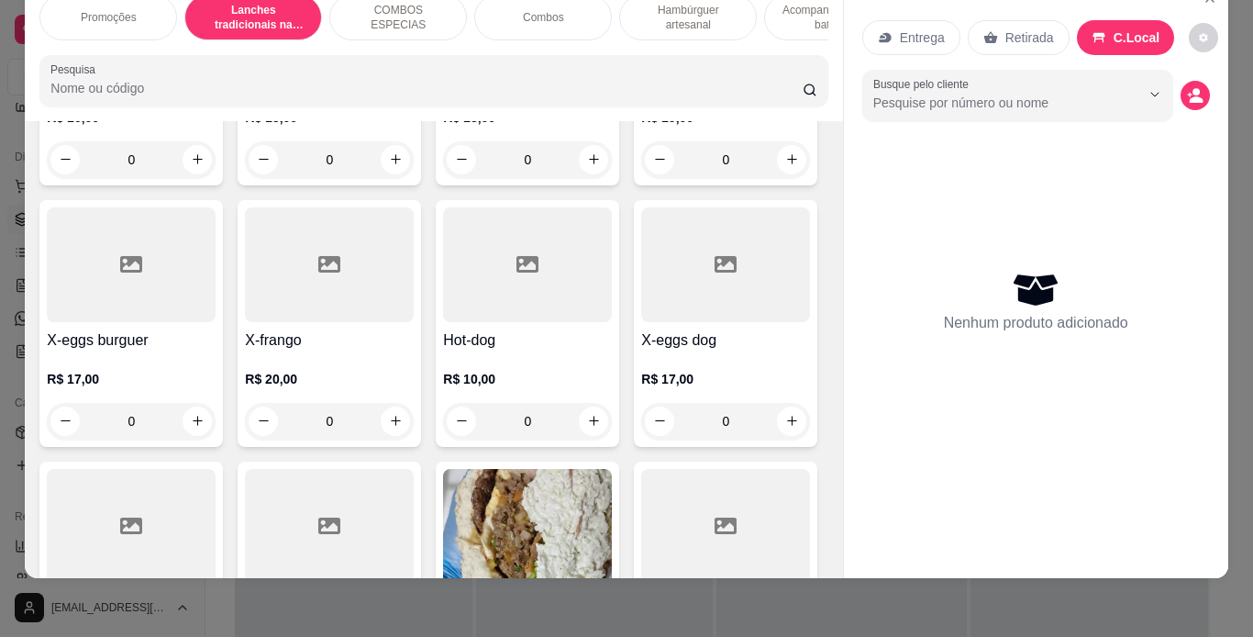
scroll to position [639, 0]
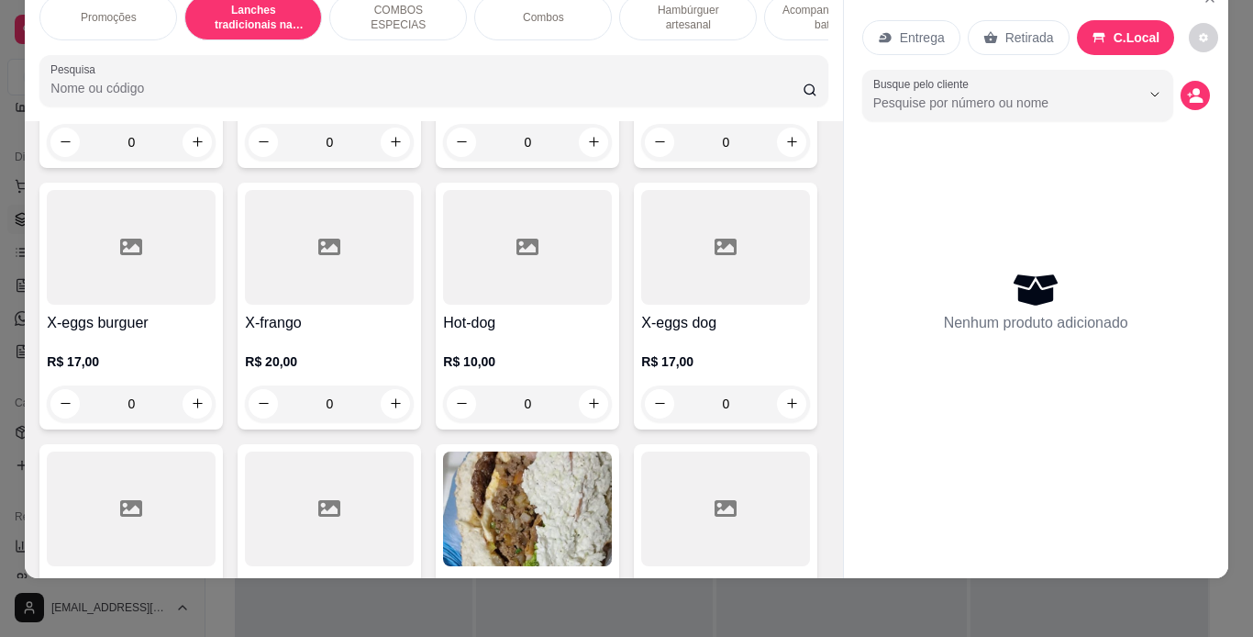
click at [641, 161] on div "0" at bounding box center [725, 142] width 169 height 37
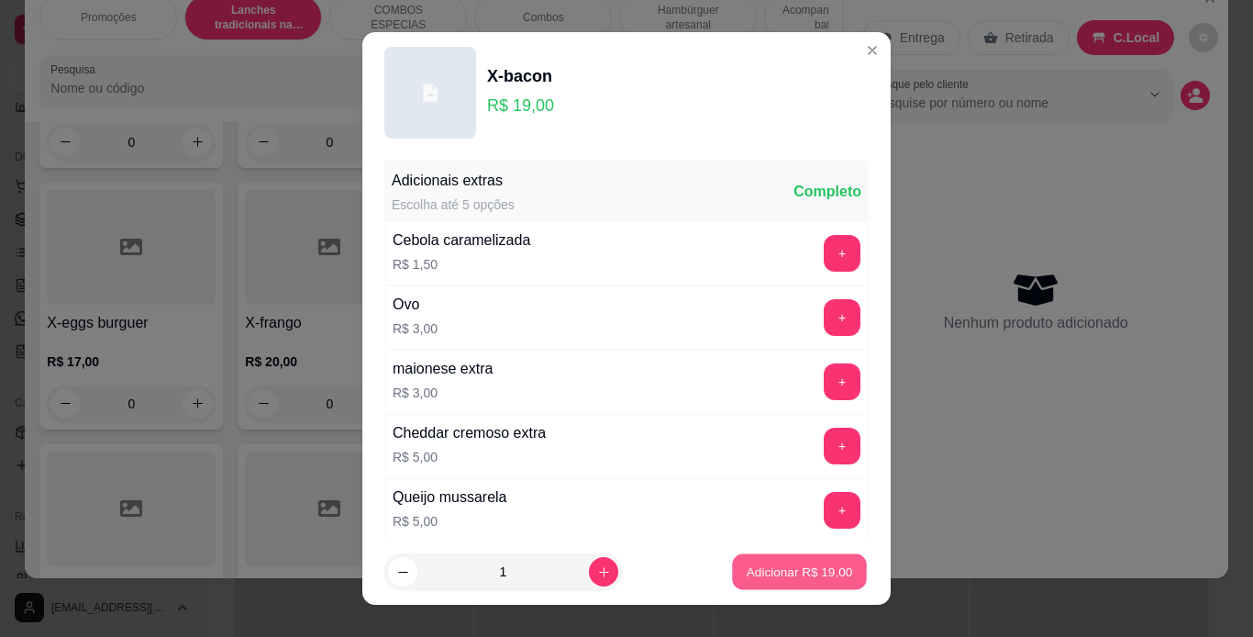
click at [750, 569] on p "Adicionar R$ 19,00" at bounding box center [800, 571] width 106 height 17
type input "1"
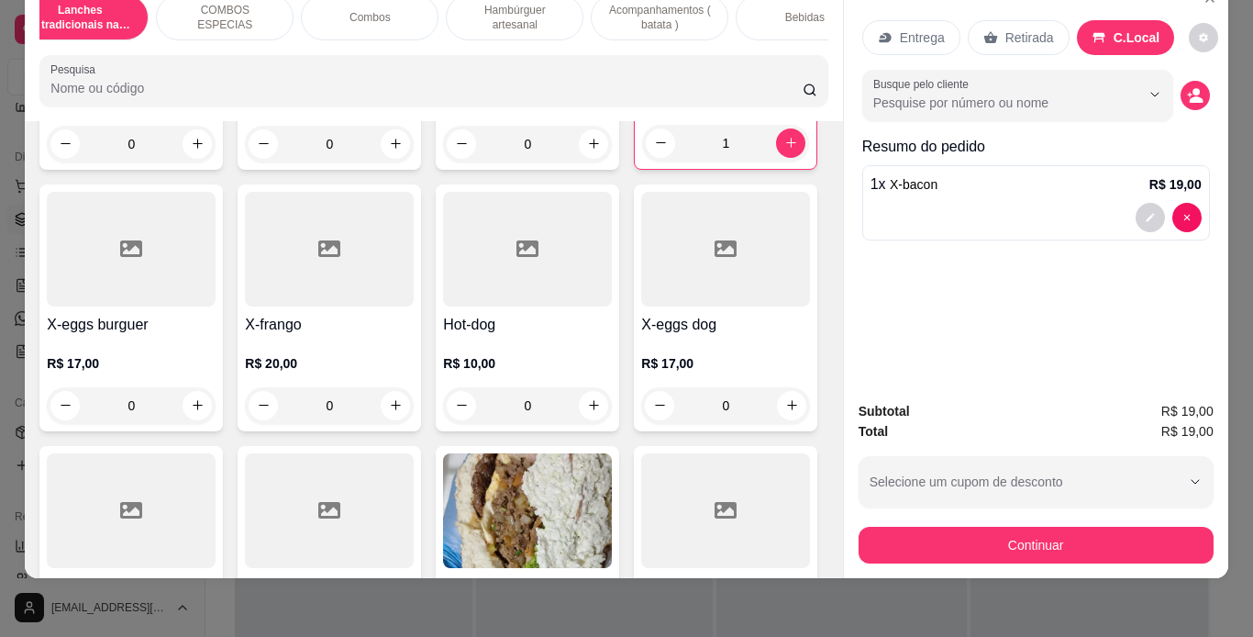
scroll to position [0, 174]
click at [659, 3] on p "Acompanhamentos ( batata )" at bounding box center [659, 17] width 106 height 29
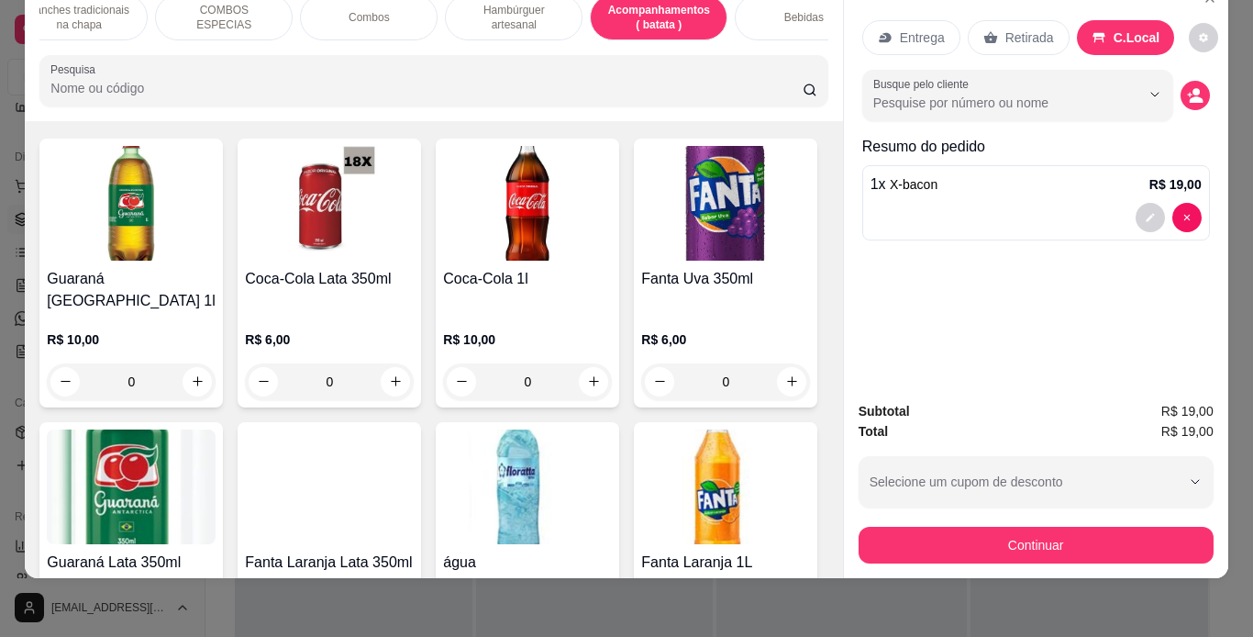
scroll to position [4678, 0]
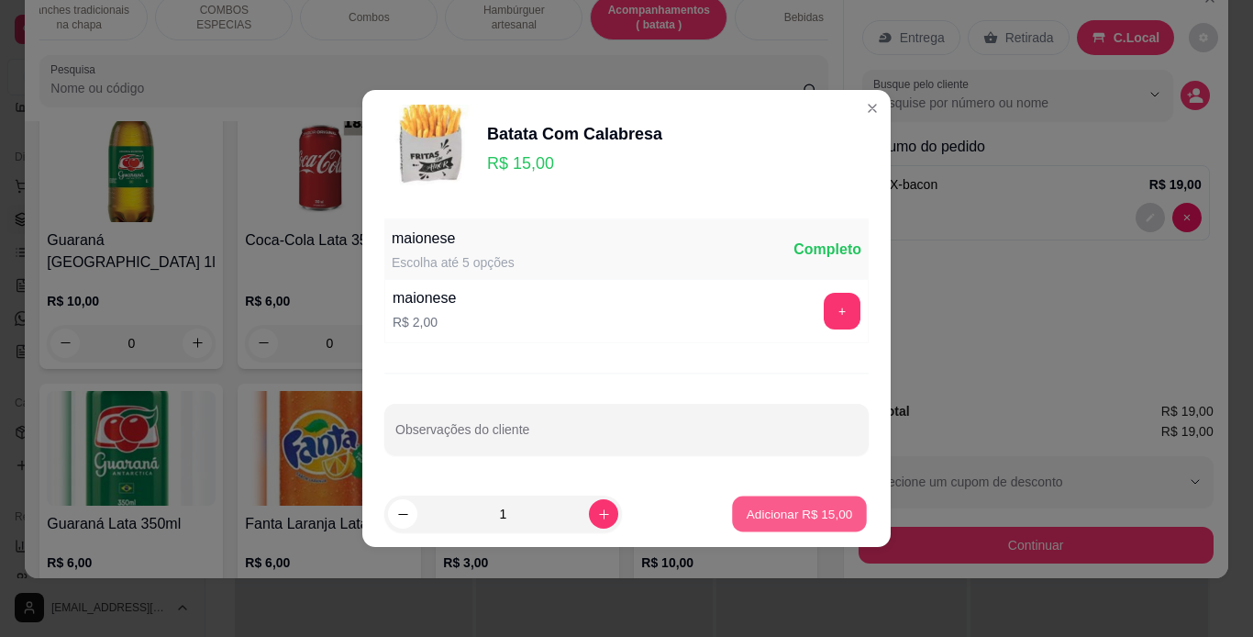
click at [774, 509] on p "Adicionar R$ 15,00" at bounding box center [800, 513] width 106 height 17
type input "1"
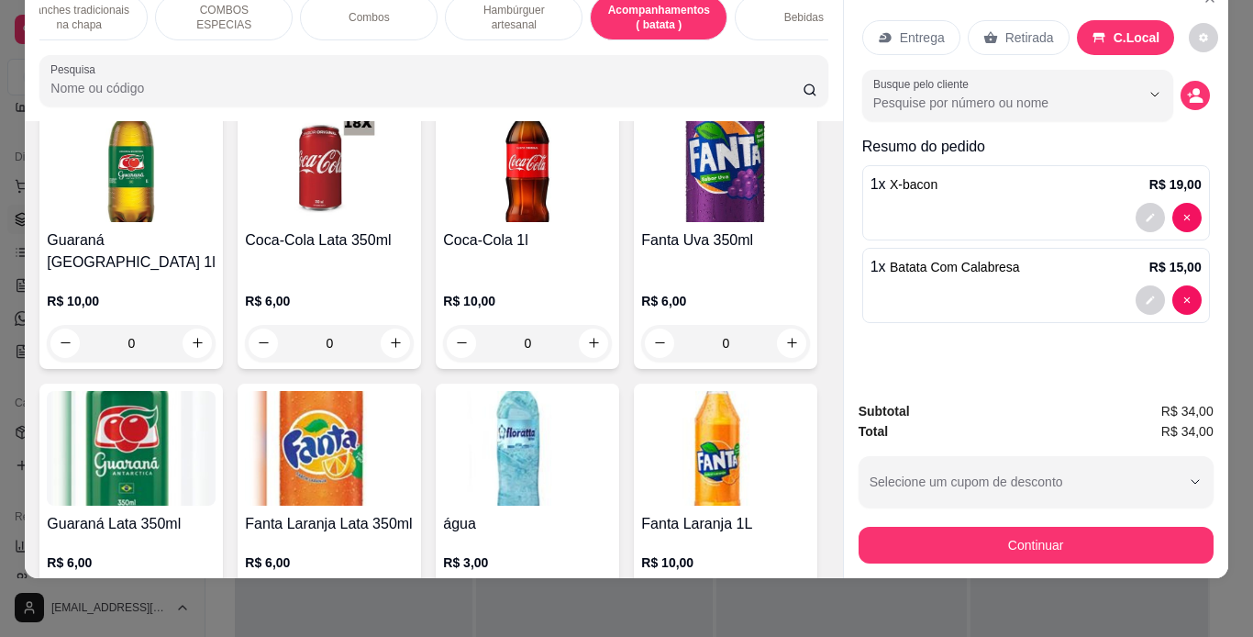
click at [772, 5] on div "Bebidas" at bounding box center [804, 17] width 138 height 46
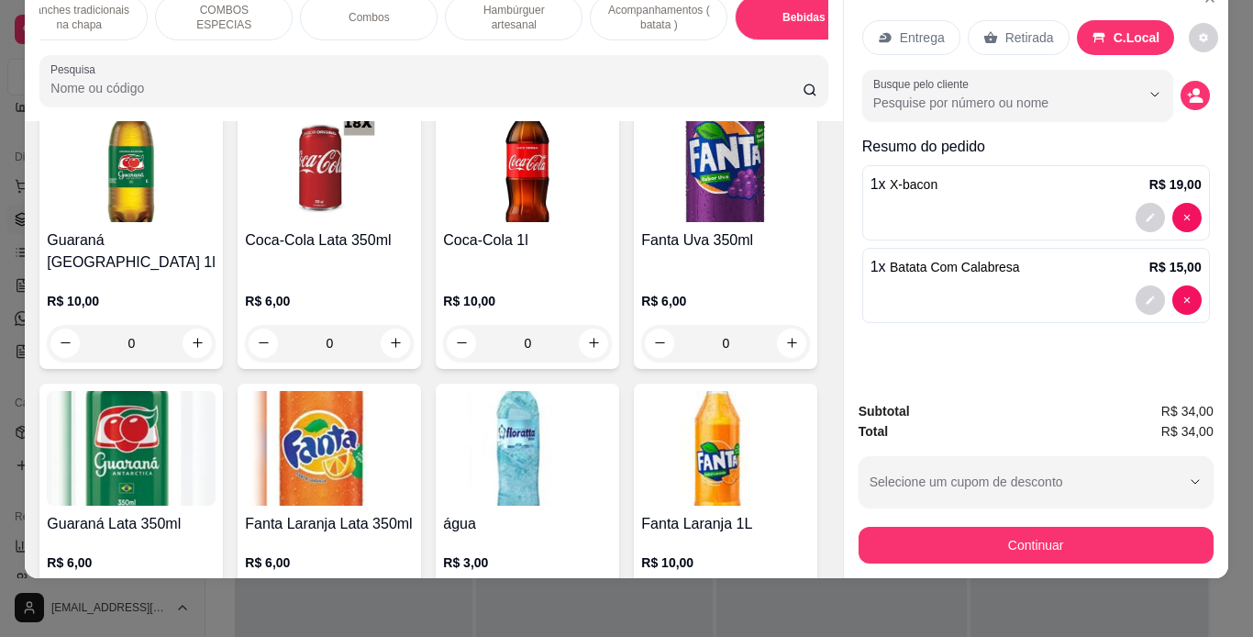
scroll to position [5375, 0]
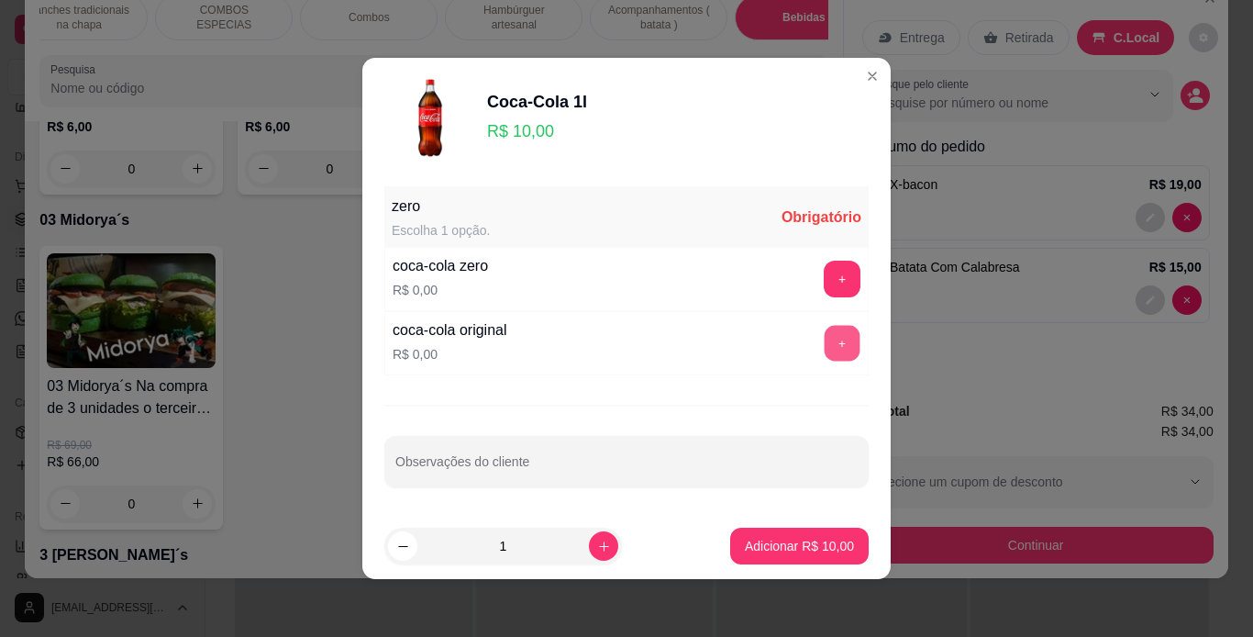
click at [825, 335] on button "+" at bounding box center [843, 344] width 36 height 36
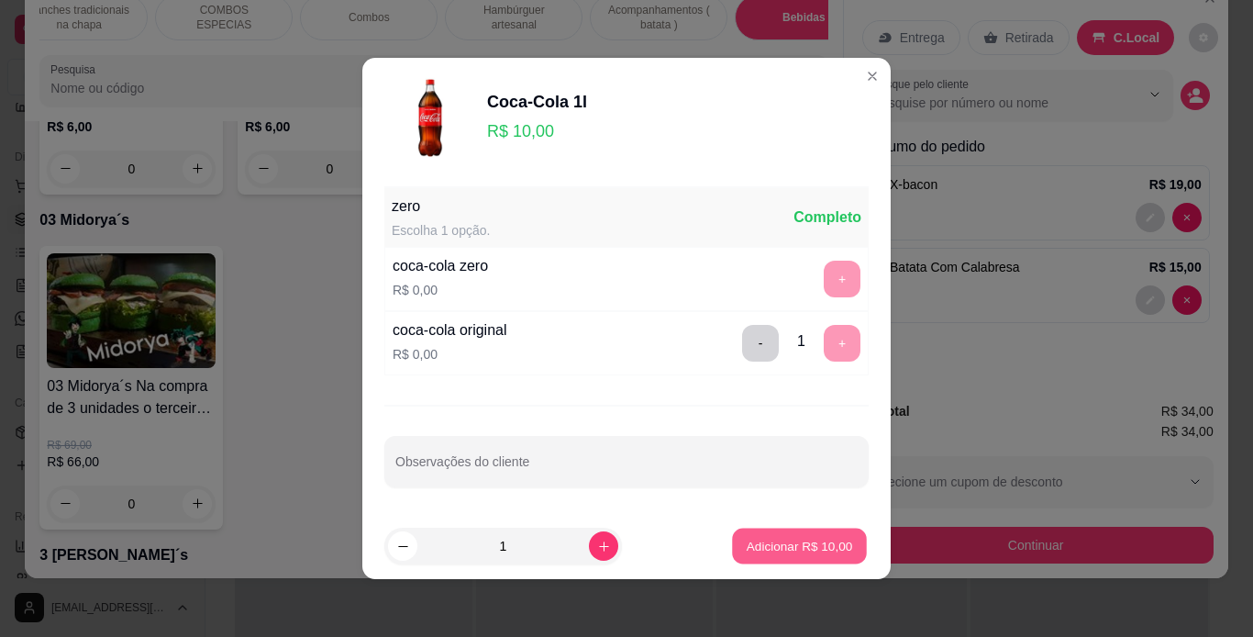
click at [796, 539] on p "Adicionar R$ 10,00" at bounding box center [800, 545] width 106 height 17
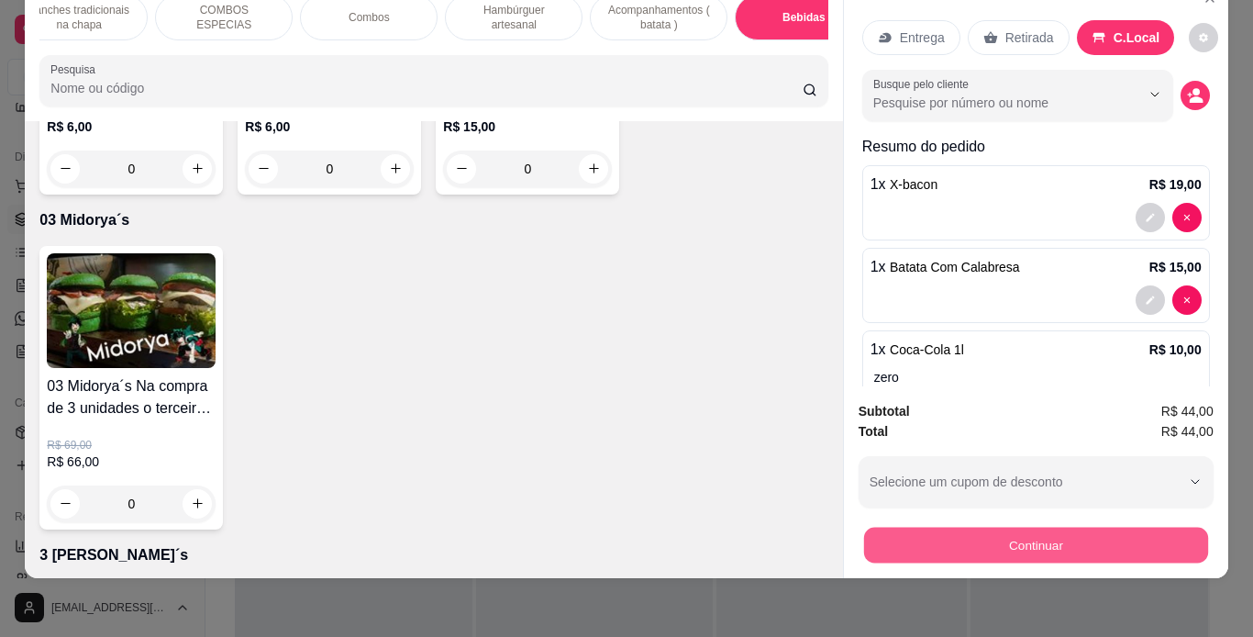
click at [866, 534] on button "Continuar" at bounding box center [1035, 546] width 344 height 36
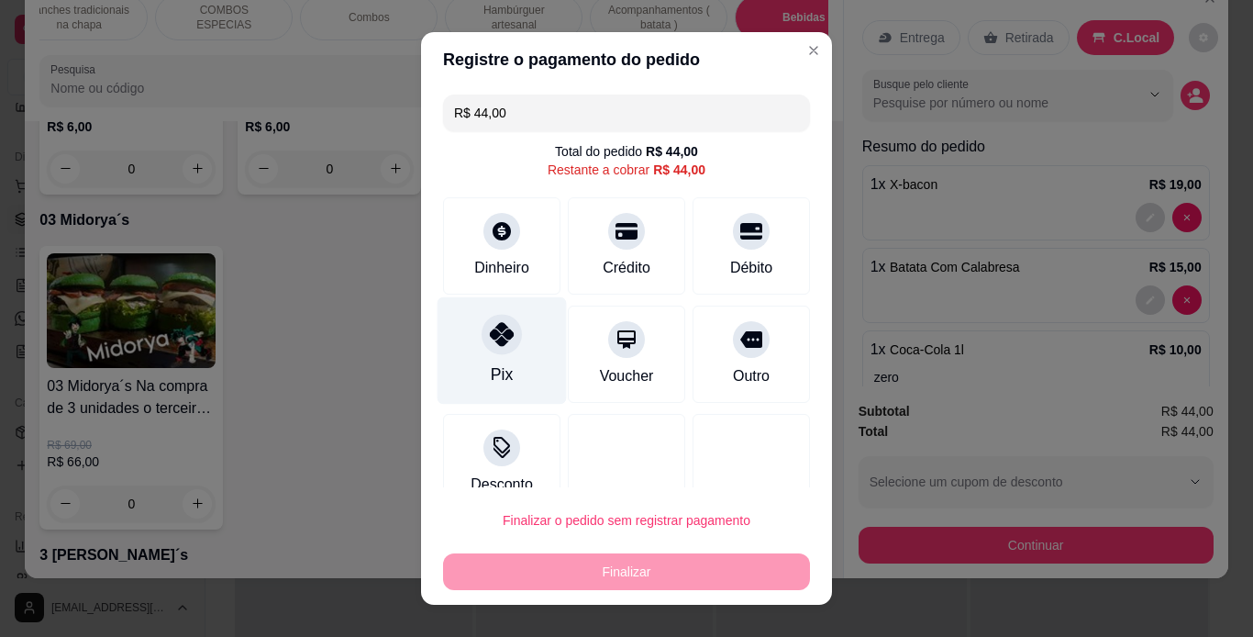
click at [490, 345] on icon at bounding box center [502, 334] width 24 height 24
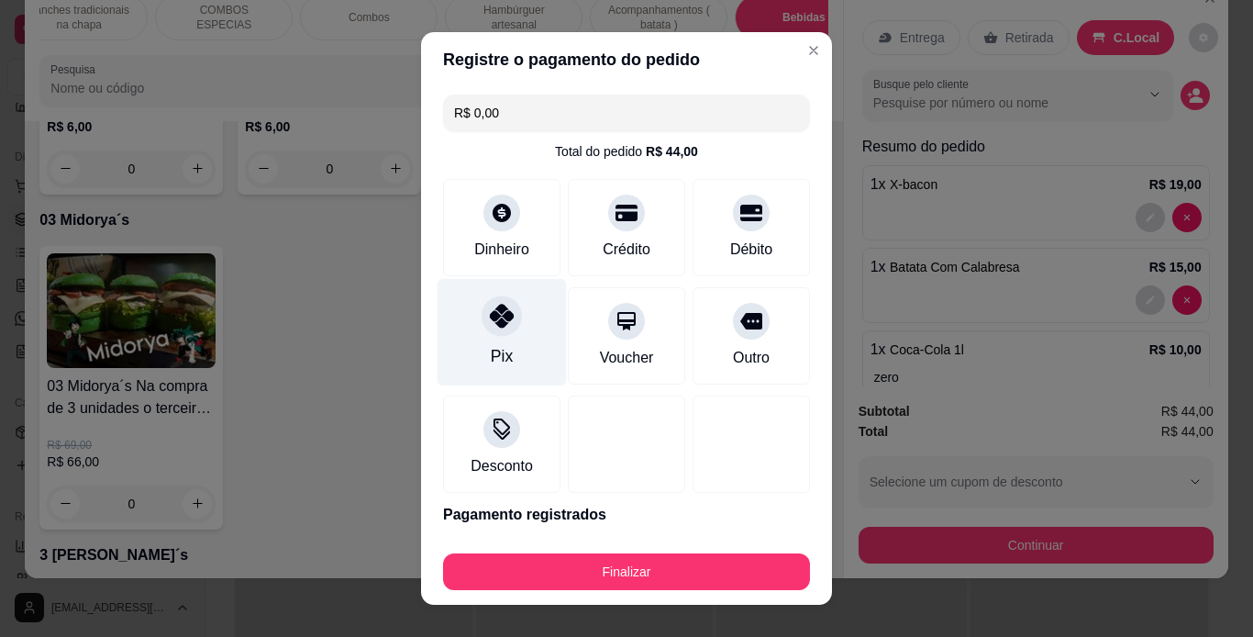
type input "R$ 0,00"
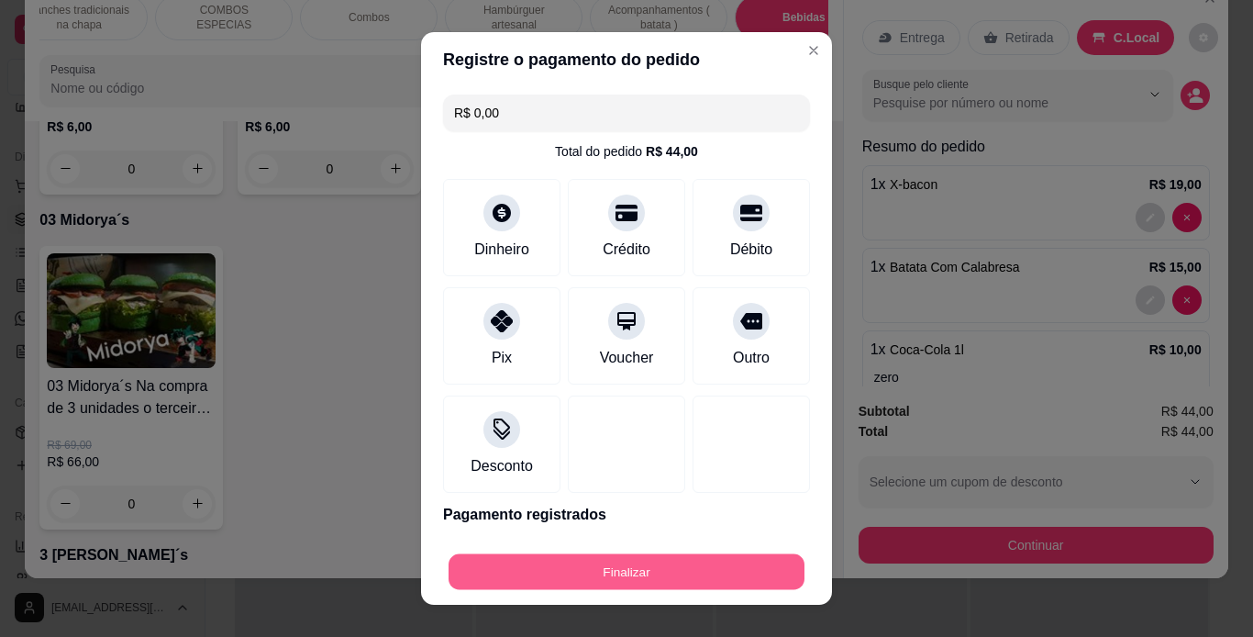
click at [585, 569] on button "Finalizar" at bounding box center [627, 572] width 356 height 36
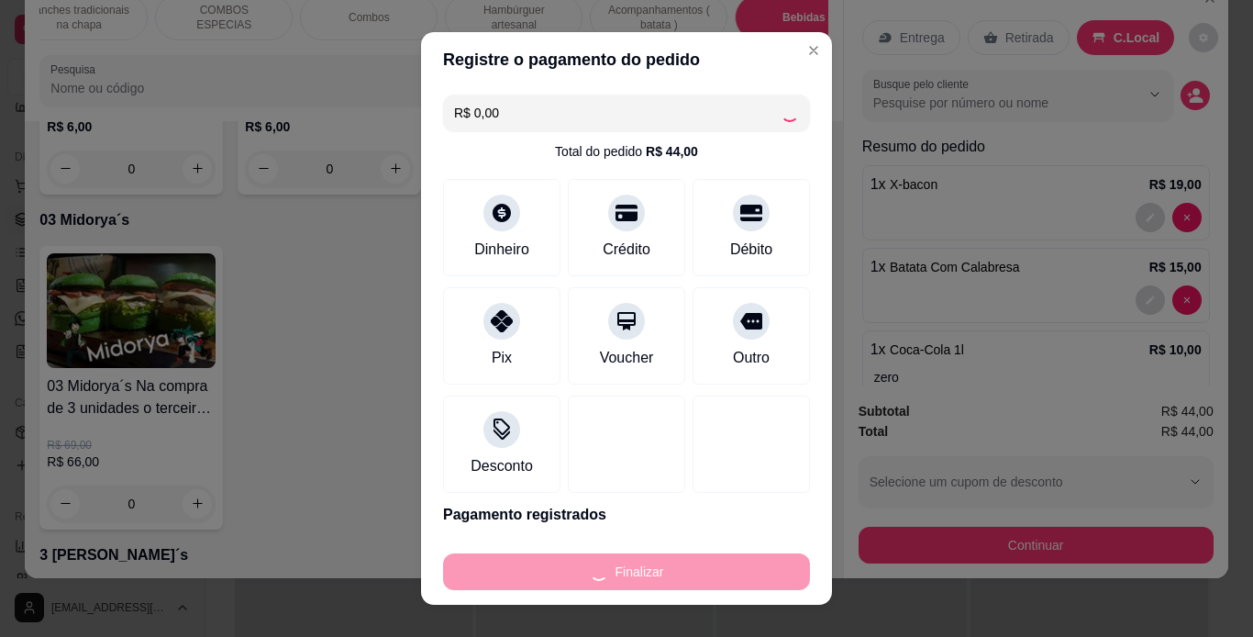
type input "0"
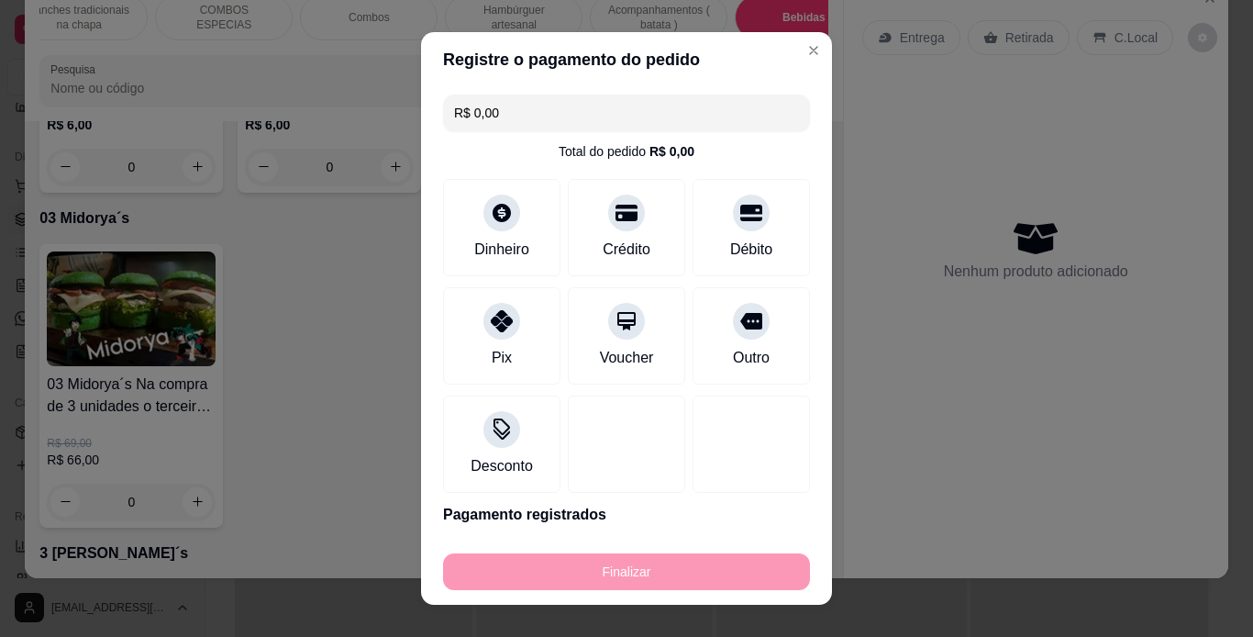
type input "-R$ 44,00"
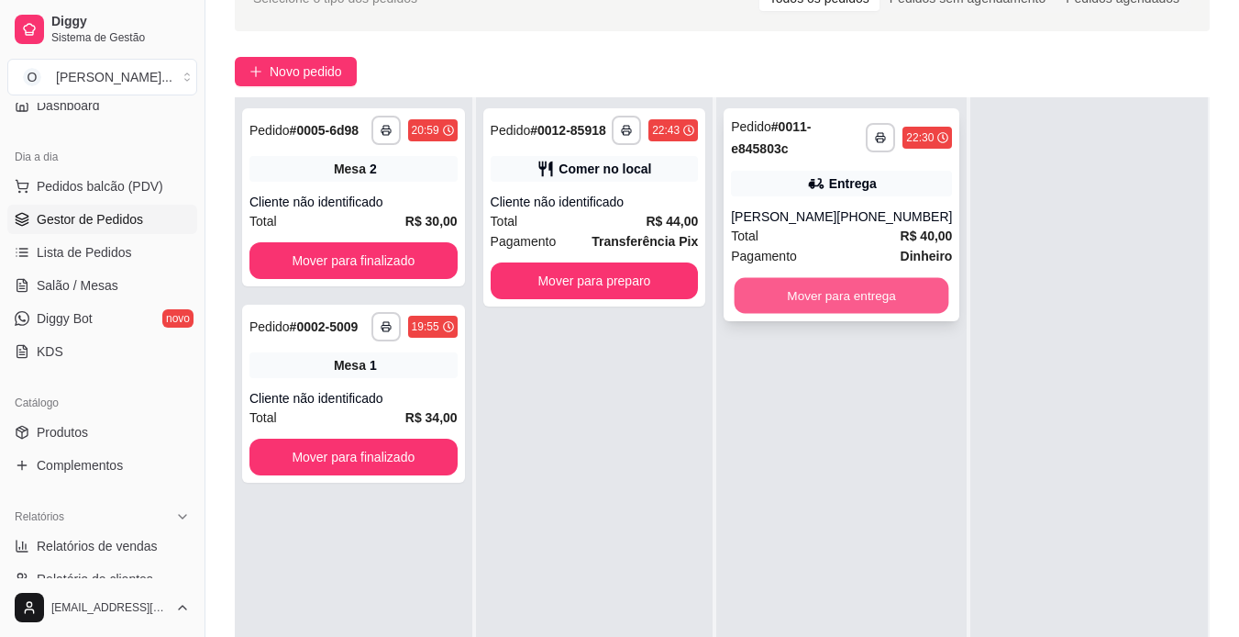
click at [799, 299] on button "Mover para entrega" at bounding box center [842, 296] width 215 height 36
click at [799, 299] on div "Mover para entrega" at bounding box center [841, 295] width 221 height 37
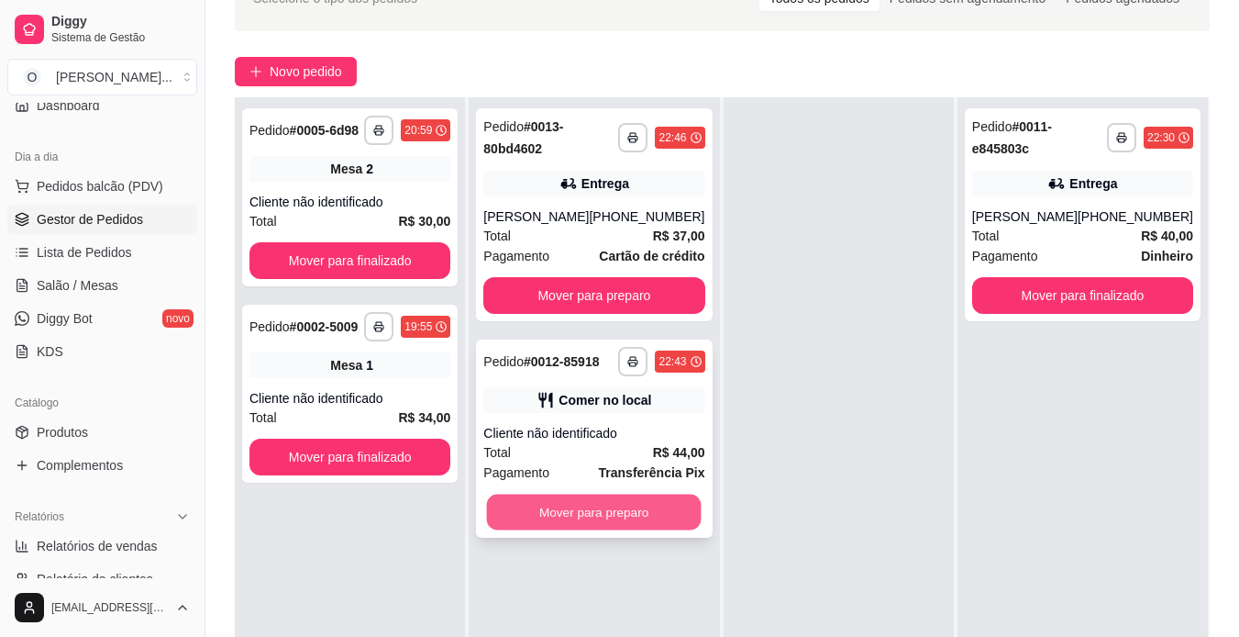
click at [627, 506] on button "Mover para preparo" at bounding box center [594, 512] width 215 height 36
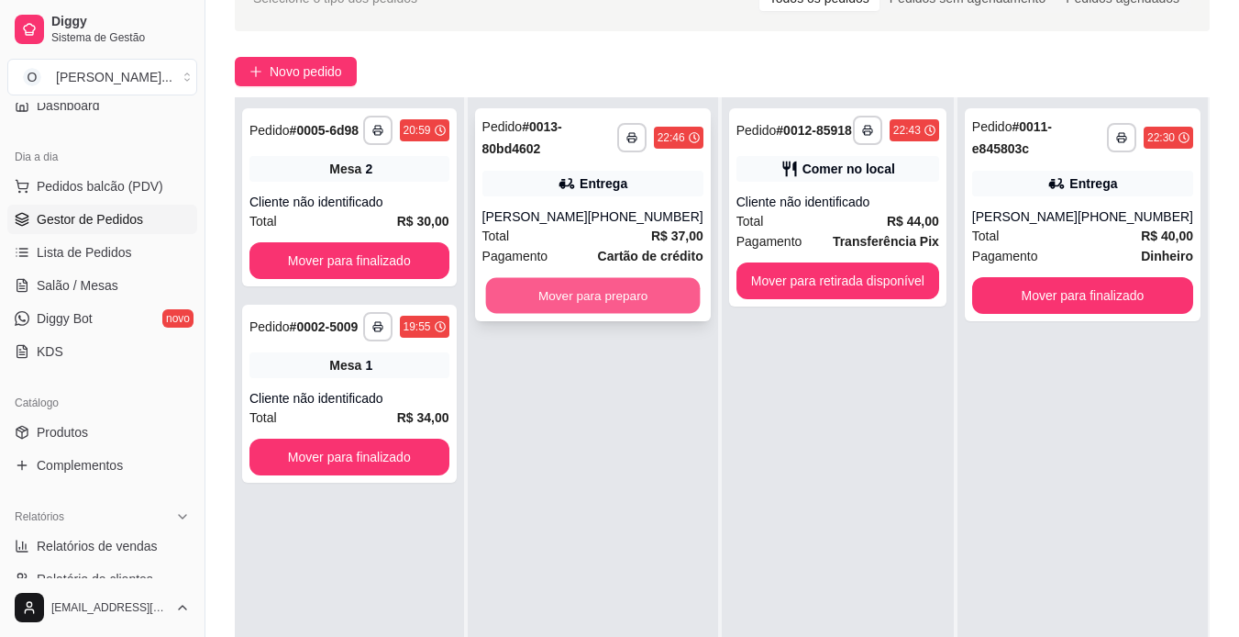
click at [623, 303] on button "Mover para preparo" at bounding box center [592, 296] width 215 height 36
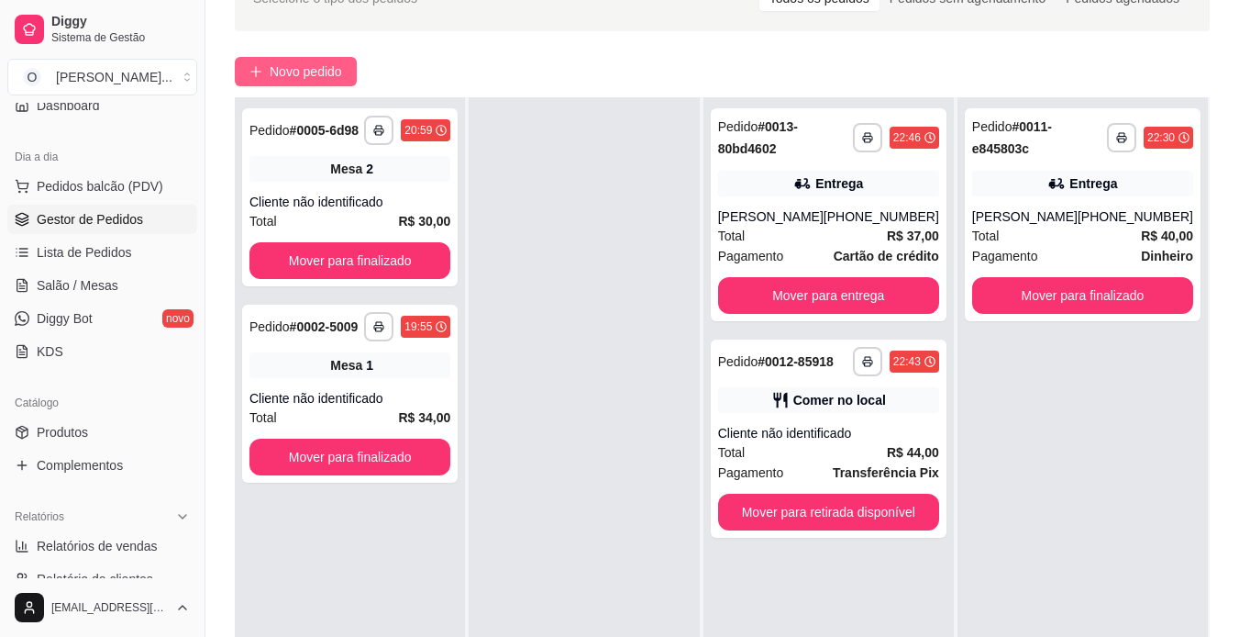
click at [283, 73] on span "Novo pedido" at bounding box center [306, 71] width 72 height 20
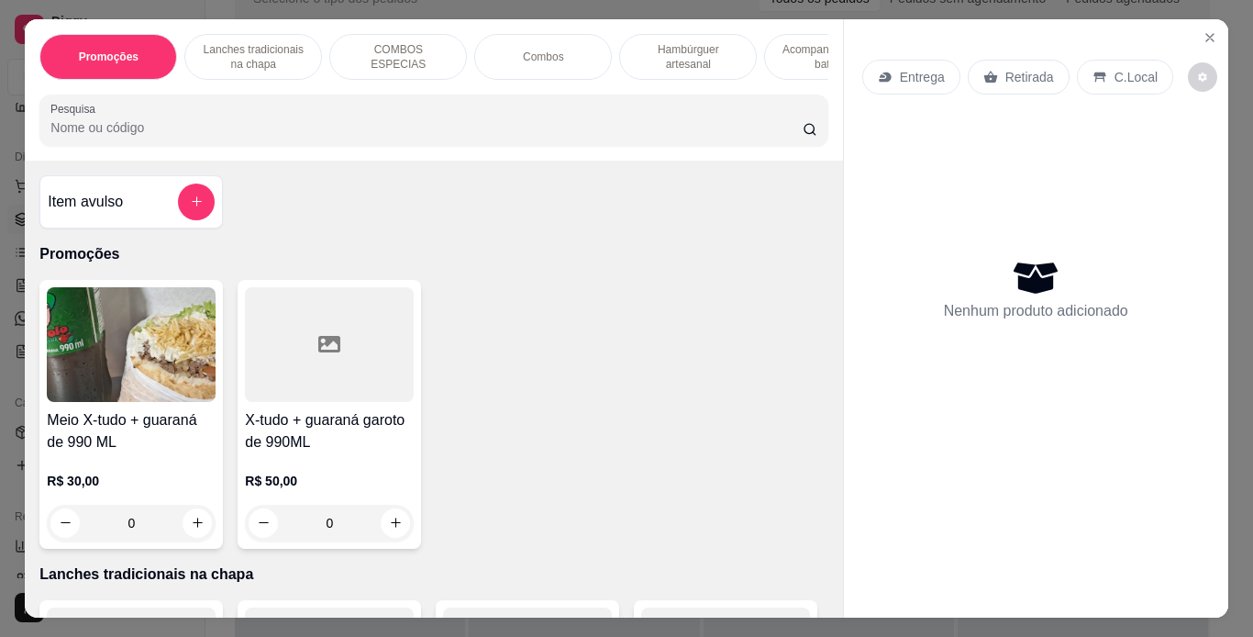
click at [273, 57] on p "Lanches tradicionais na chapa" at bounding box center [253, 56] width 106 height 29
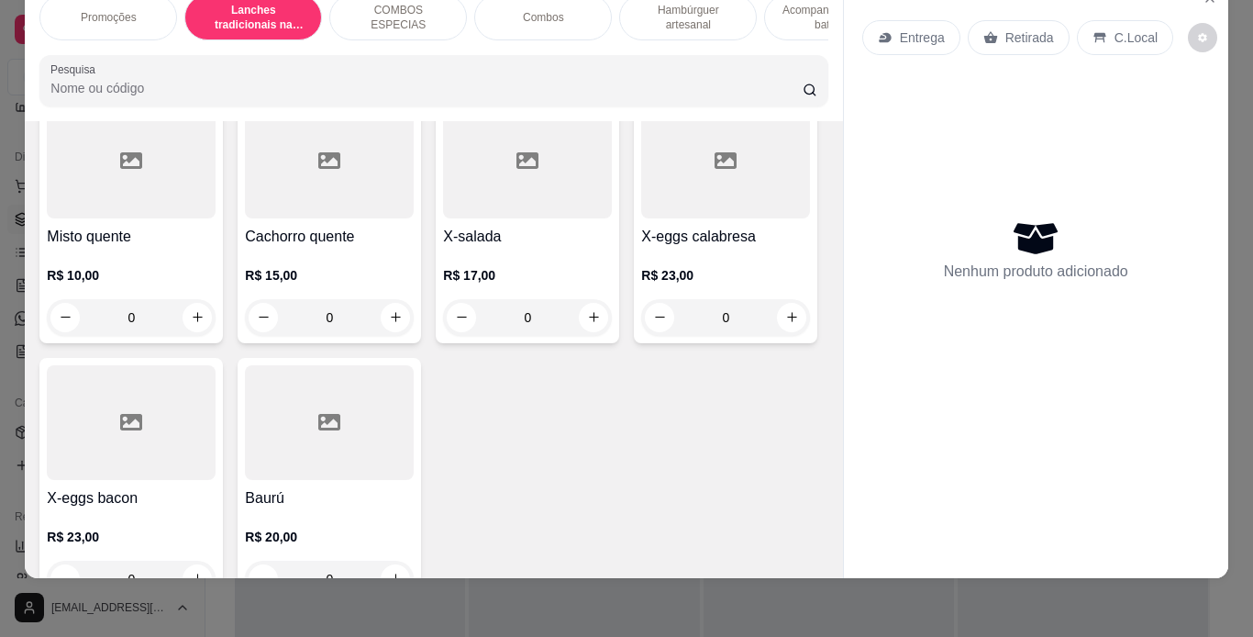
scroll to position [1249, 0]
click at [443, 74] on div "0" at bounding box center [527, 56] width 169 height 37
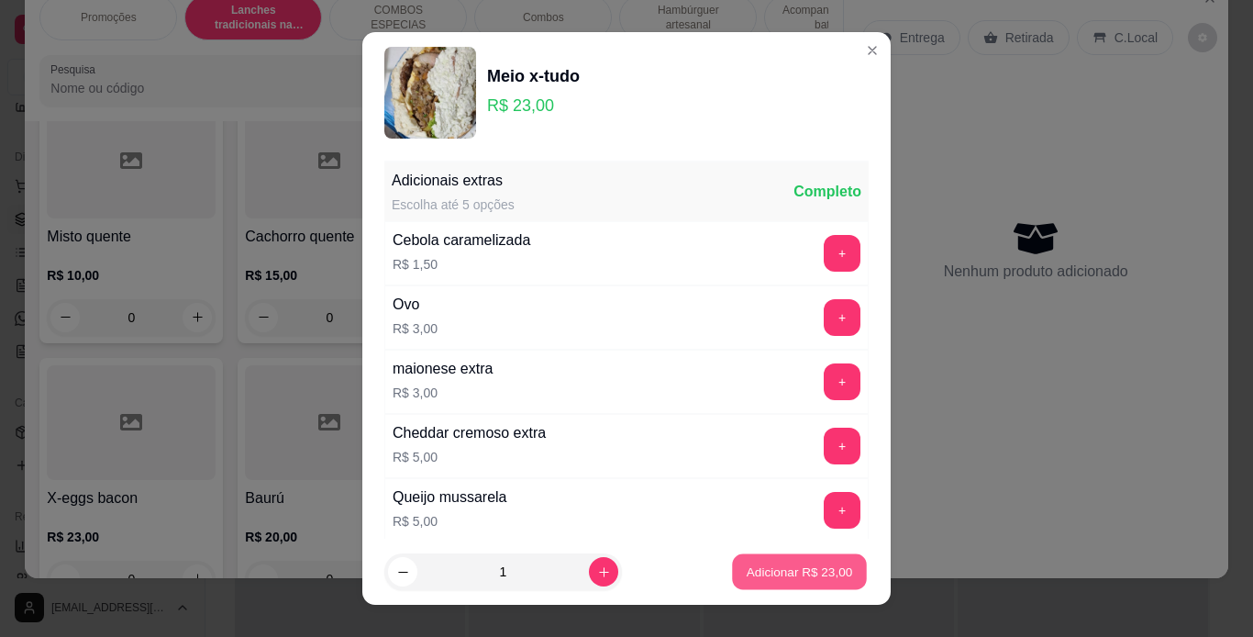
click at [750, 582] on button "Adicionar R$ 23,00" at bounding box center [799, 572] width 135 height 36
type input "1"
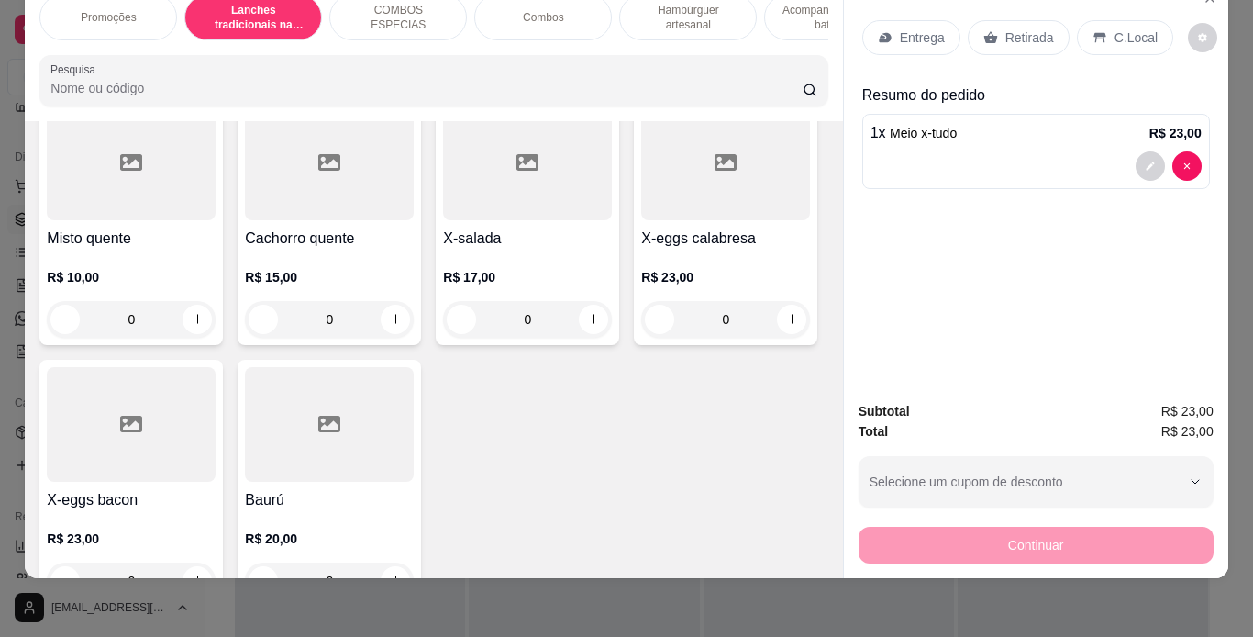
click at [1115, 28] on p "C.Local" at bounding box center [1136, 37] width 43 height 18
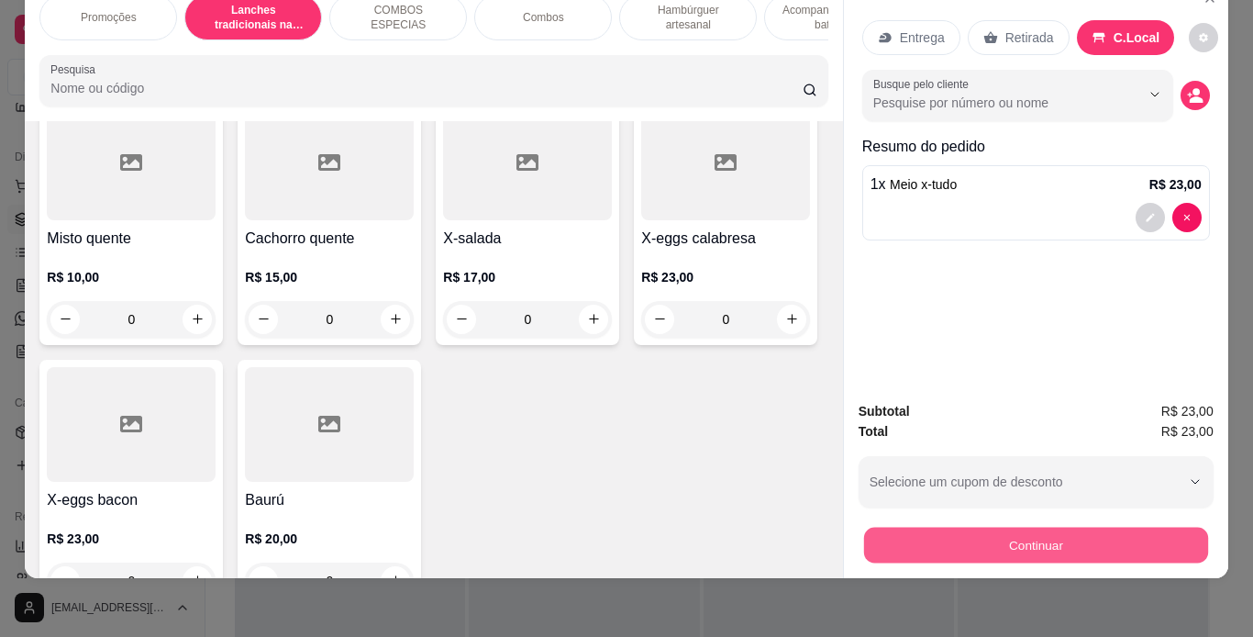
click at [934, 542] on button "Continuar" at bounding box center [1035, 546] width 344 height 36
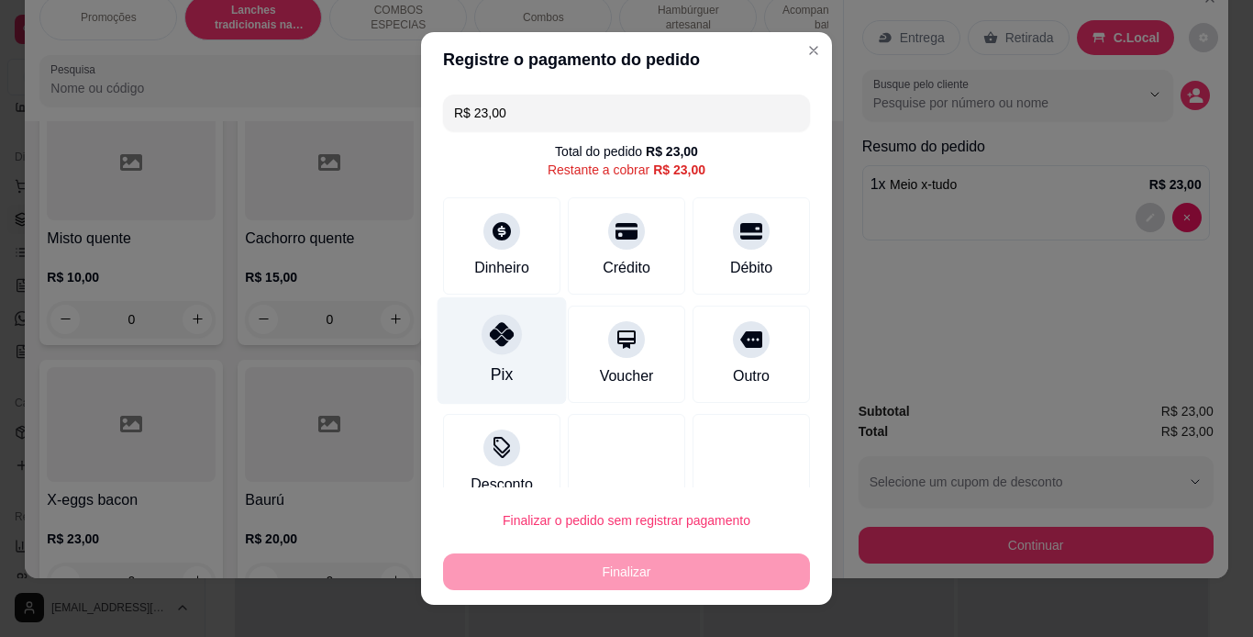
click at [508, 361] on div "Pix" at bounding box center [502, 349] width 129 height 107
type input "R$ 0,00"
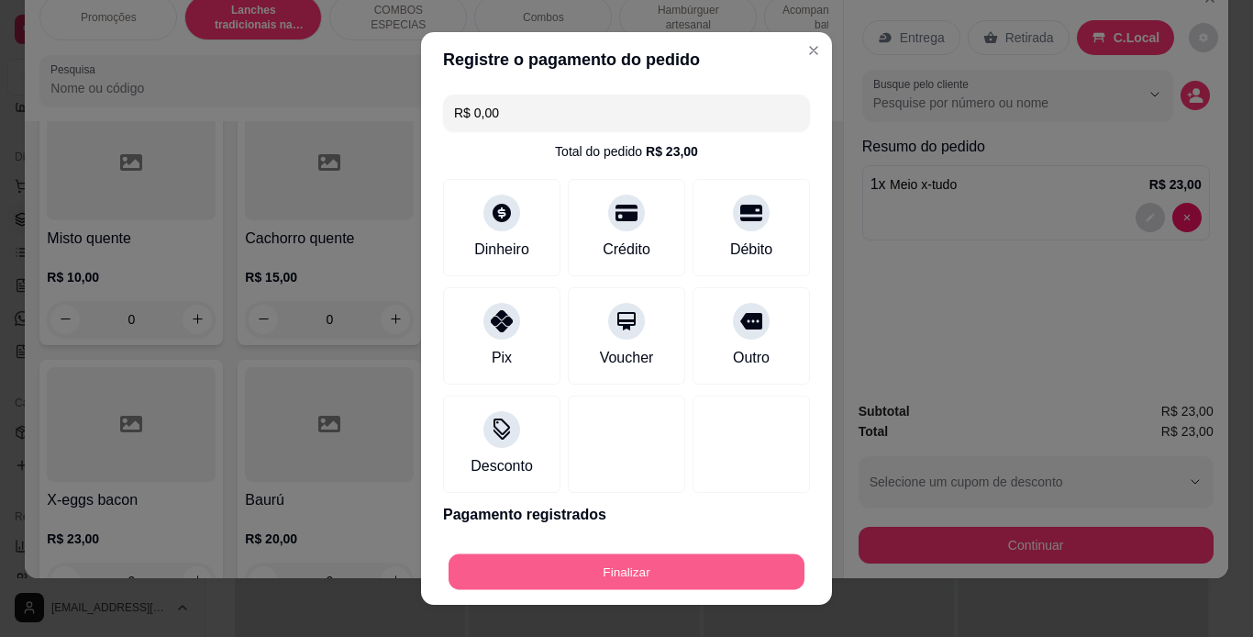
click at [647, 571] on button "Finalizar" at bounding box center [627, 572] width 356 height 36
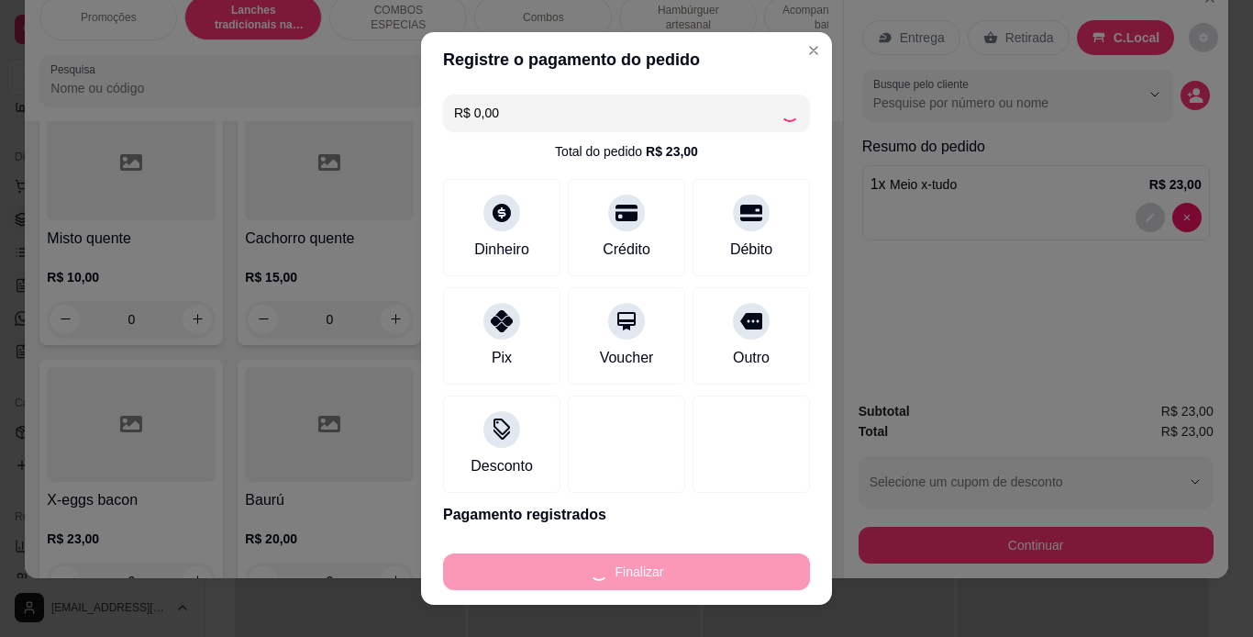
type input "0"
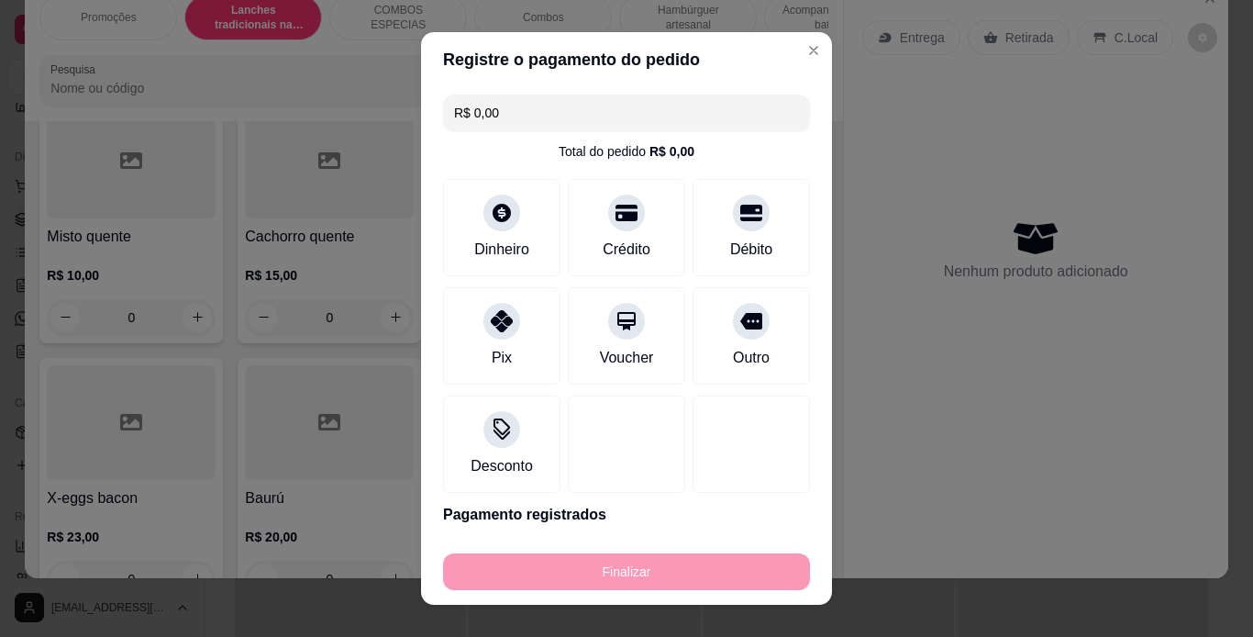
type input "-R$ 23,00"
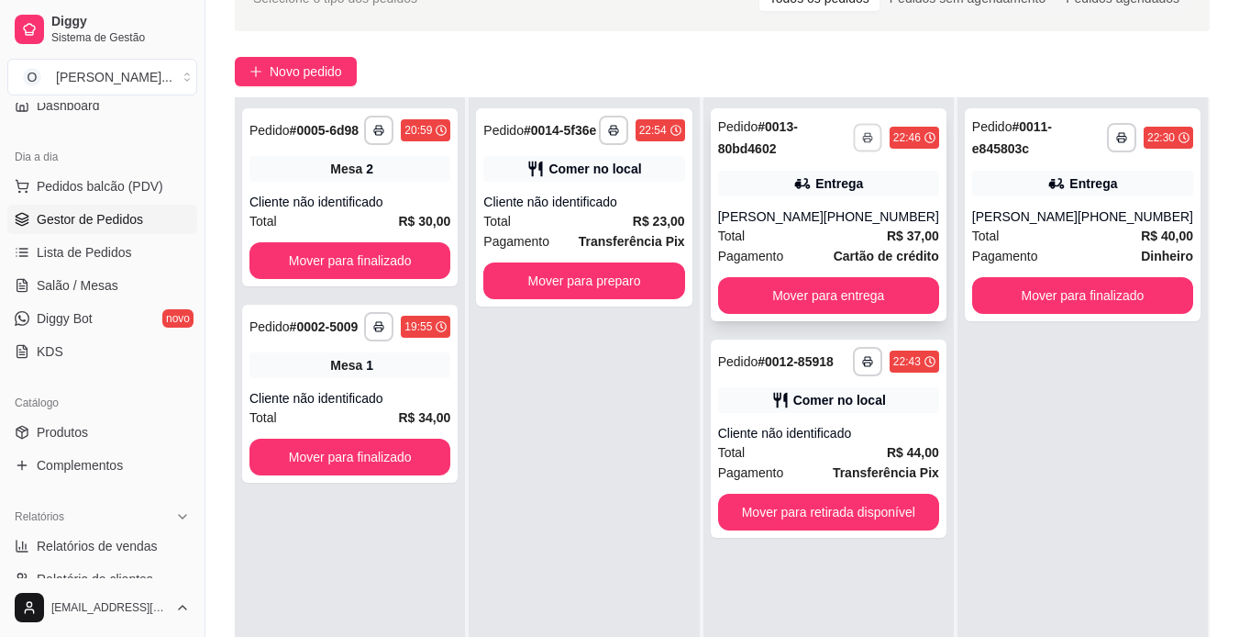
click at [861, 134] on button "button" at bounding box center [867, 137] width 28 height 28
click at [864, 199] on button "IMPRESSORA" at bounding box center [818, 201] width 133 height 29
click at [864, 199] on div "**********" at bounding box center [829, 214] width 236 height 213
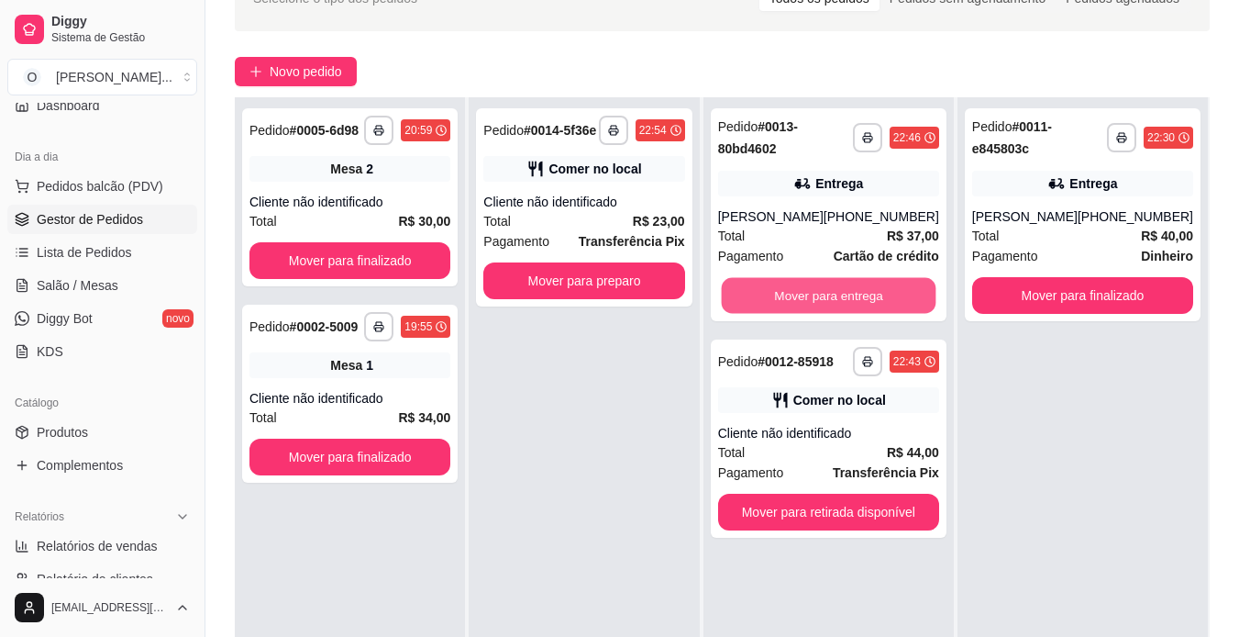
click at [902, 296] on button "Mover para entrega" at bounding box center [828, 296] width 215 height 36
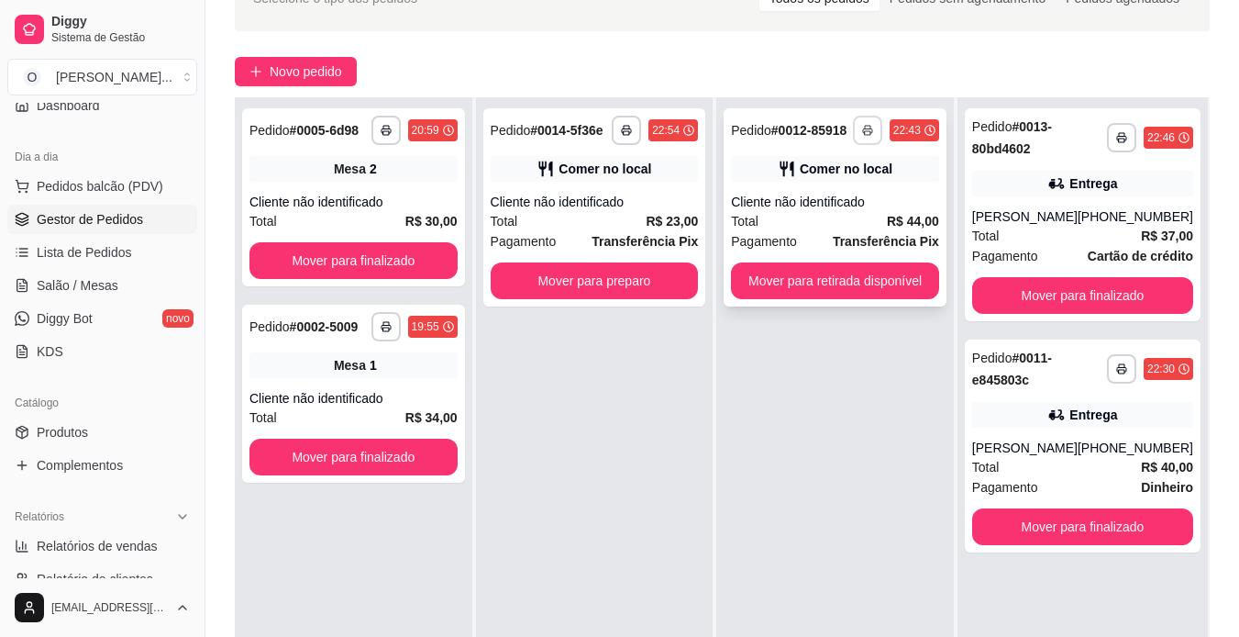
click at [868, 128] on icon "button" at bounding box center [867, 130] width 11 height 11
click at [852, 194] on button "IMPRESSORA" at bounding box center [818, 194] width 128 height 28
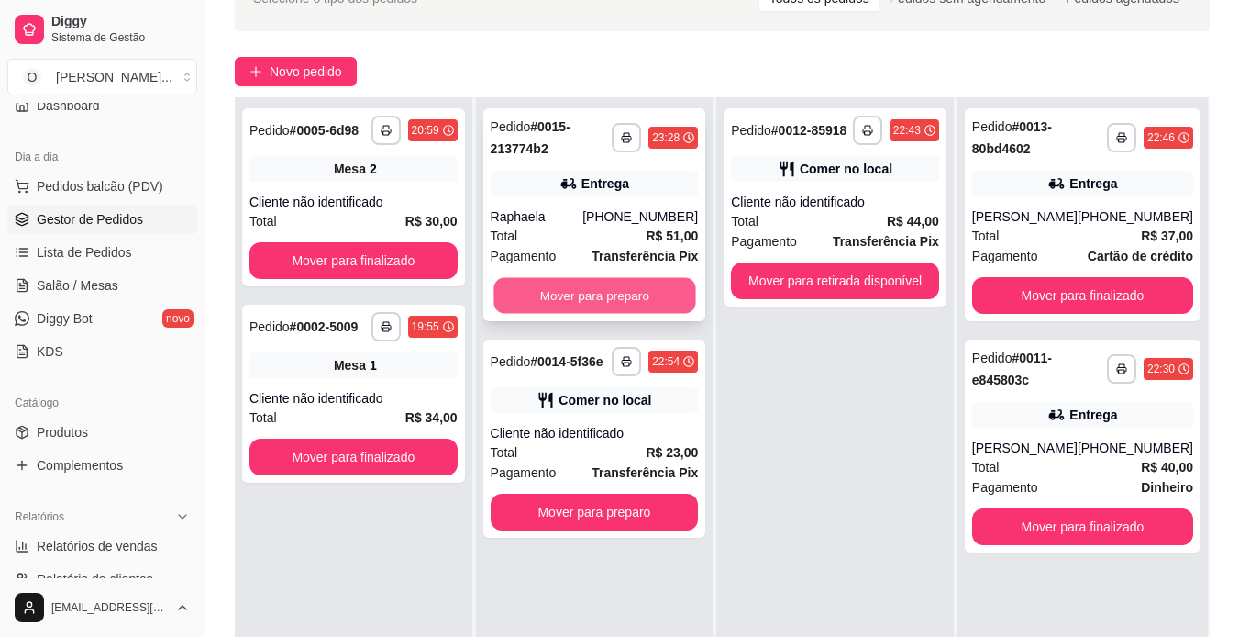
click at [603, 307] on button "Mover para preparo" at bounding box center [595, 296] width 202 height 36
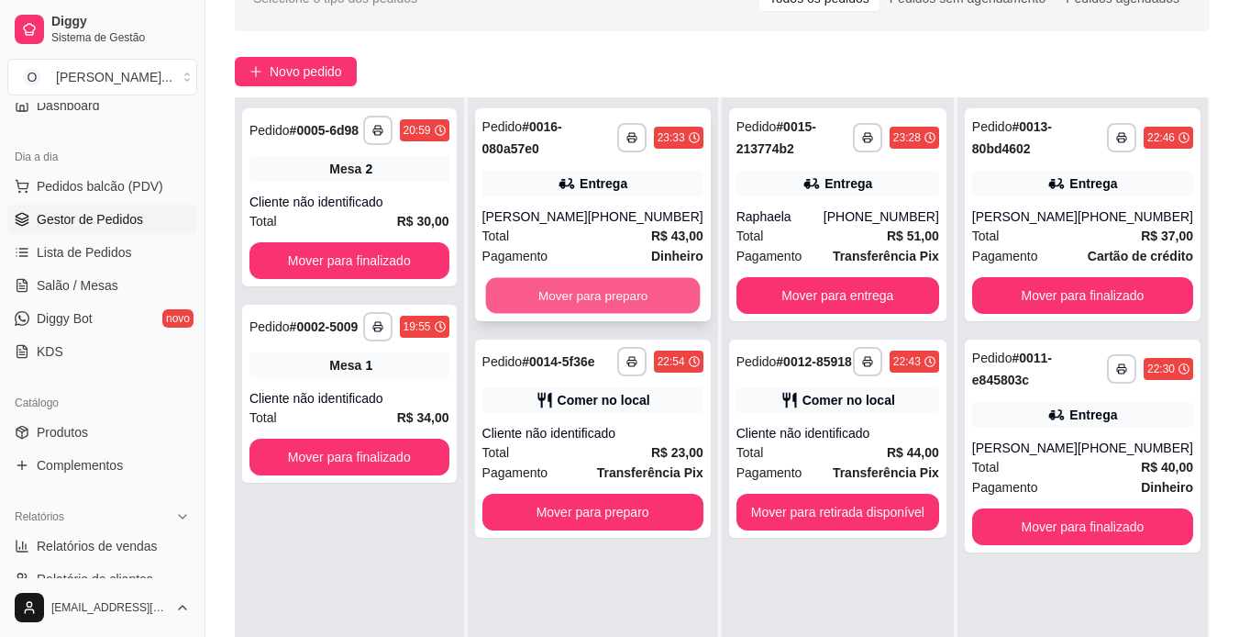
click at [639, 300] on button "Mover para preparo" at bounding box center [592, 296] width 215 height 36
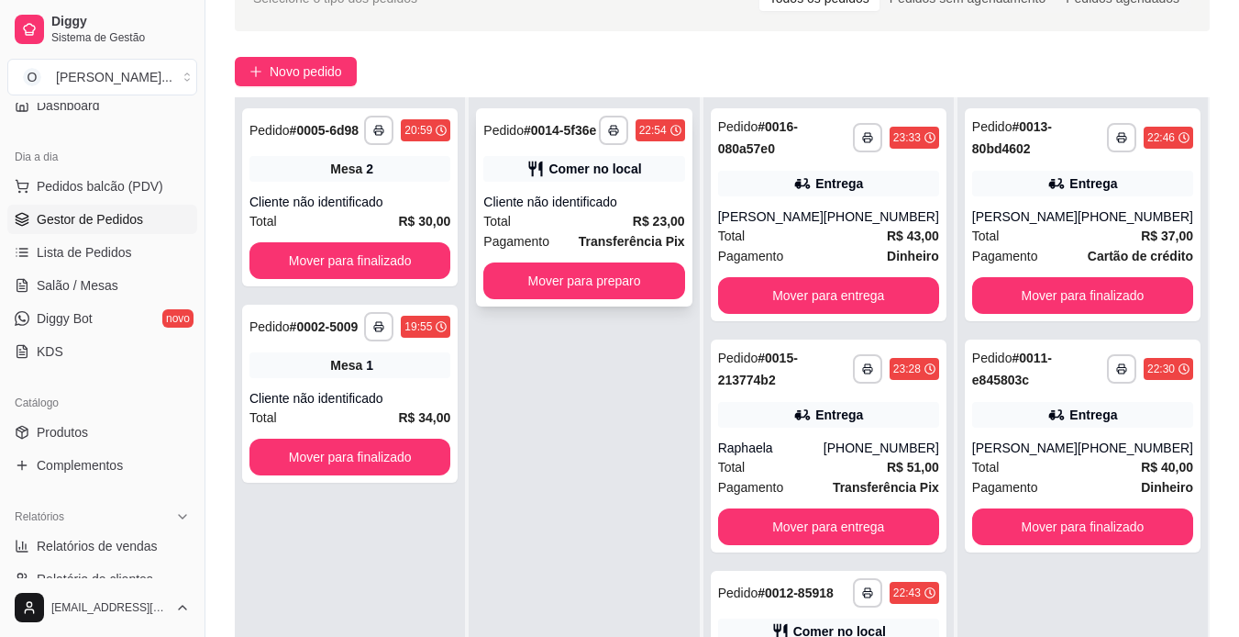
click at [617, 158] on div "Comer no local" at bounding box center [583, 169] width 201 height 26
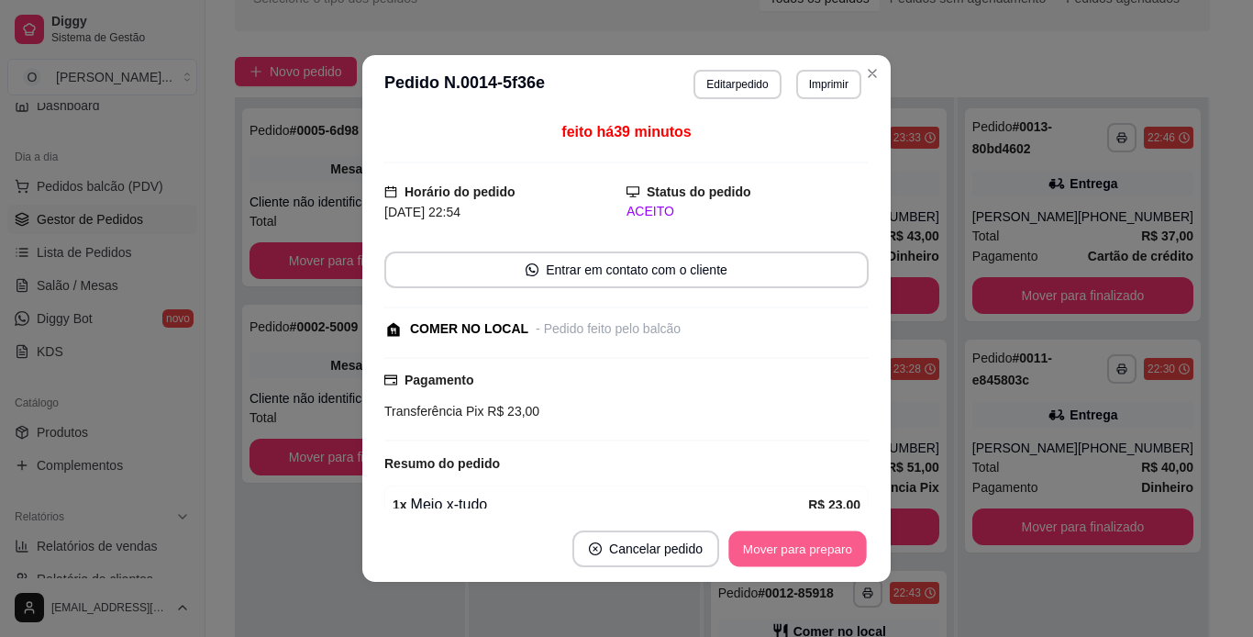
click at [803, 539] on button "Mover para preparo" at bounding box center [797, 549] width 138 height 36
click at [803, 539] on button "Mover para retirada disponível" at bounding box center [767, 549] width 196 height 36
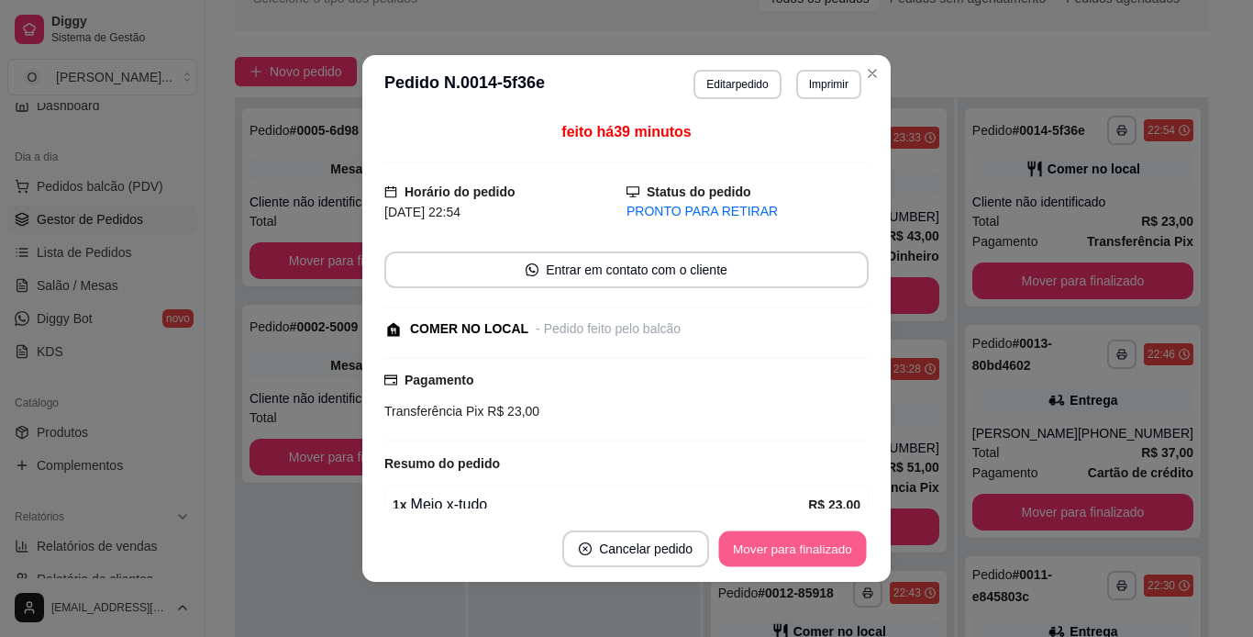
click at [803, 539] on button "Mover para finalizado" at bounding box center [793, 549] width 148 height 36
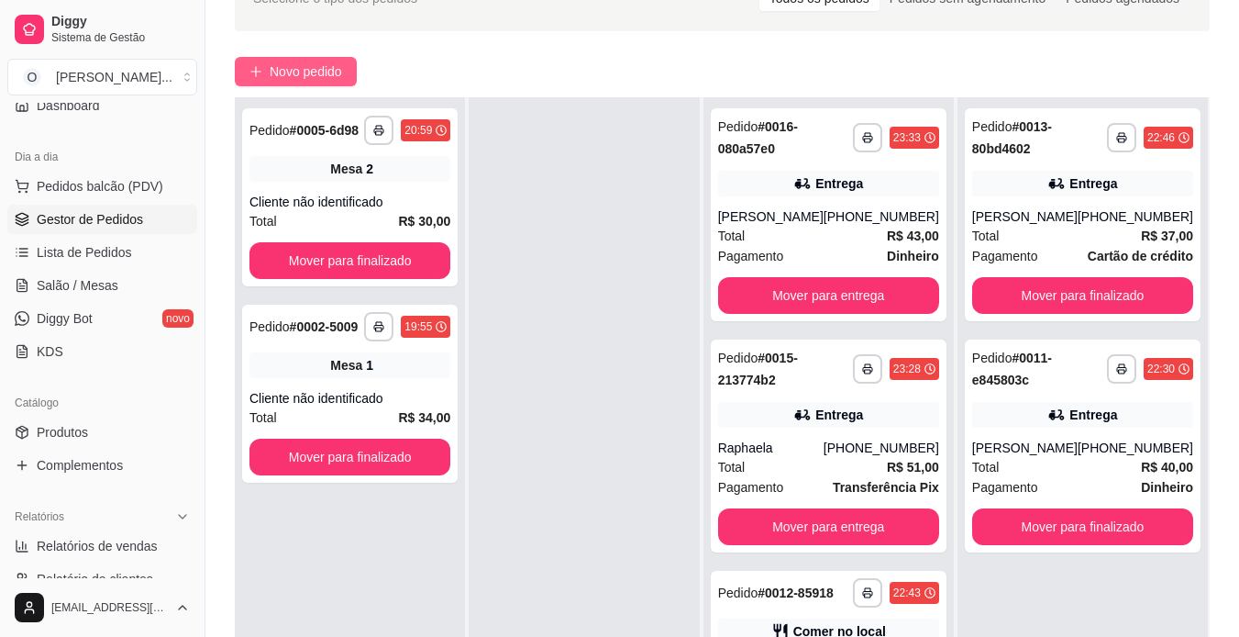
click at [318, 63] on span "Novo pedido" at bounding box center [306, 71] width 72 height 20
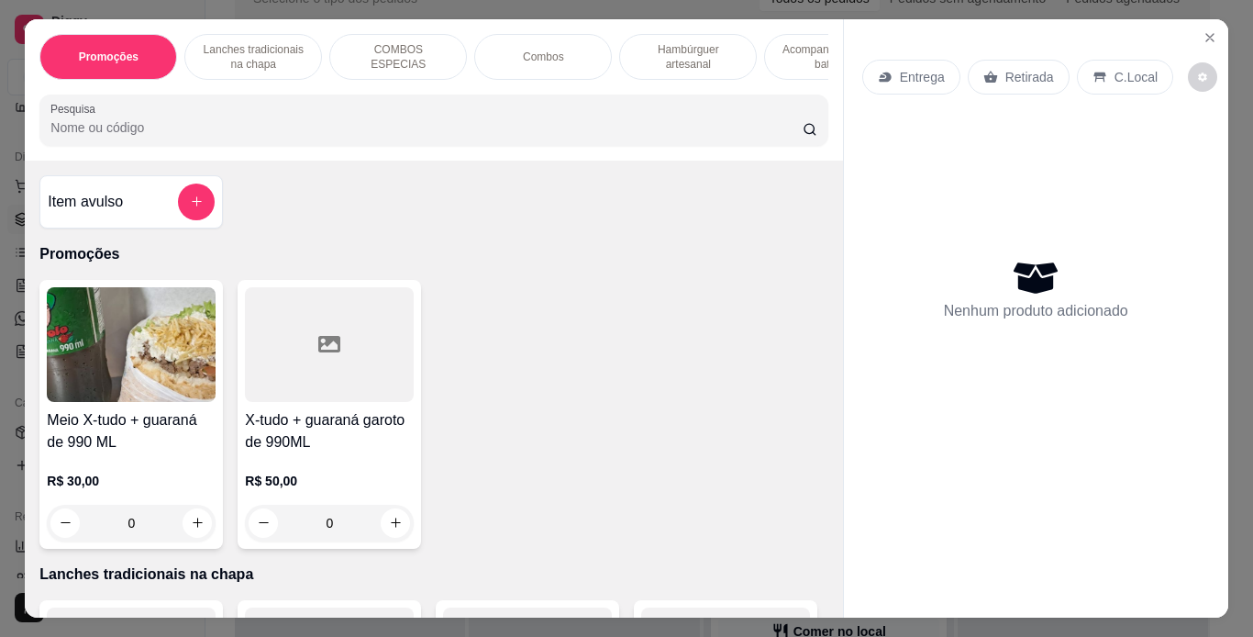
click at [1005, 72] on p "Retirada" at bounding box center [1029, 77] width 49 height 18
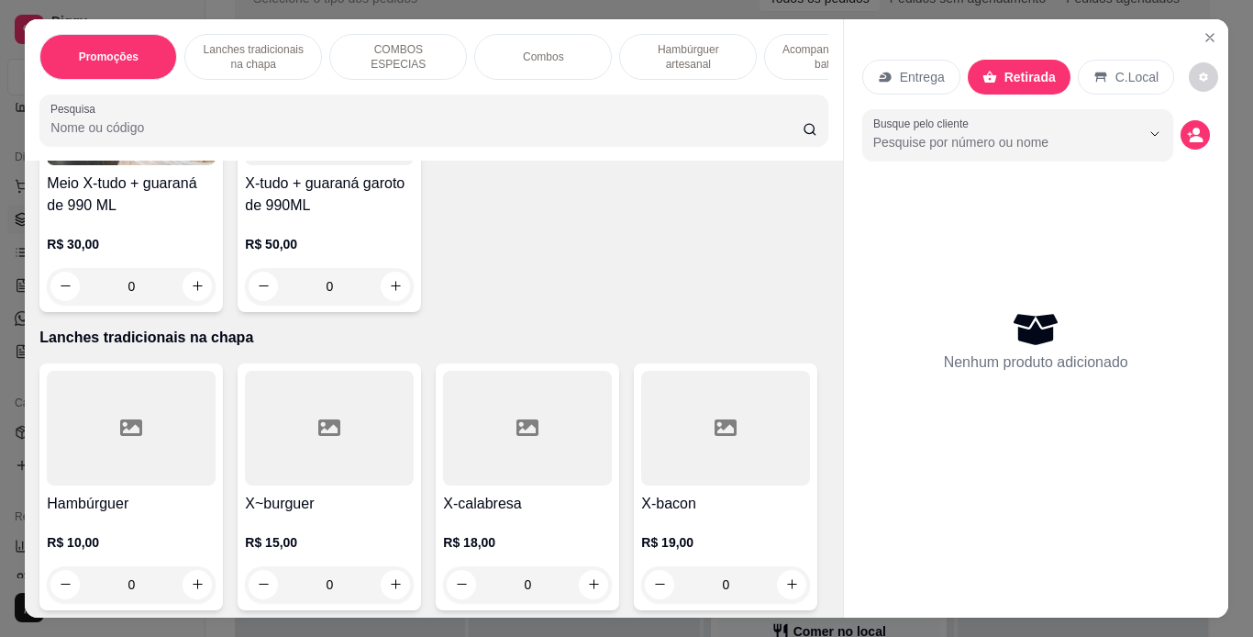
scroll to position [238, 0]
click at [680, 49] on p "Hambúrguer artesanal" at bounding box center [688, 56] width 106 height 29
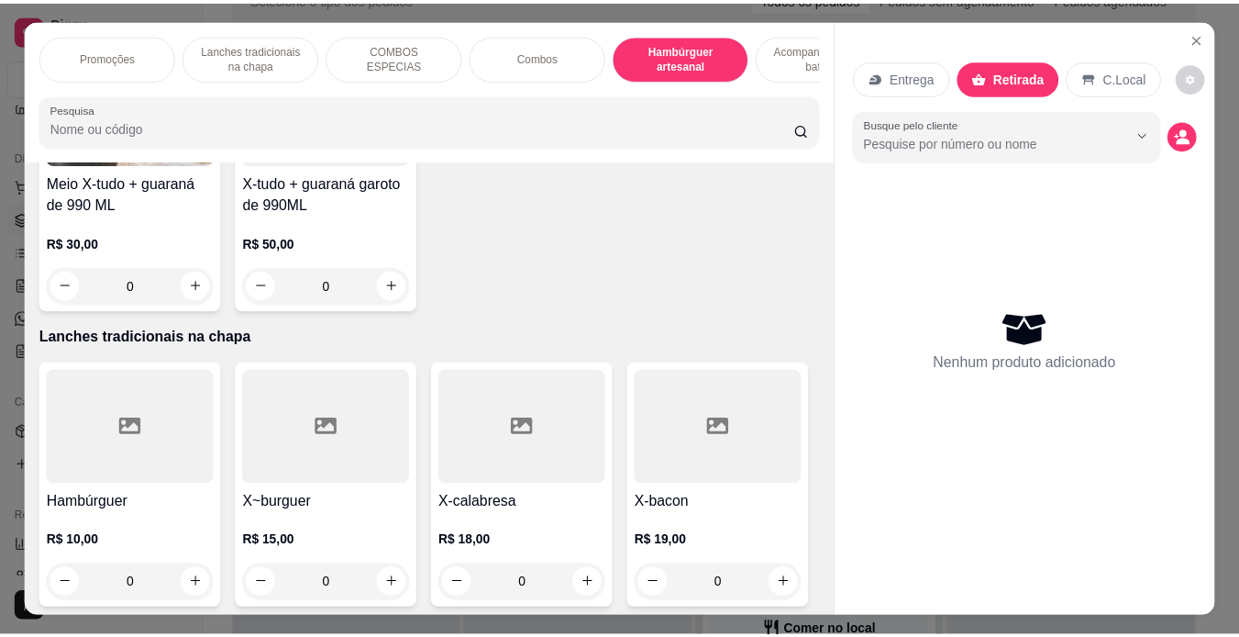
scroll to position [47, 0]
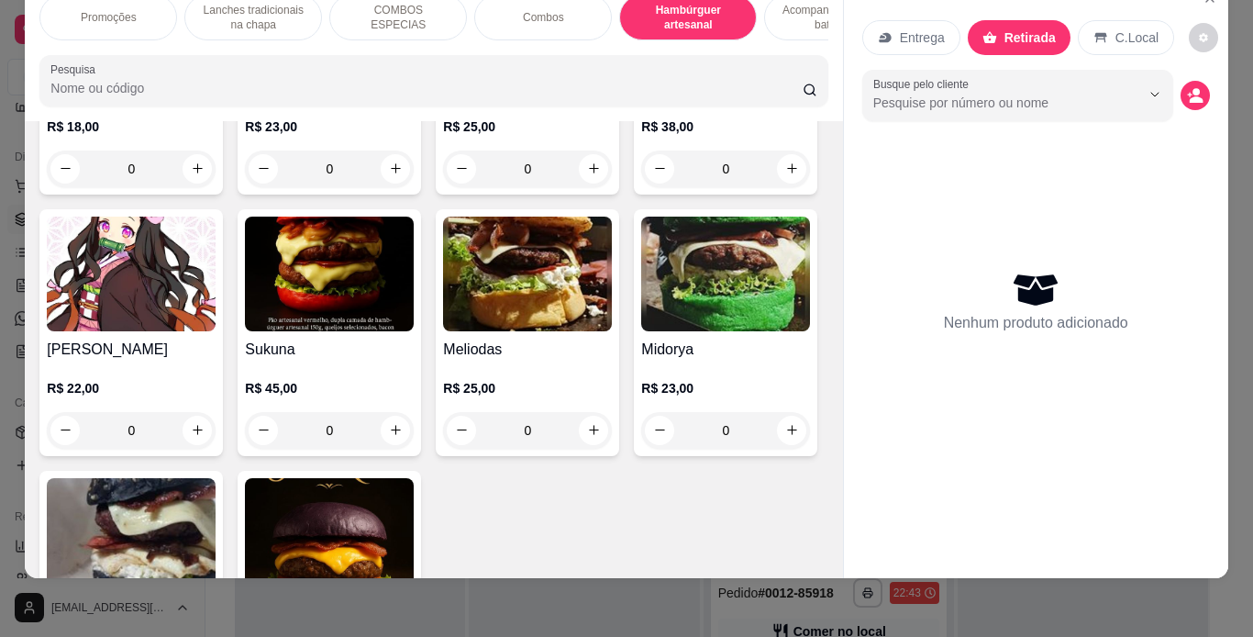
click at [201, 187] on div "0" at bounding box center [131, 168] width 169 height 37
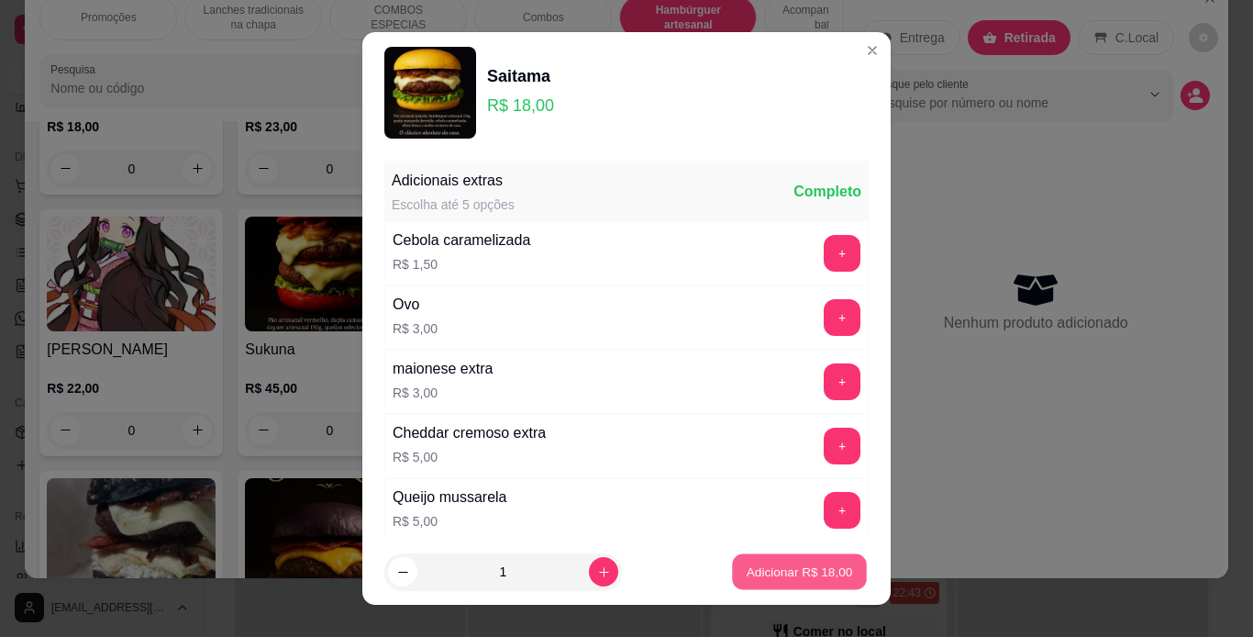
click at [787, 564] on p "Adicionar R$ 18,00" at bounding box center [800, 571] width 106 height 17
type input "1"
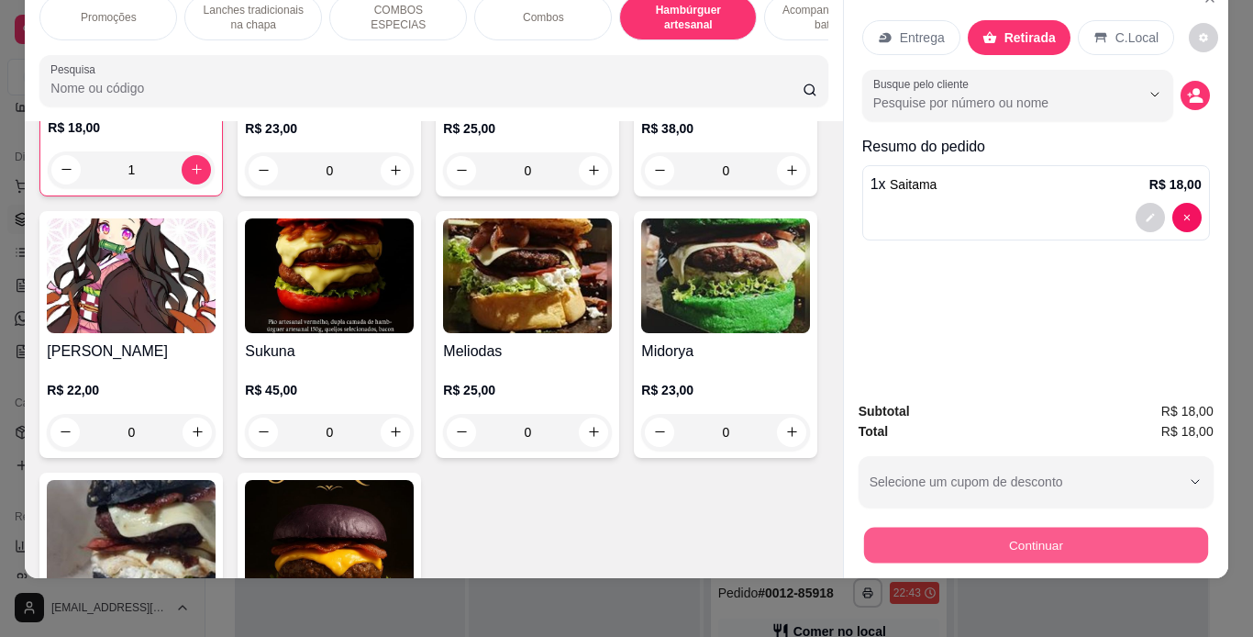
click at [922, 533] on button "Continuar" at bounding box center [1035, 546] width 344 height 36
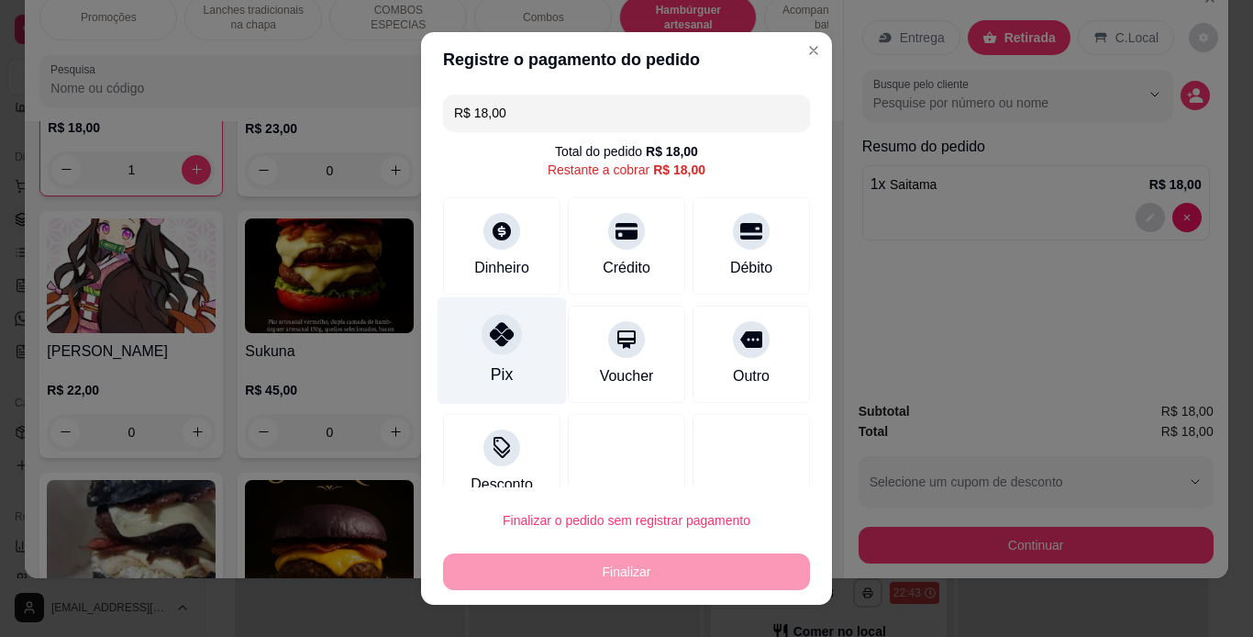
click at [506, 338] on div at bounding box center [502, 334] width 40 height 40
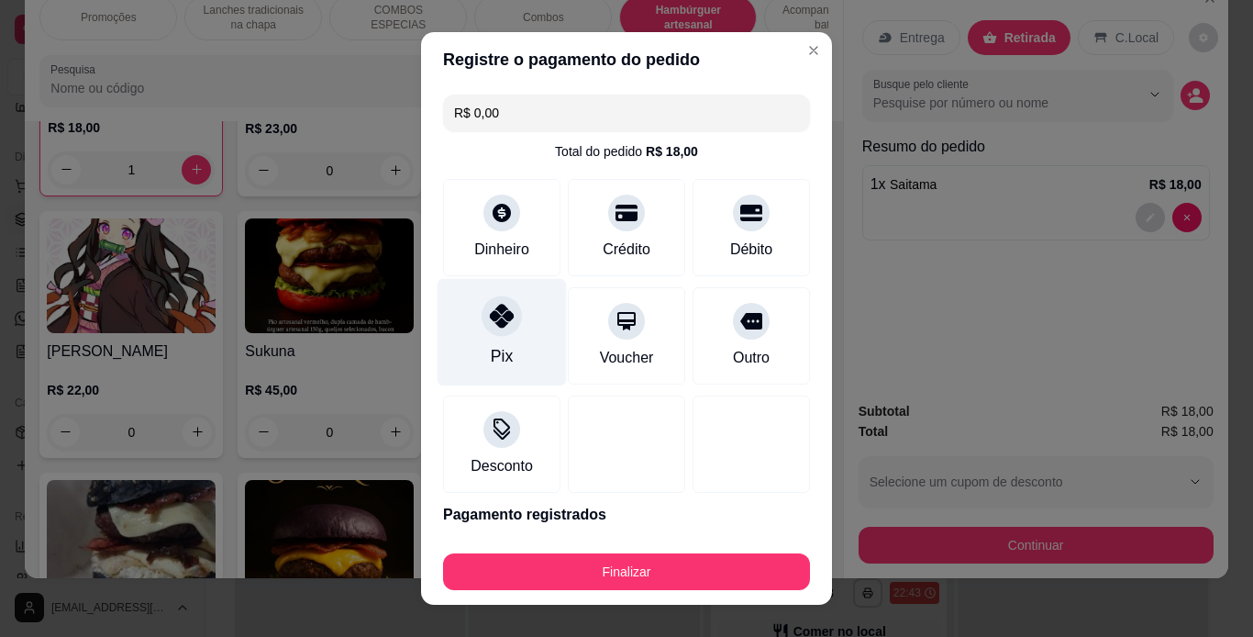
type input "R$ 0,00"
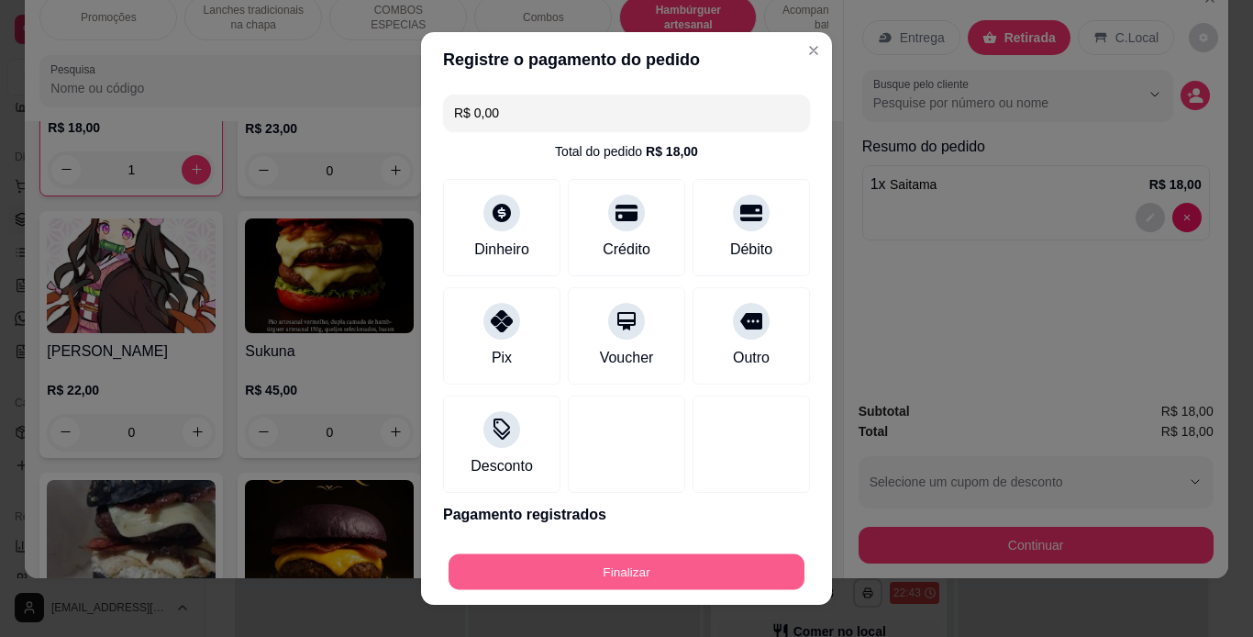
click at [660, 561] on button "Finalizar" at bounding box center [627, 572] width 356 height 36
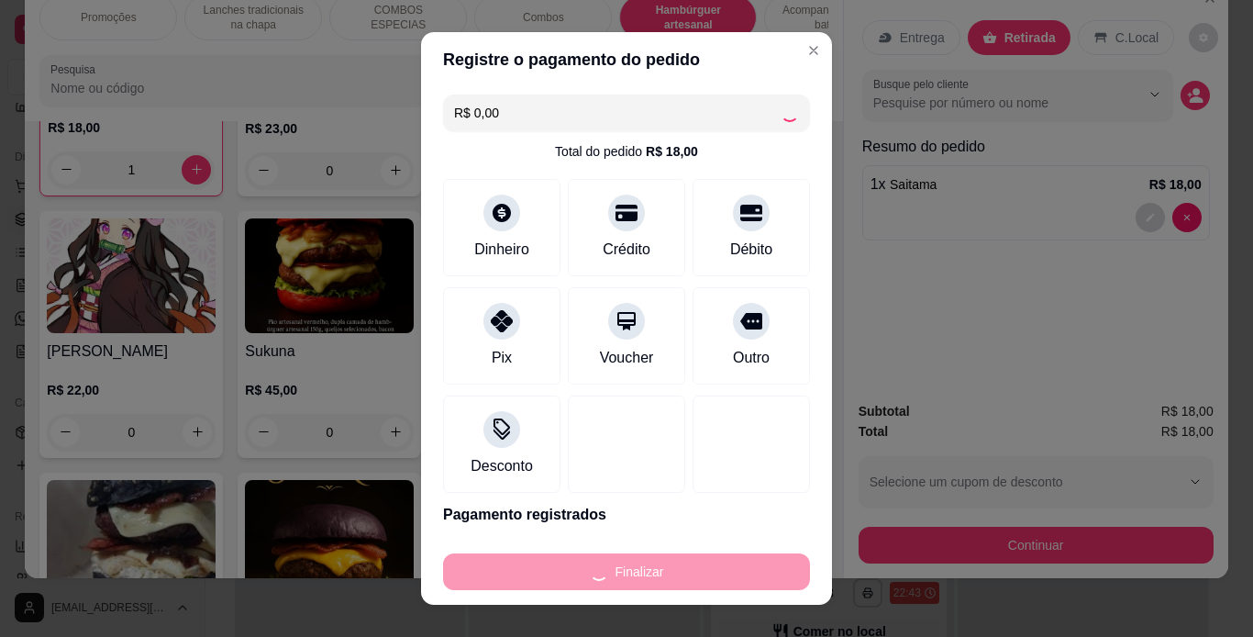
type input "0"
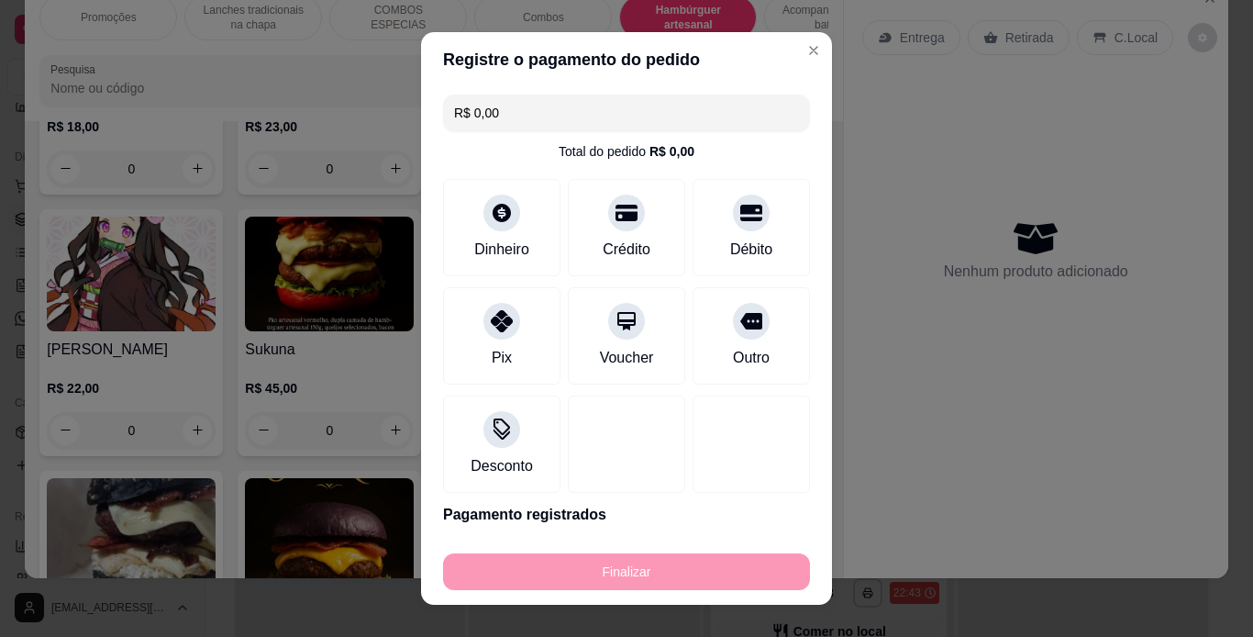
type input "-R$ 18,00"
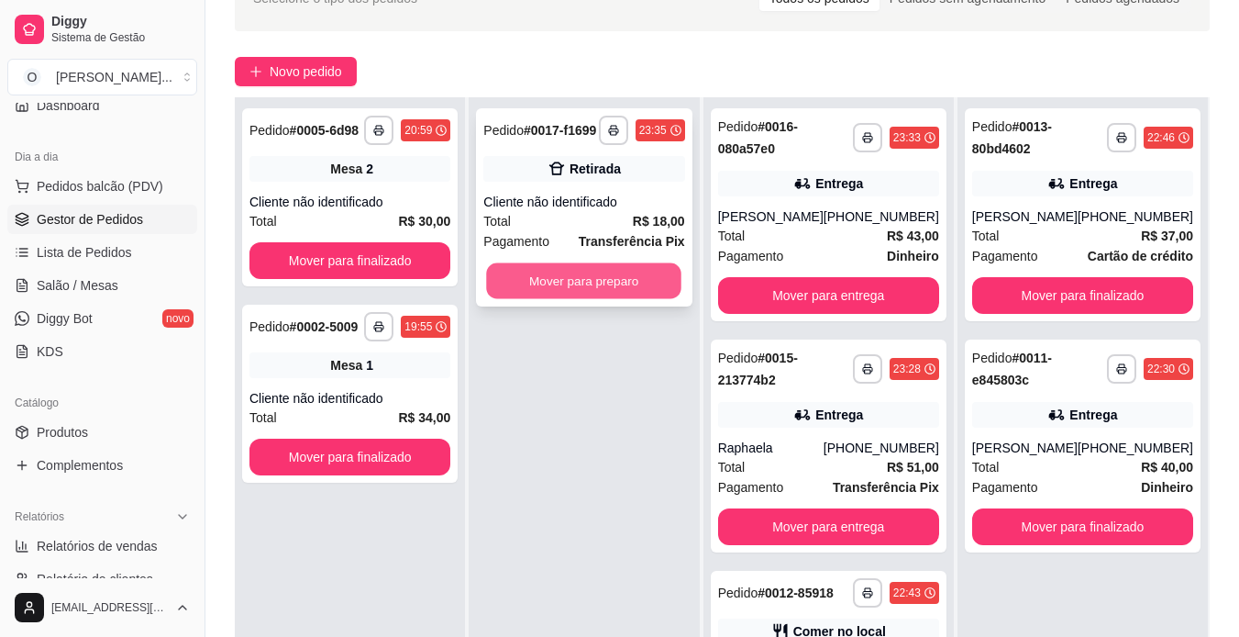
click at [629, 267] on button "Mover para preparo" at bounding box center [584, 281] width 195 height 36
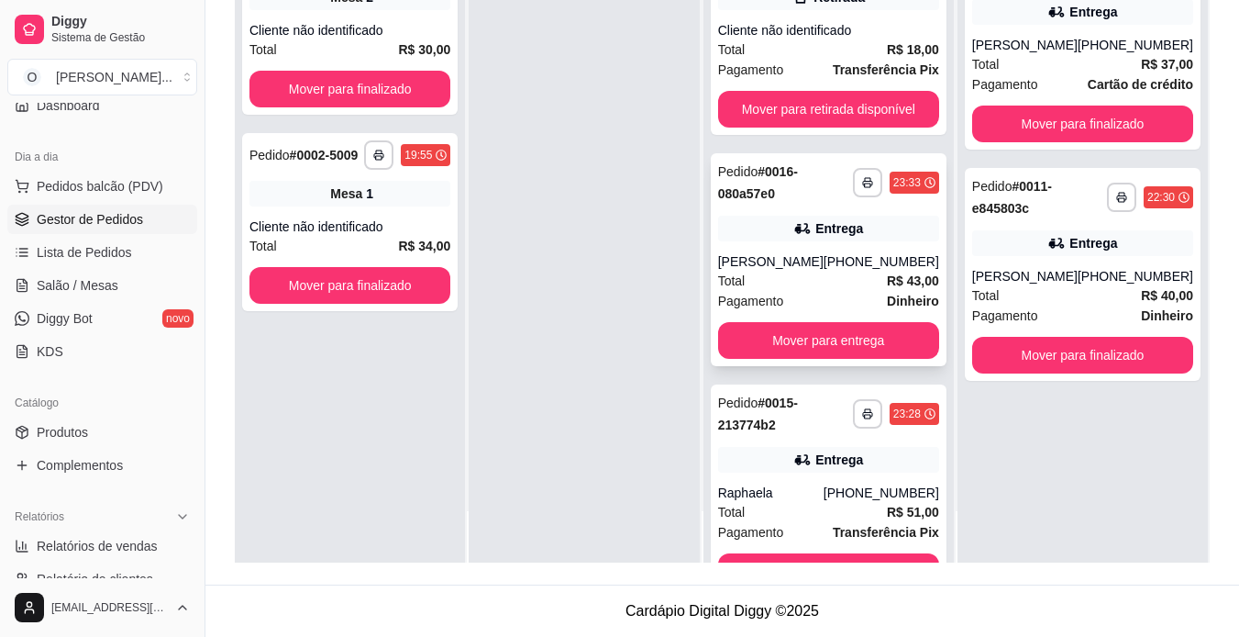
click at [794, 276] on div "Total R$ 43,00" at bounding box center [828, 281] width 221 height 20
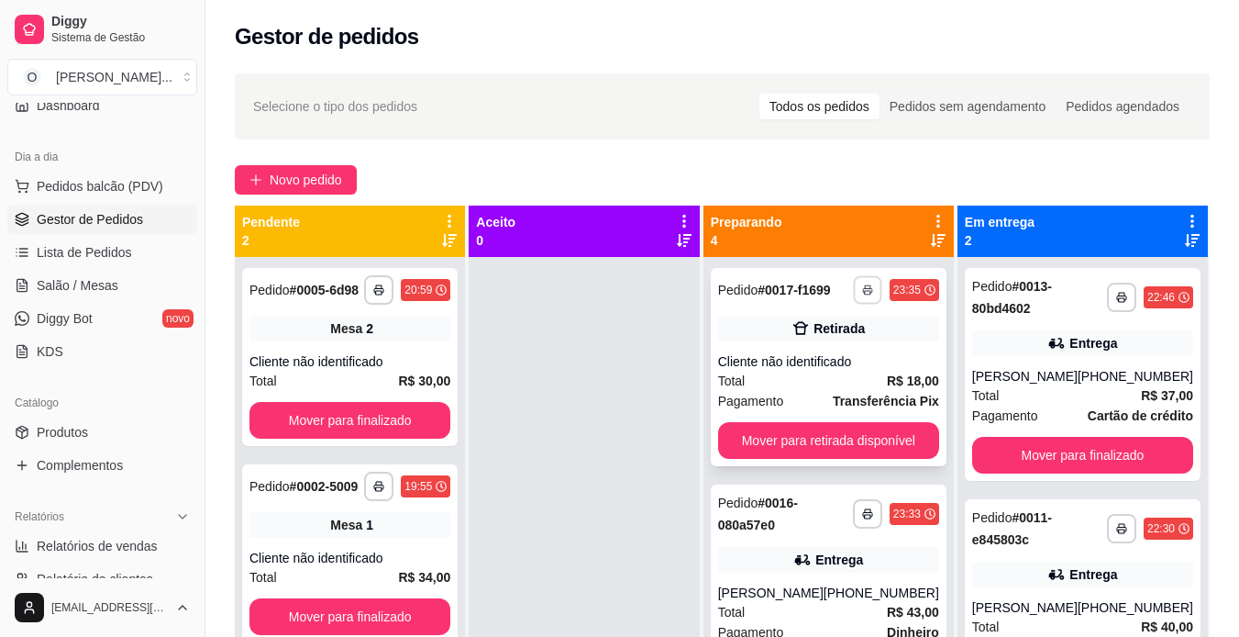
click at [855, 295] on button "button" at bounding box center [867, 289] width 28 height 28
click at [844, 352] on button "IMPRESSORA" at bounding box center [808, 353] width 128 height 28
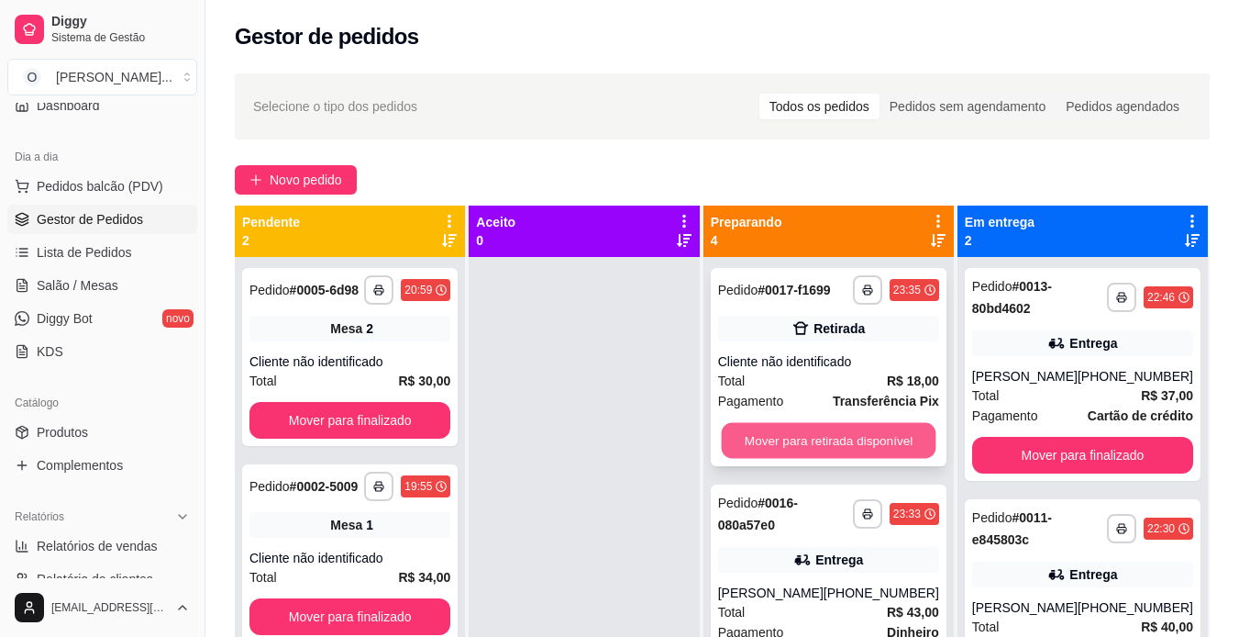
click at [861, 445] on button "Mover para retirada disponível" at bounding box center [828, 441] width 215 height 36
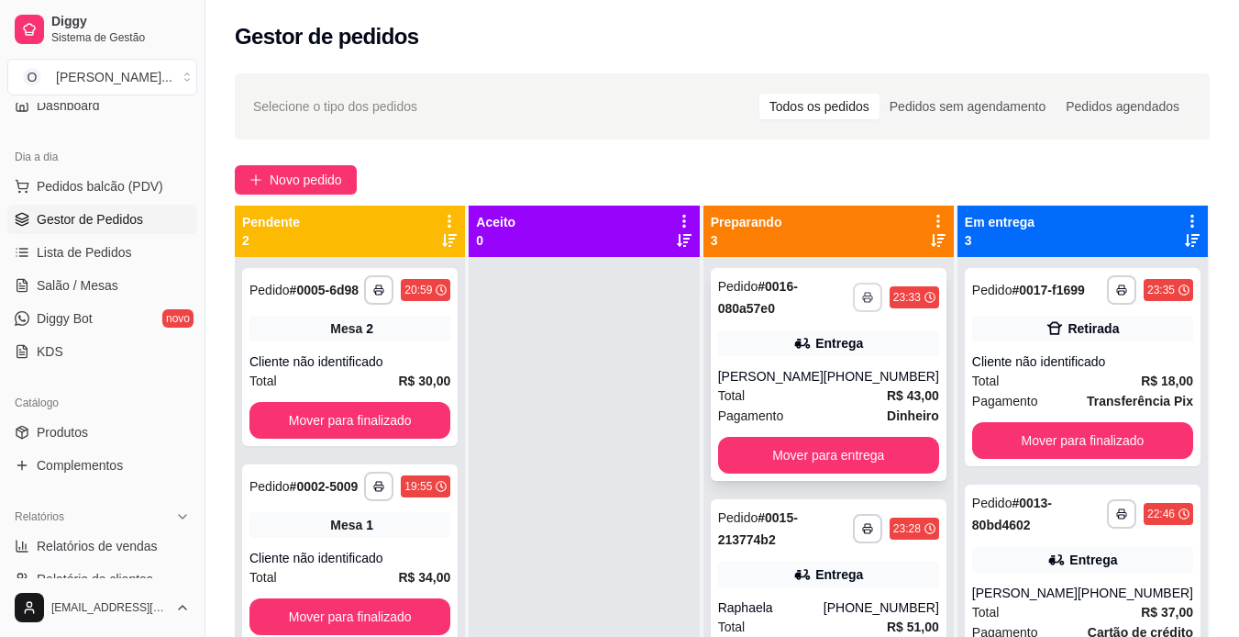
click at [854, 291] on button "button" at bounding box center [867, 297] width 29 height 29
click at [843, 363] on button "IMPRESSORA" at bounding box center [808, 361] width 128 height 28
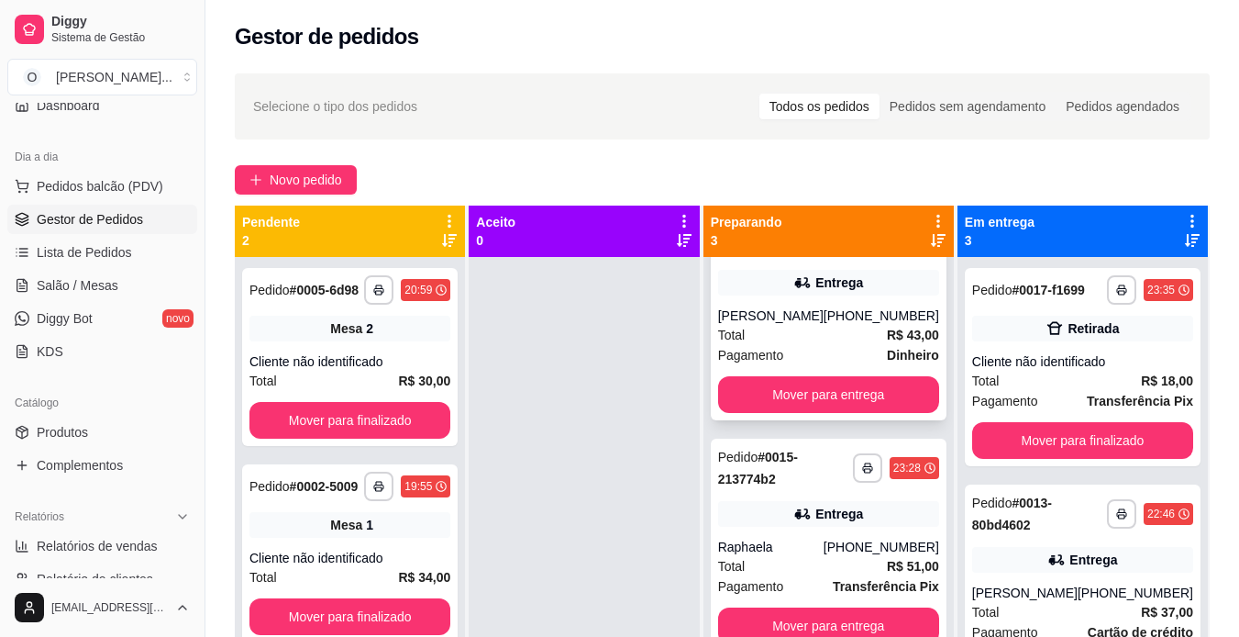
scroll to position [59, 0]
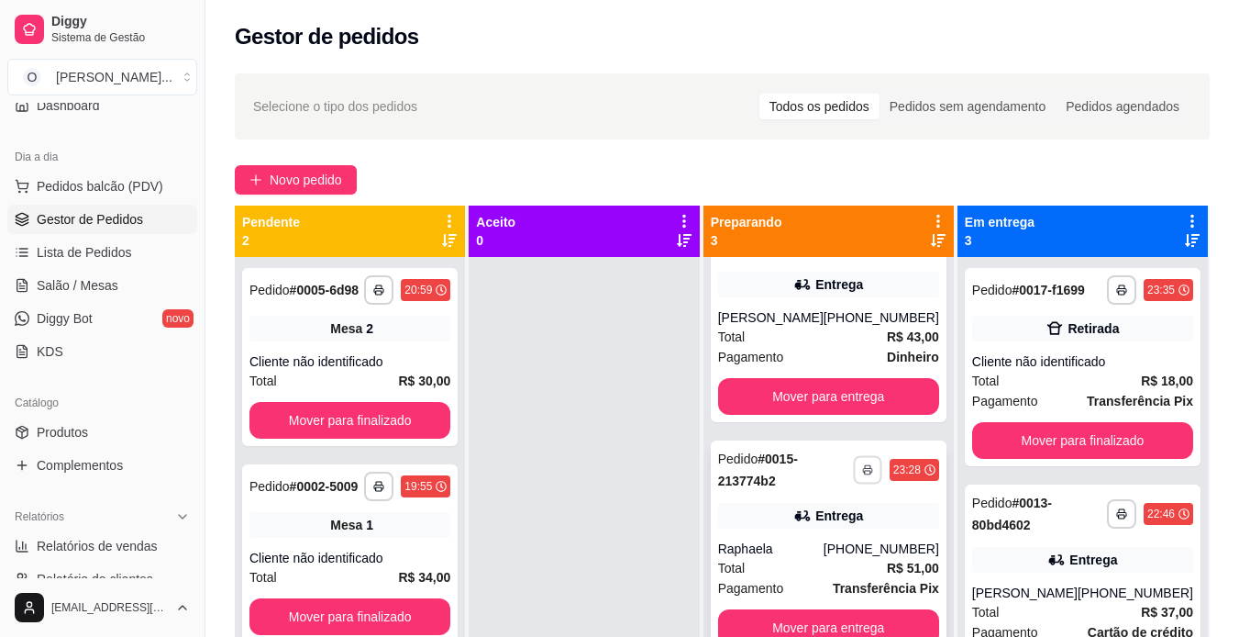
click at [865, 474] on rect "button" at bounding box center [868, 473] width 6 height 4
click at [815, 535] on button "IMPRESSORA" at bounding box center [808, 533] width 128 height 28
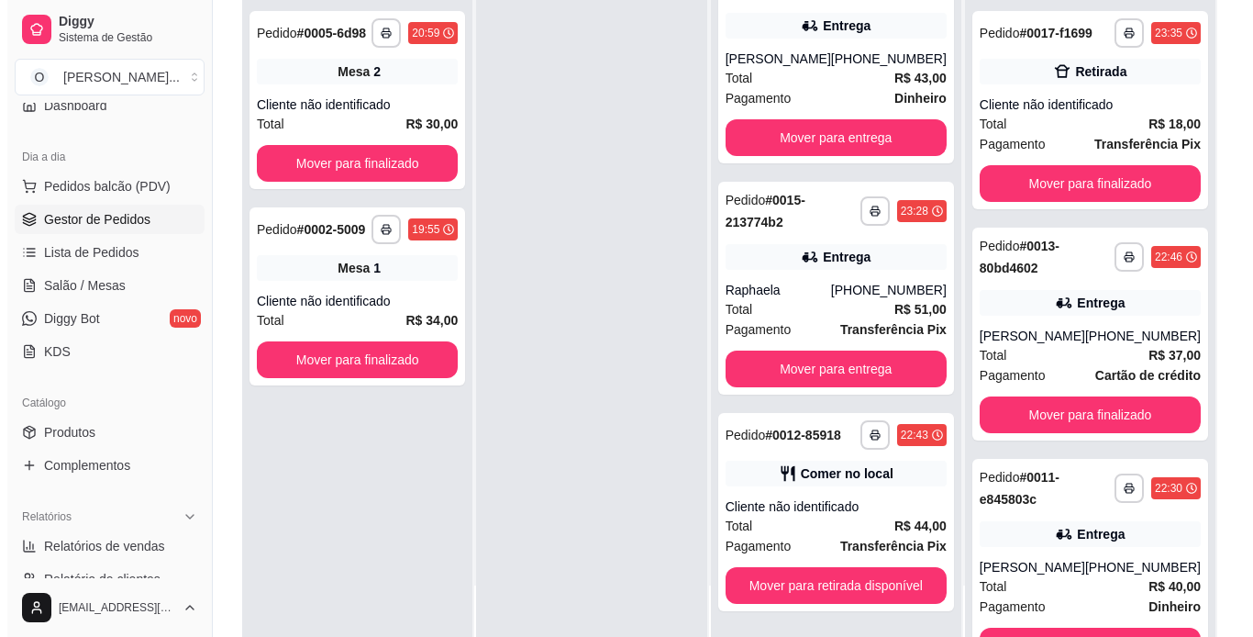
scroll to position [206, 0]
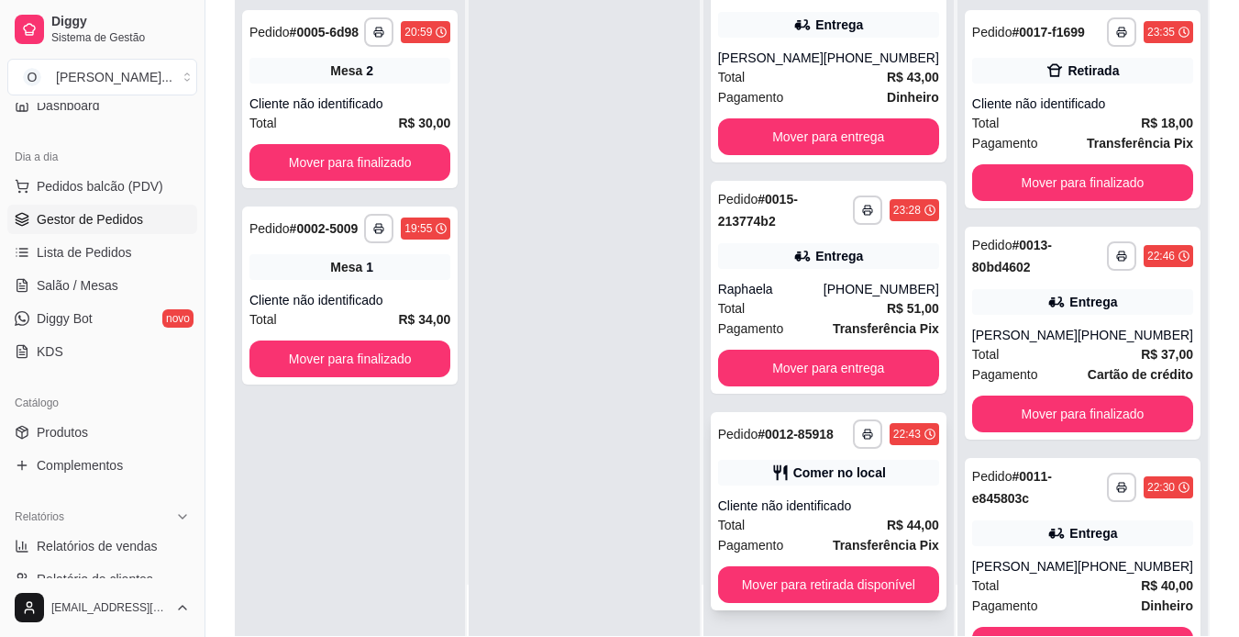
click at [856, 528] on div "Total R$ 44,00" at bounding box center [828, 525] width 221 height 20
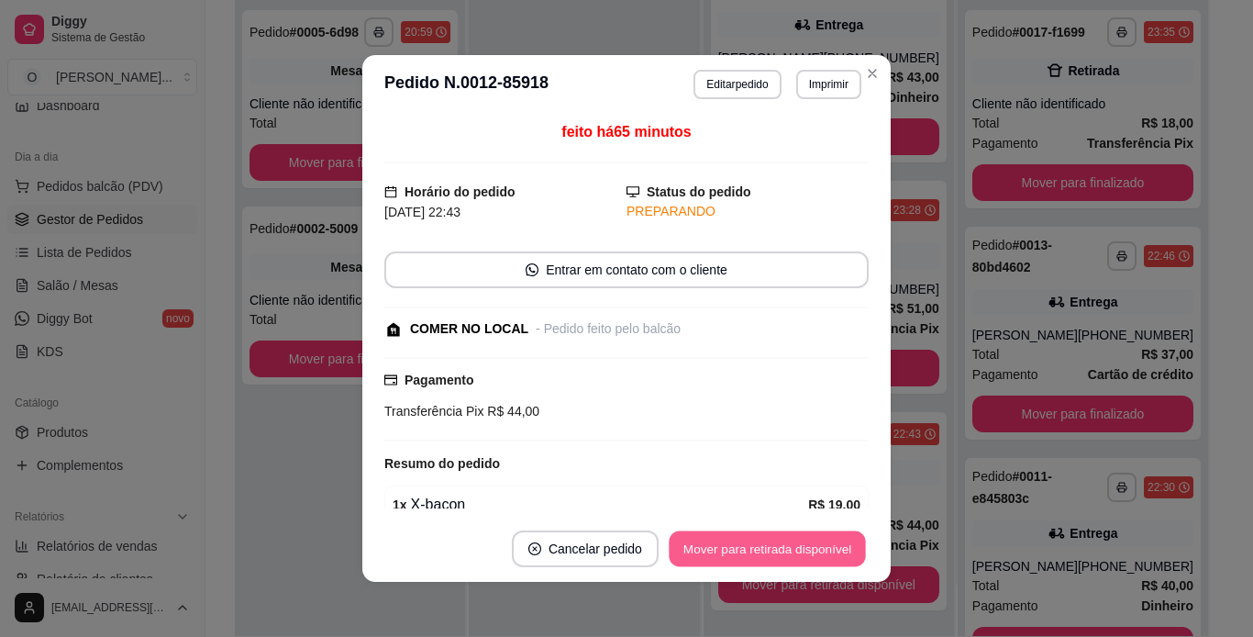
click at [828, 544] on button "Mover para retirada disponível" at bounding box center [767, 549] width 196 height 36
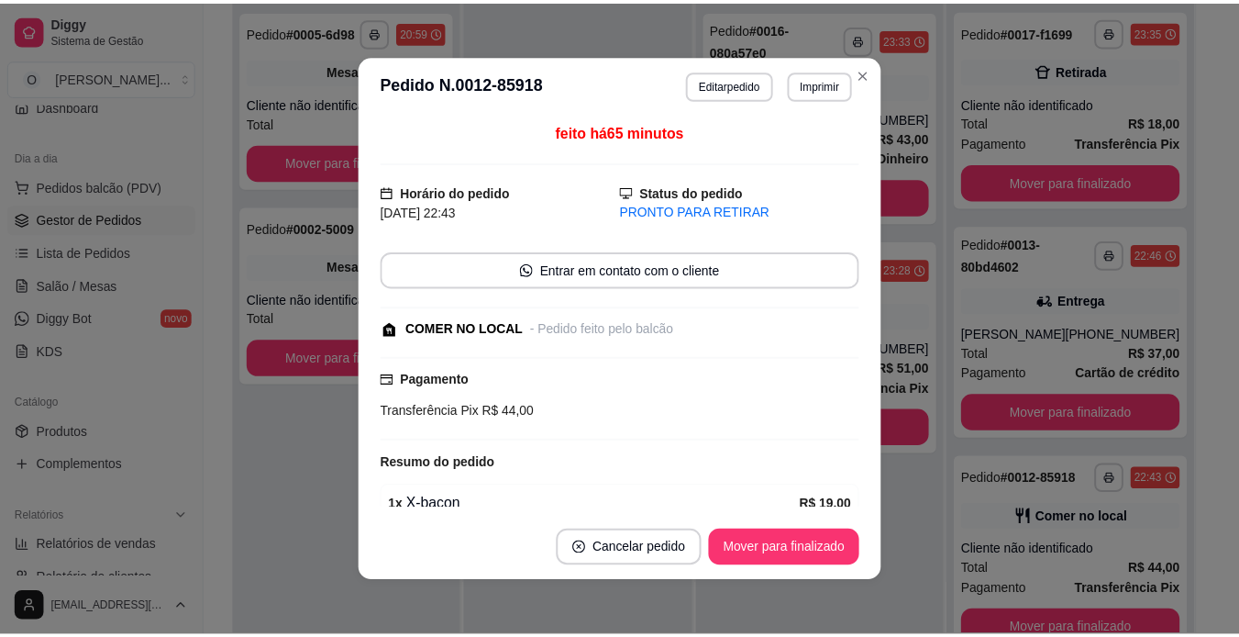
scroll to position [0, 0]
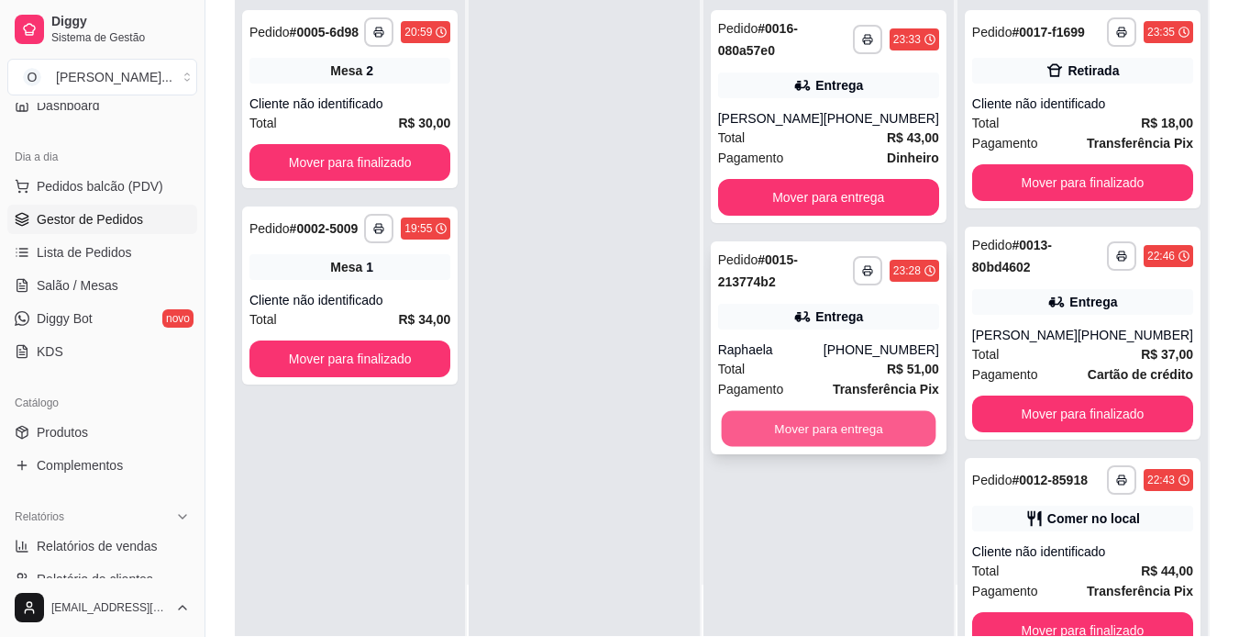
click at [835, 427] on button "Mover para entrega" at bounding box center [828, 429] width 215 height 36
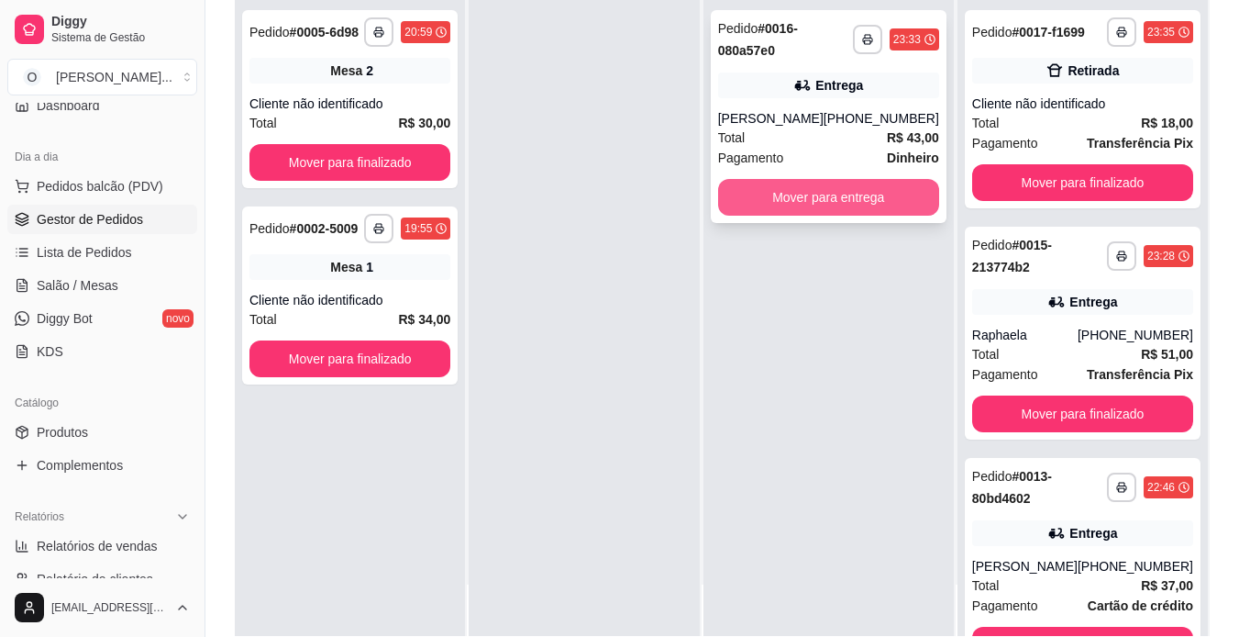
click at [811, 190] on button "Mover para entrega" at bounding box center [828, 197] width 221 height 37
